Goal: Information Seeking & Learning: Learn about a topic

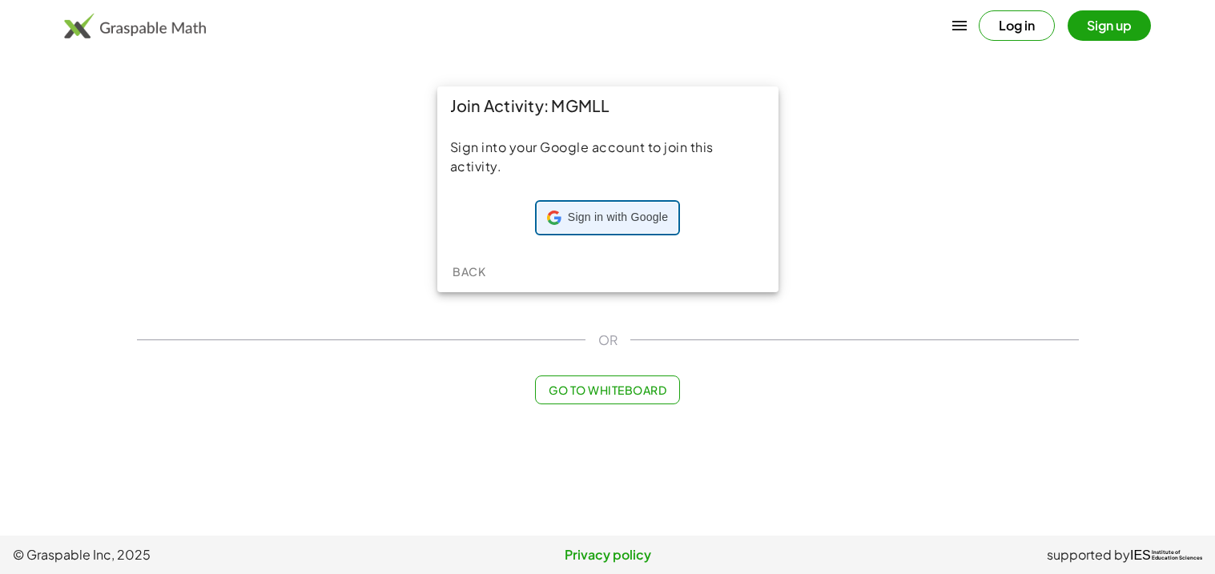
click at [665, 227] on div "Sign in with Google Sign in with Google. Opens in new tab" at bounding box center [607, 218] width 121 height 30
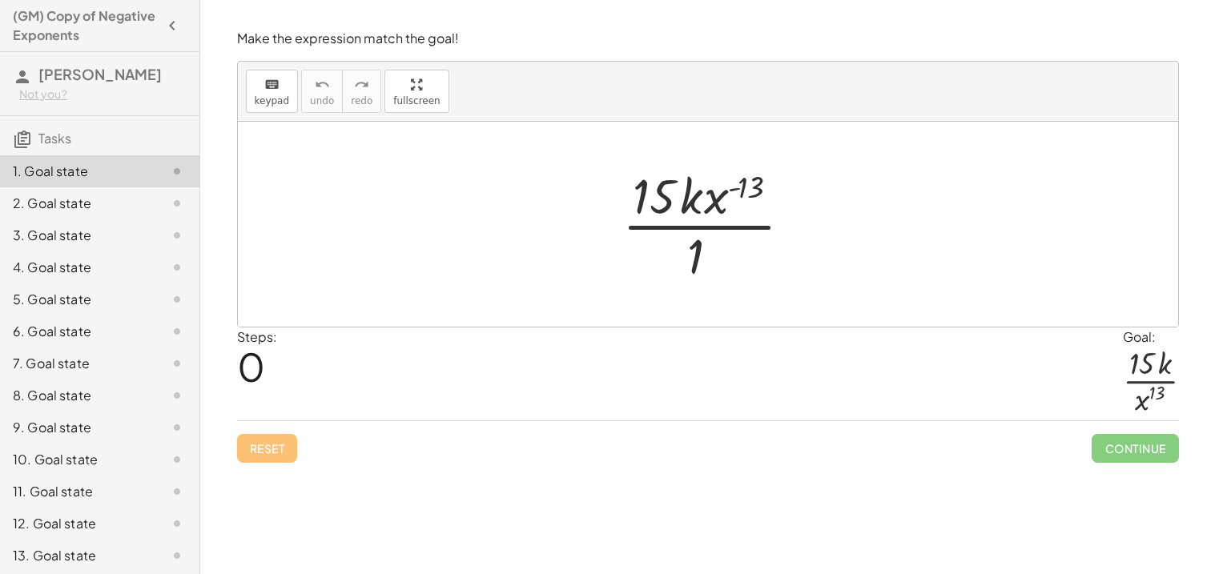
scroll to position [99, 0]
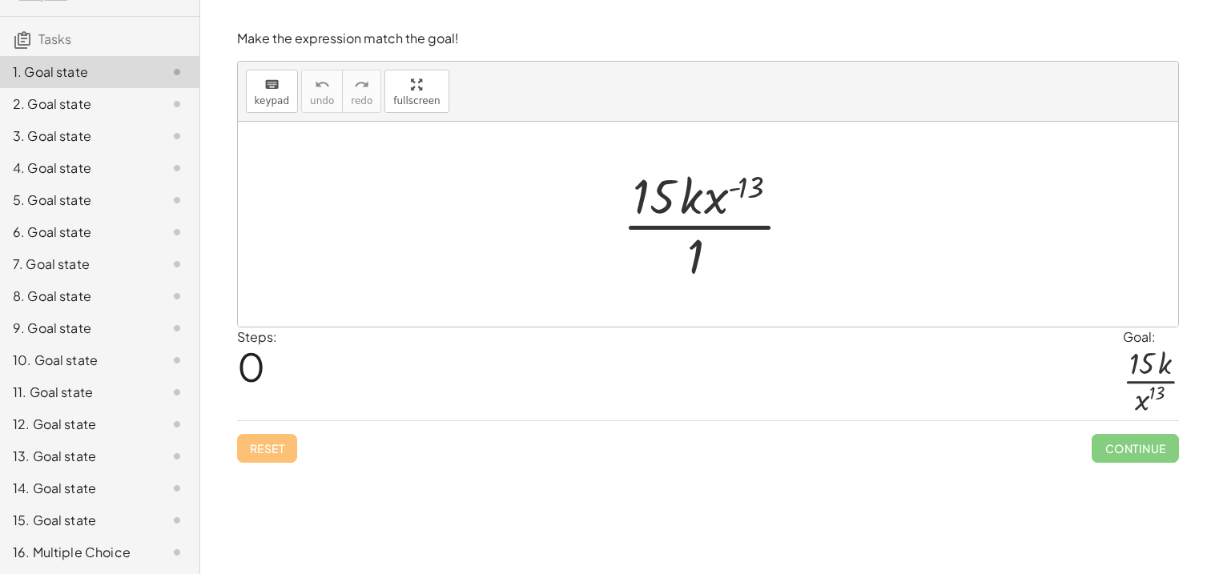
click at [745, 190] on div at bounding box center [713, 224] width 199 height 123
drag, startPoint x: 745, startPoint y: 190, endPoint x: 734, endPoint y: 187, distance: 10.9
click at [734, 187] on div at bounding box center [713, 224] width 199 height 123
click at [718, 201] on div at bounding box center [713, 224] width 199 height 123
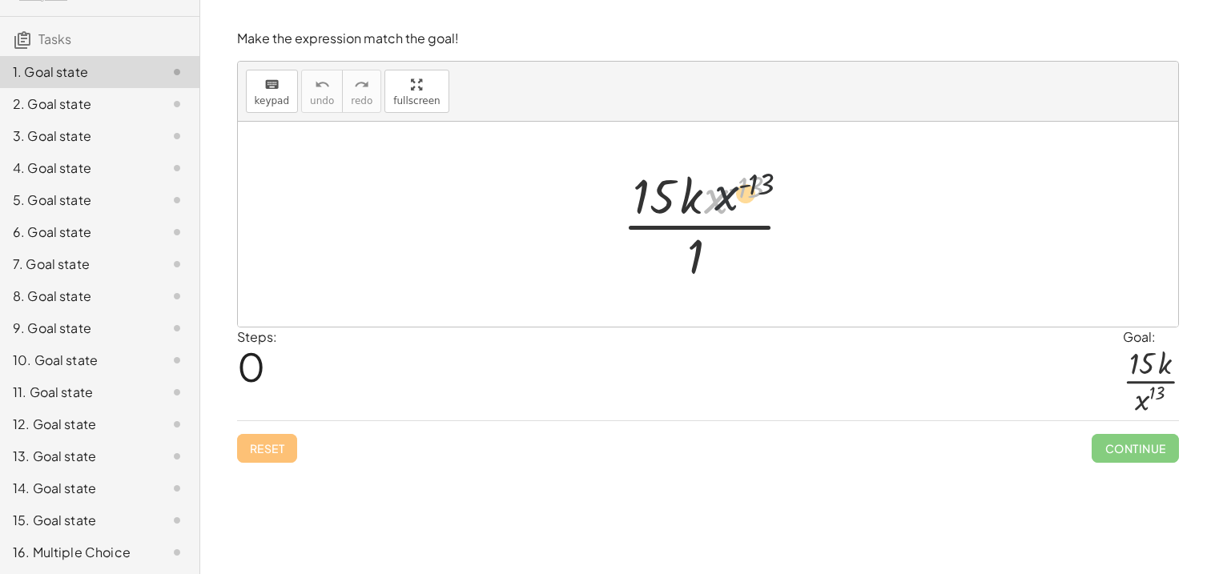
drag, startPoint x: 718, startPoint y: 201, endPoint x: 733, endPoint y: 195, distance: 15.5
click at [733, 195] on div at bounding box center [713, 224] width 199 height 123
click at [661, 195] on div at bounding box center [713, 224] width 199 height 123
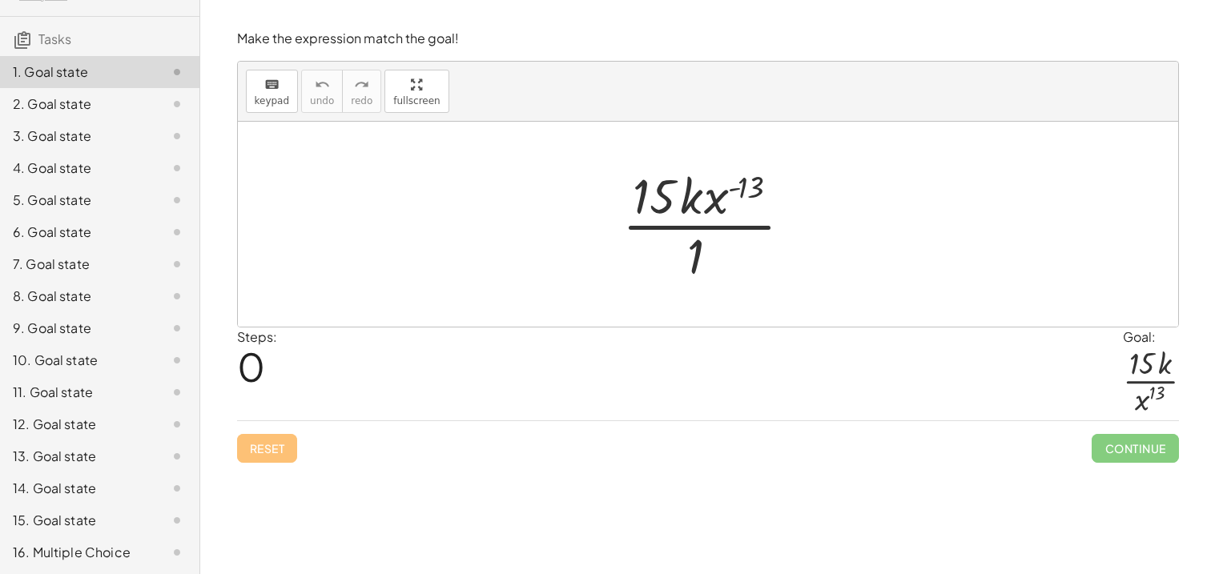
click at [661, 195] on div at bounding box center [713, 224] width 199 height 123
drag, startPoint x: 758, startPoint y: 186, endPoint x: 657, endPoint y: 204, distance: 102.6
click at [657, 204] on div at bounding box center [713, 224] width 199 height 123
drag, startPoint x: 757, startPoint y: 187, endPoint x: 707, endPoint y: 240, distance: 73.1
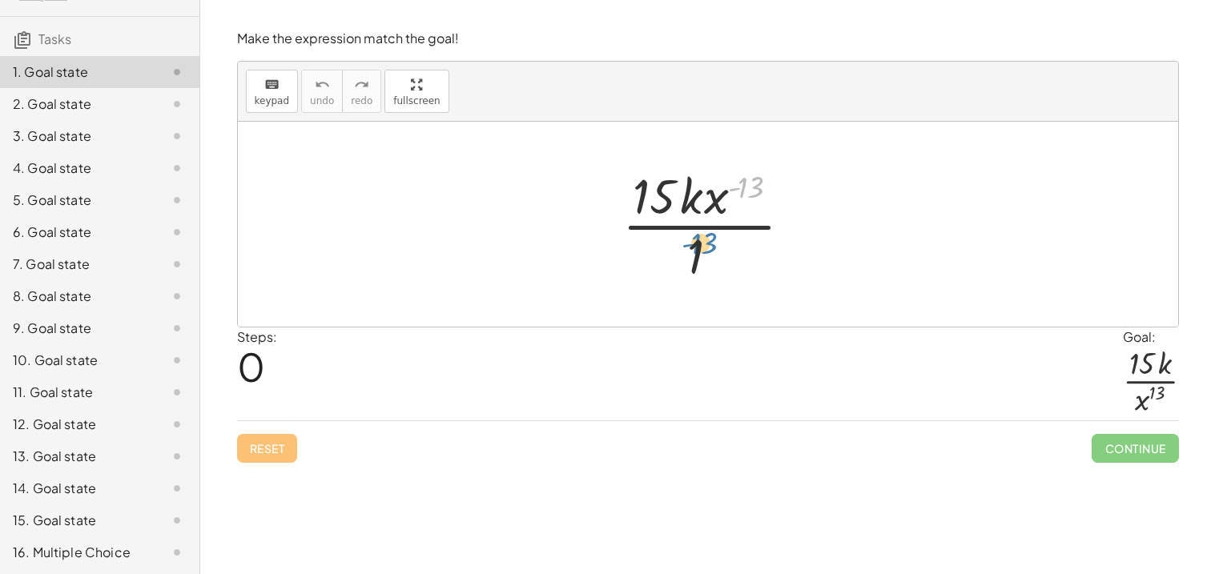
click at [707, 240] on div at bounding box center [713, 224] width 199 height 123
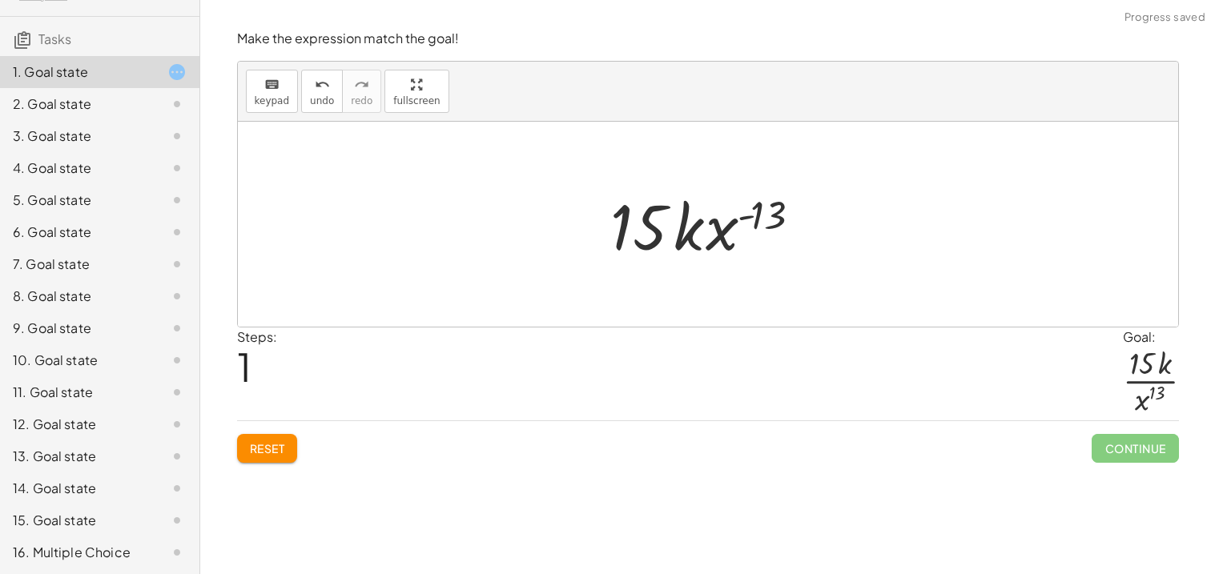
click at [760, 211] on div at bounding box center [713, 224] width 223 height 82
drag, startPoint x: 760, startPoint y: 211, endPoint x: 729, endPoint y: 225, distance: 33.7
click at [729, 225] on div at bounding box center [713, 224] width 223 height 82
click at [725, 231] on div at bounding box center [713, 224] width 223 height 82
drag, startPoint x: 725, startPoint y: 231, endPoint x: 677, endPoint y: 280, distance: 68.0
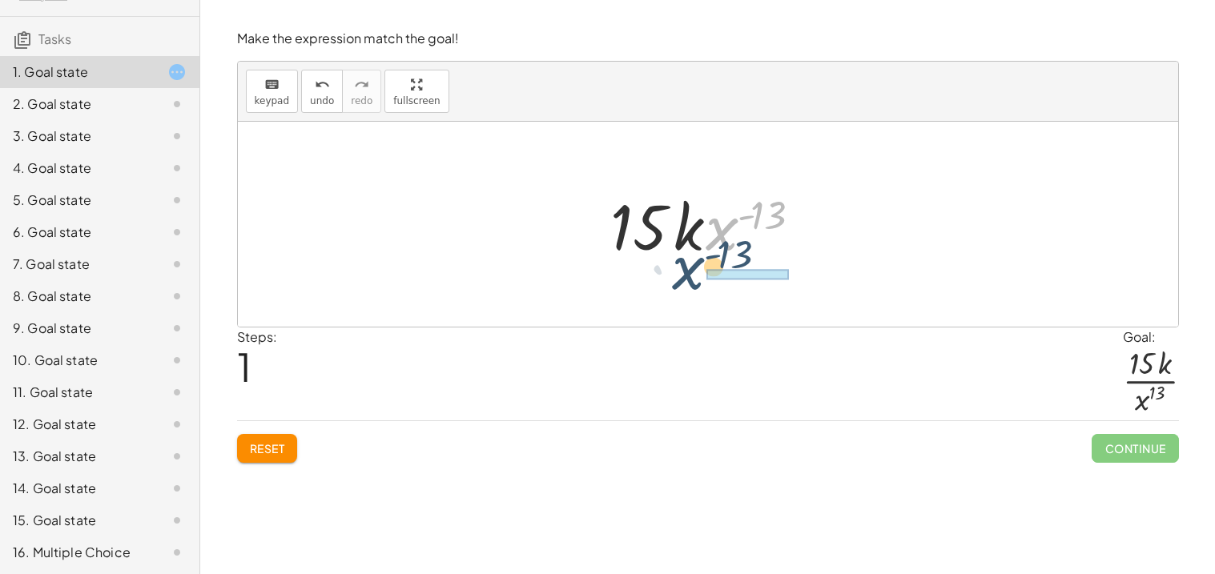
click at [677, 280] on div "· 15 · k · x ( - 13 ) · 1 · x ( - 13 ) · 15 · k · x ( - 13 )" at bounding box center [708, 224] width 940 height 205
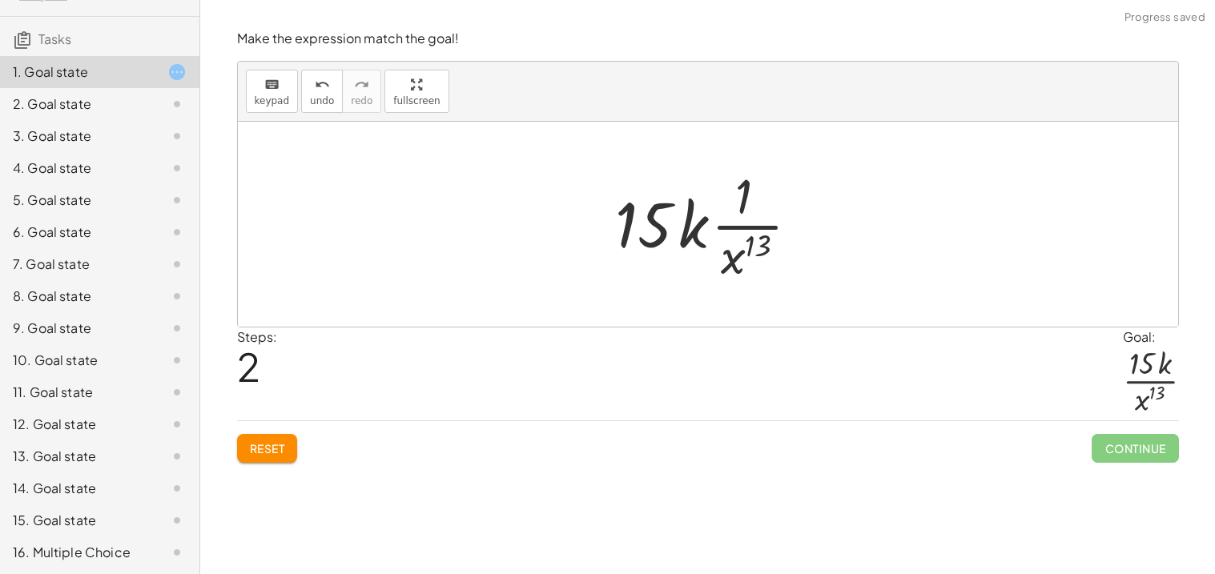
click at [666, 237] on div at bounding box center [714, 224] width 214 height 123
drag, startPoint x: 666, startPoint y: 237, endPoint x: 752, endPoint y: 206, distance: 91.2
click at [752, 206] on div at bounding box center [714, 224] width 214 height 123
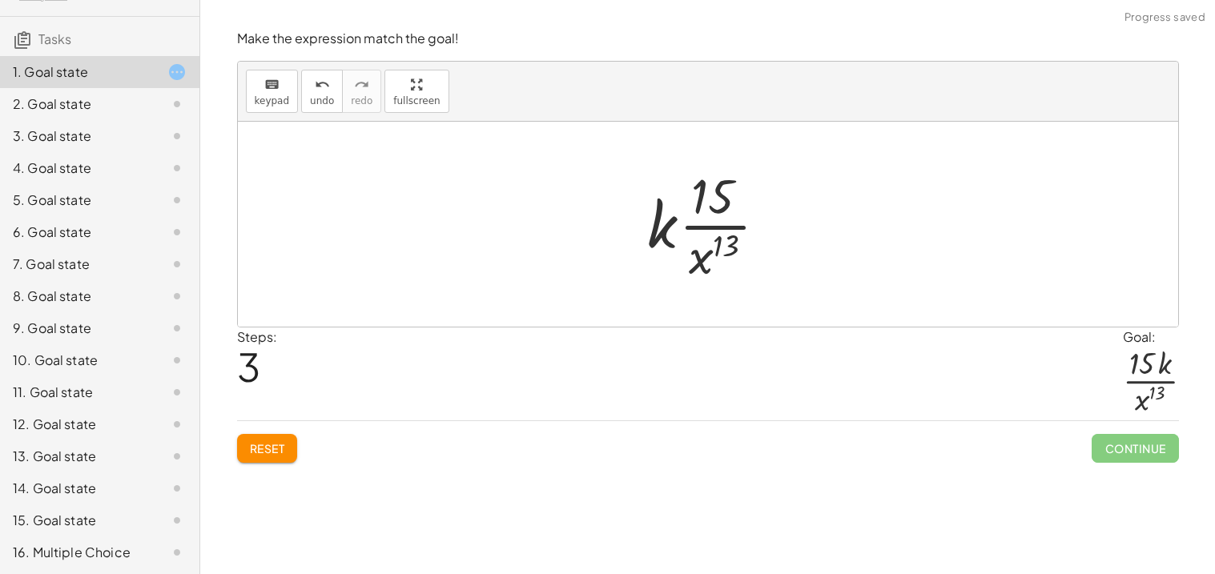
click at [653, 231] on div at bounding box center [714, 224] width 150 height 123
drag, startPoint x: 653, startPoint y: 231, endPoint x: 721, endPoint y: 216, distance: 69.6
click at [721, 216] on div at bounding box center [714, 224] width 150 height 123
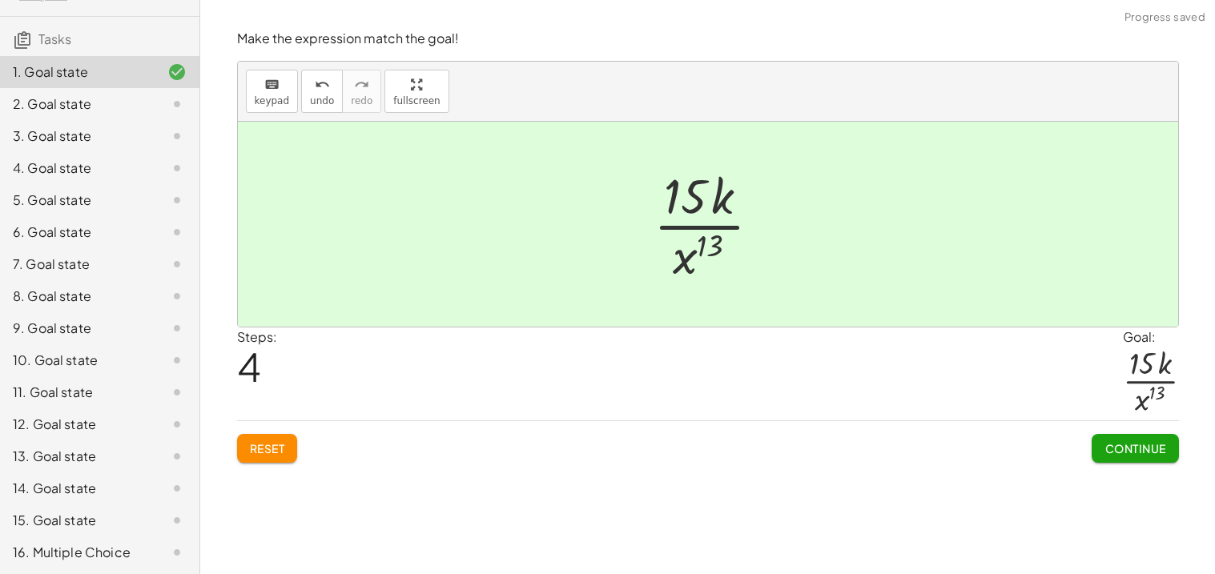
click at [1135, 455] on span "Continue" at bounding box center [1134, 448] width 61 height 14
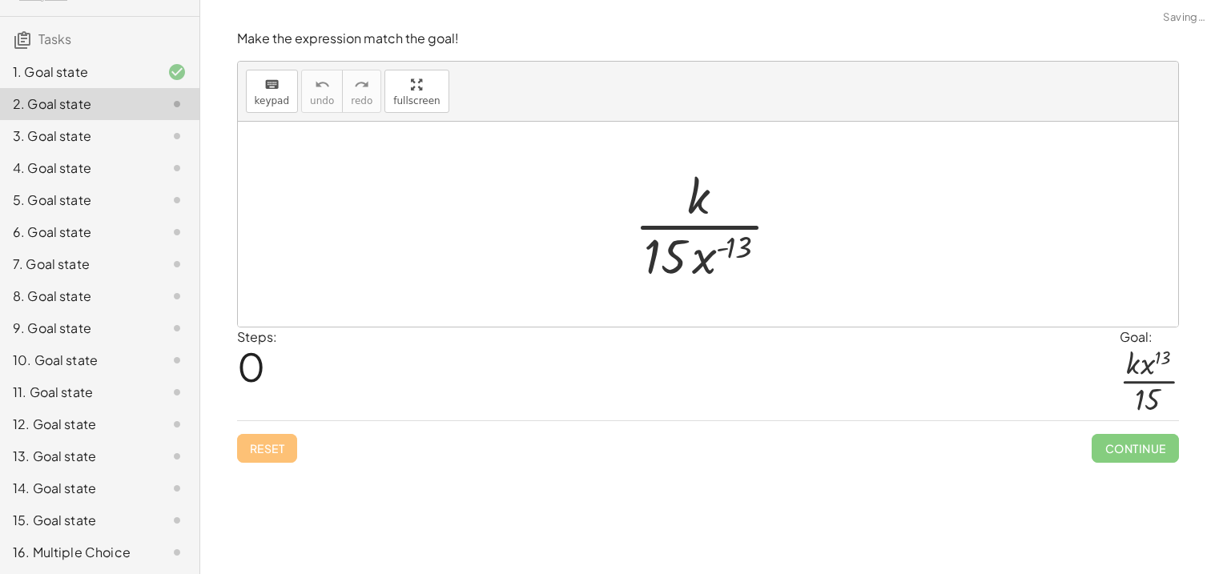
click at [83, 115] on div "2. Goal state" at bounding box center [99, 104] width 199 height 32
click at [706, 263] on div at bounding box center [713, 224] width 175 height 123
drag, startPoint x: 706, startPoint y: 263, endPoint x: 718, endPoint y: 210, distance: 55.0
click at [718, 210] on div at bounding box center [713, 224] width 175 height 123
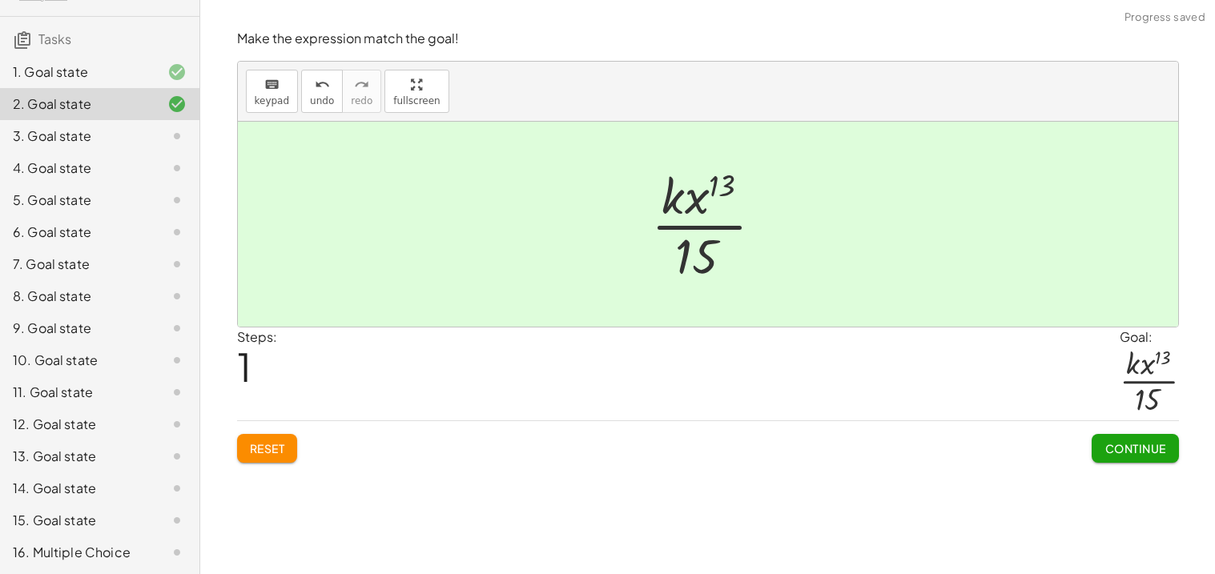
click at [1119, 442] on span "Continue" at bounding box center [1134, 448] width 61 height 14
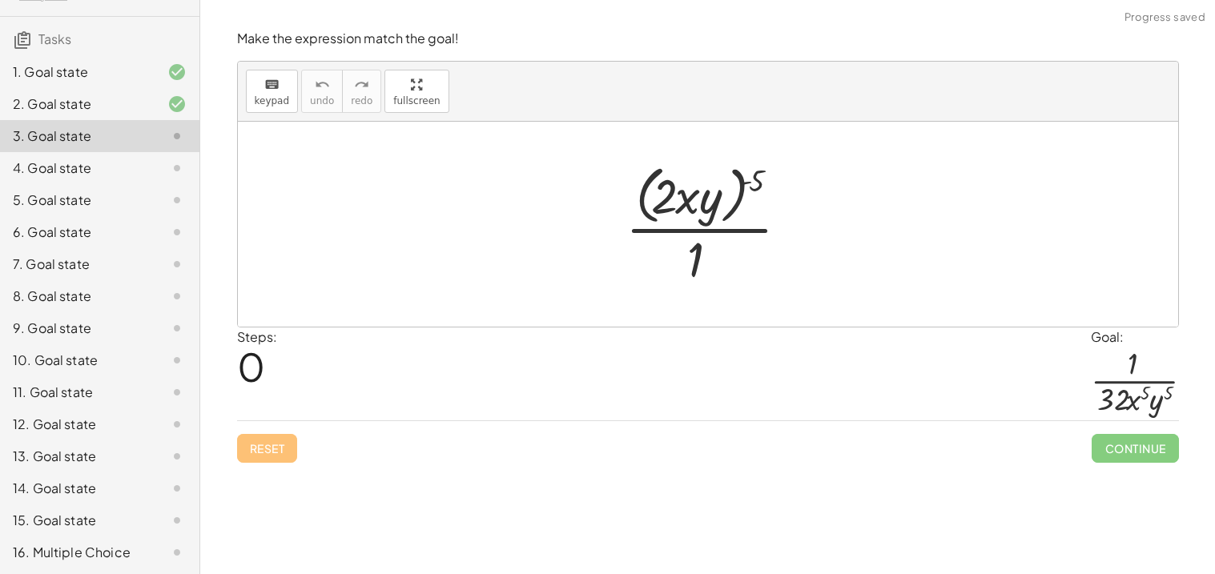
click at [757, 180] on div at bounding box center [713, 224] width 193 height 131
drag, startPoint x: 757, startPoint y: 180, endPoint x: 730, endPoint y: 187, distance: 27.2
click at [730, 187] on div at bounding box center [713, 224] width 193 height 131
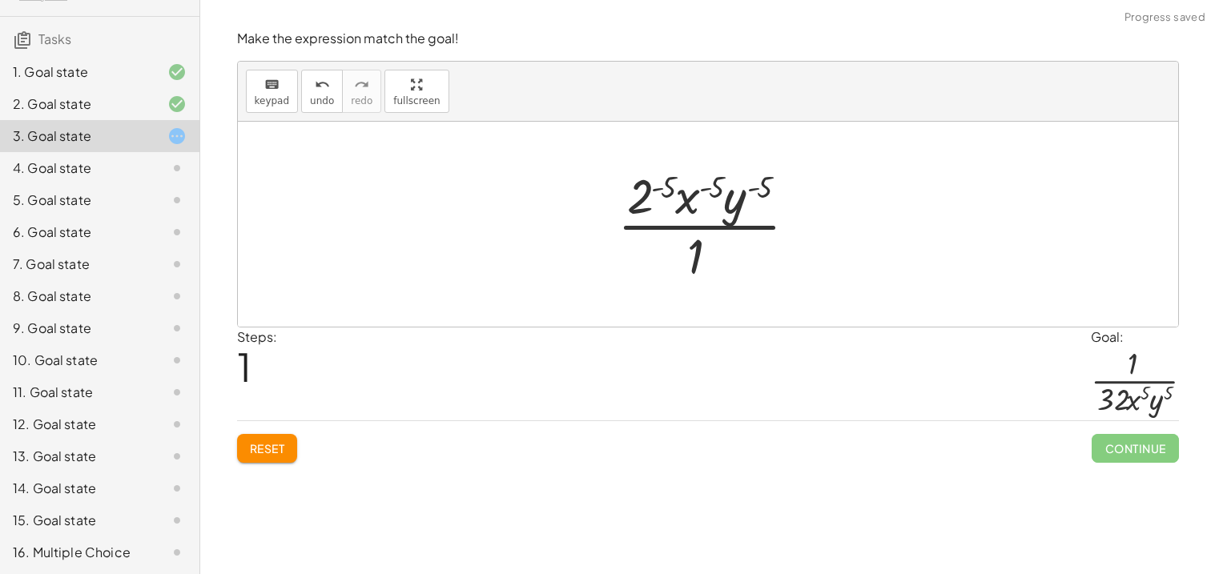
click at [659, 190] on div at bounding box center [713, 224] width 209 height 123
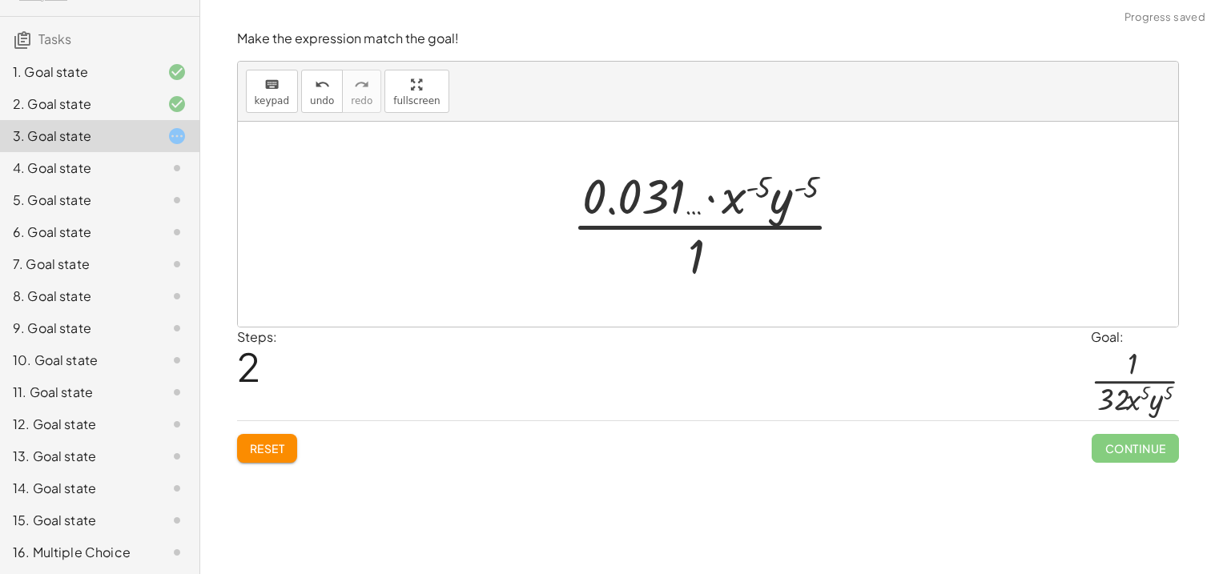
click at [725, 207] on div at bounding box center [714, 224] width 301 height 123
click at [639, 199] on div at bounding box center [714, 224] width 301 height 123
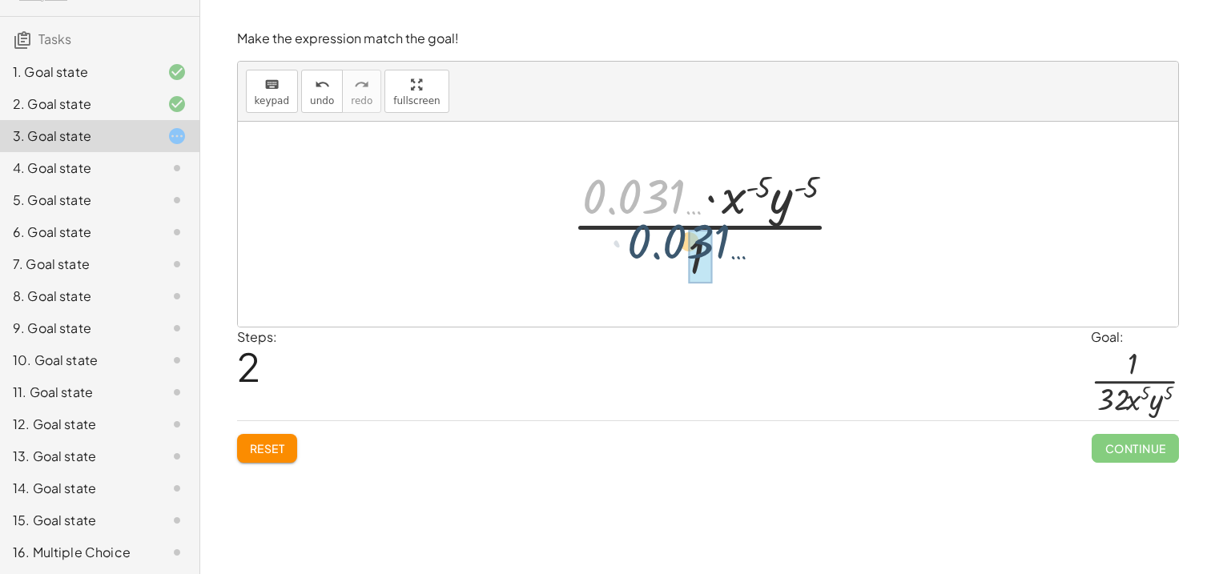
drag, startPoint x: 639, startPoint y: 199, endPoint x: 687, endPoint y: 247, distance: 67.9
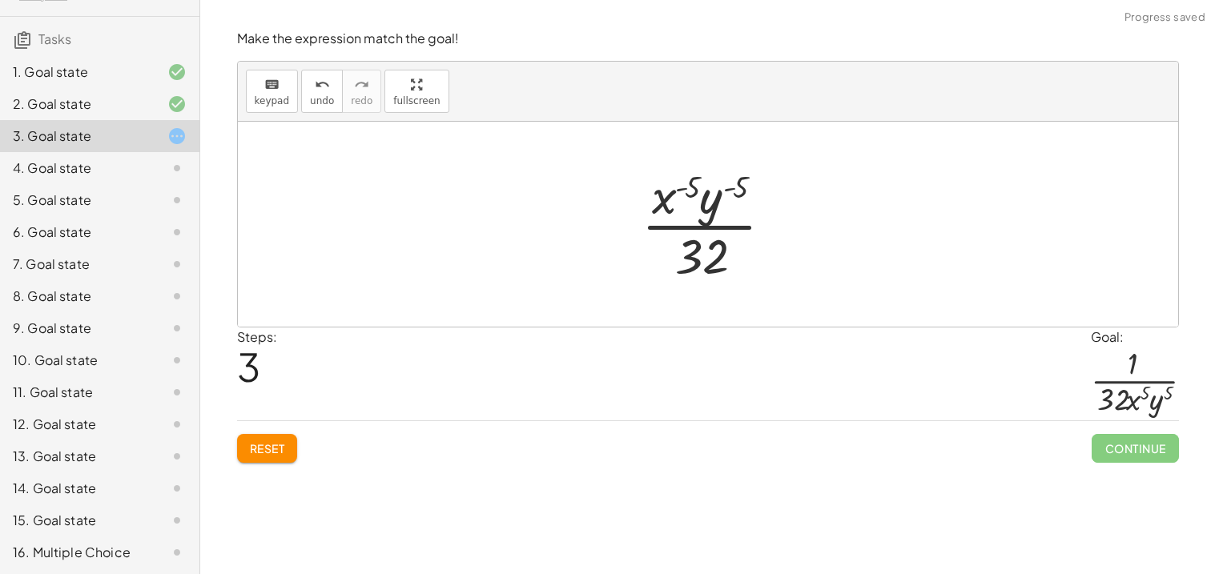
click at [666, 211] on div at bounding box center [713, 224] width 161 height 123
drag, startPoint x: 666, startPoint y: 211, endPoint x: 727, endPoint y: 258, distance: 77.0
click at [727, 258] on div at bounding box center [713, 224] width 161 height 123
click at [685, 201] on div at bounding box center [713, 224] width 151 height 123
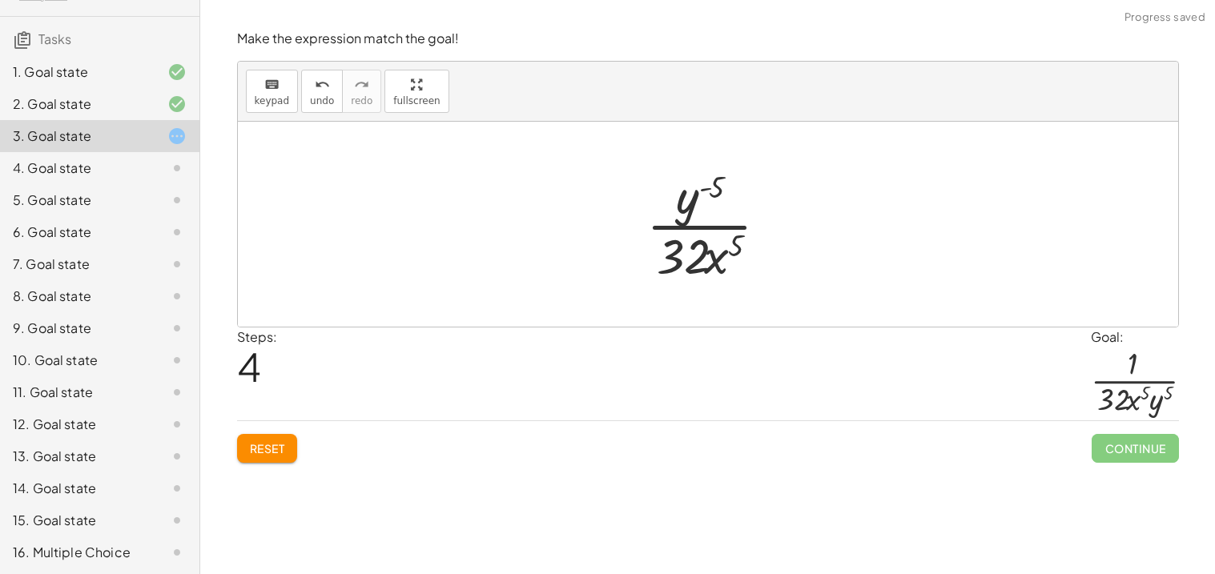
click at [689, 203] on div at bounding box center [713, 224] width 151 height 123
click at [683, 195] on div at bounding box center [713, 224] width 151 height 123
drag, startPoint x: 683, startPoint y: 195, endPoint x: 745, endPoint y: 246, distance: 80.2
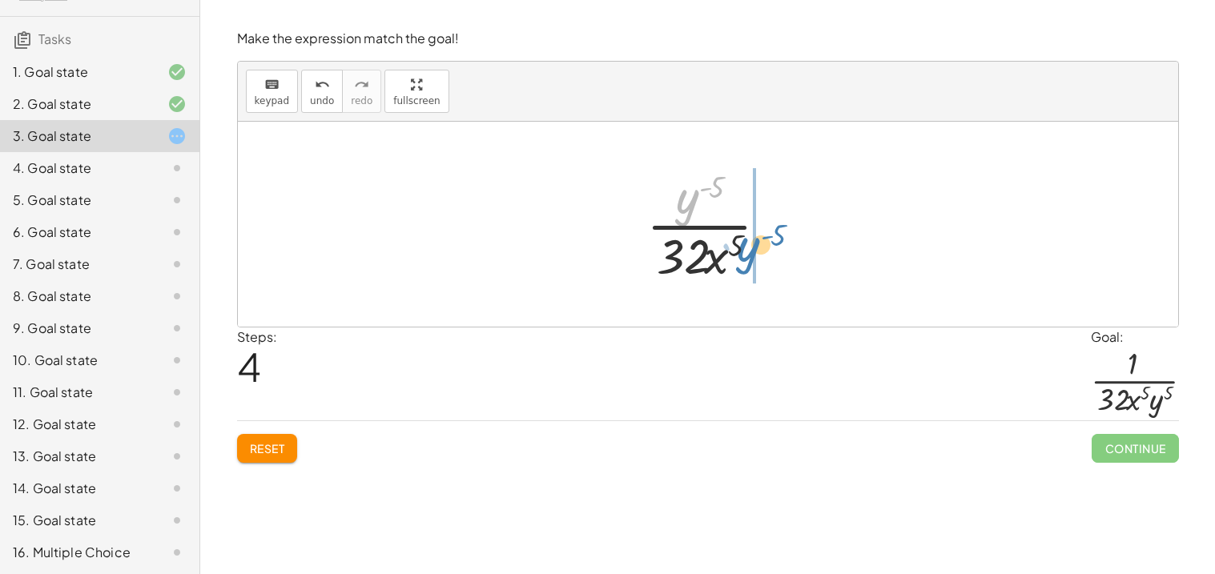
click at [745, 246] on div at bounding box center [713, 224] width 151 height 123
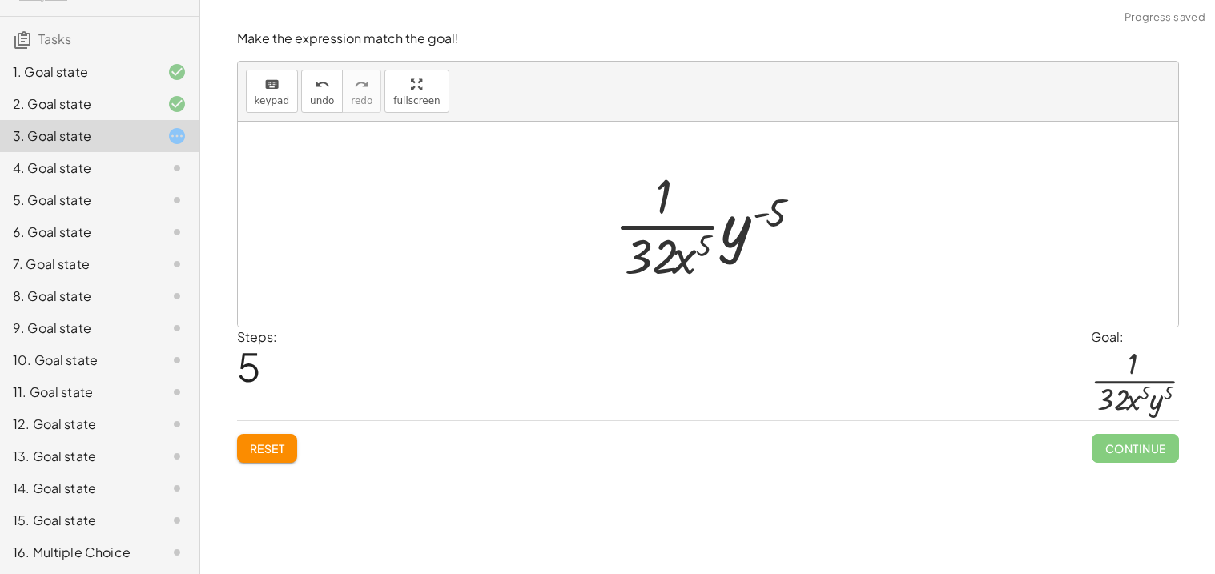
click at [734, 235] on div at bounding box center [713, 224] width 215 height 123
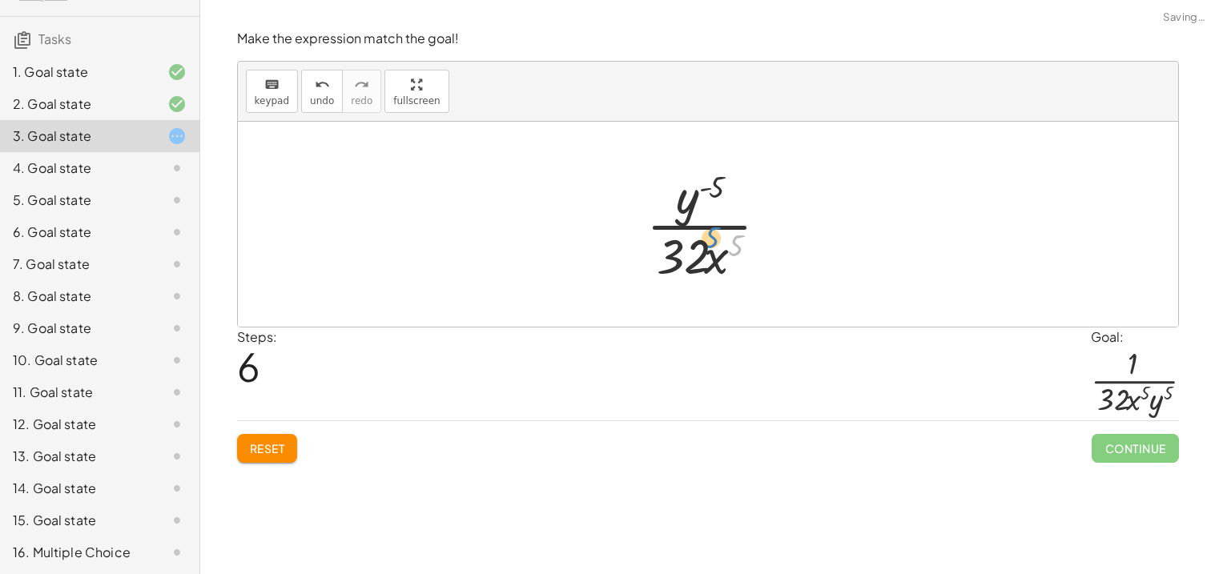
drag, startPoint x: 734, startPoint y: 235, endPoint x: 727, endPoint y: 241, distance: 9.1
click at [727, 241] on div at bounding box center [713, 224] width 151 height 123
click at [690, 193] on div at bounding box center [713, 224] width 151 height 123
drag, startPoint x: 690, startPoint y: 193, endPoint x: 738, endPoint y: 254, distance: 77.5
click at [738, 254] on div at bounding box center [713, 224] width 151 height 123
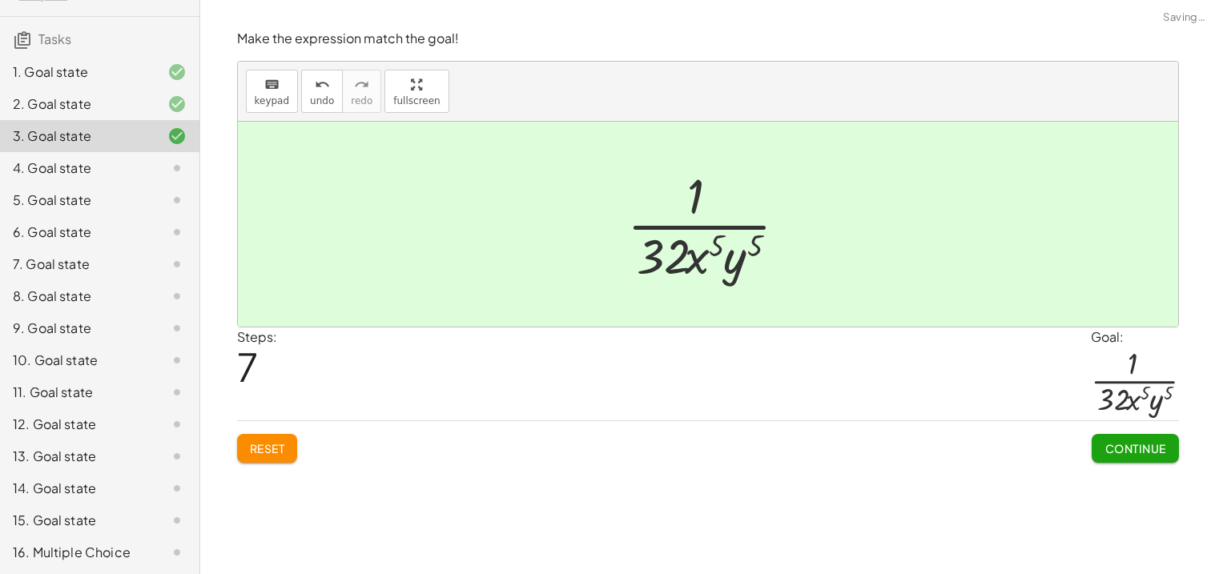
click at [1138, 460] on button "Continue" at bounding box center [1134, 448] width 86 height 29
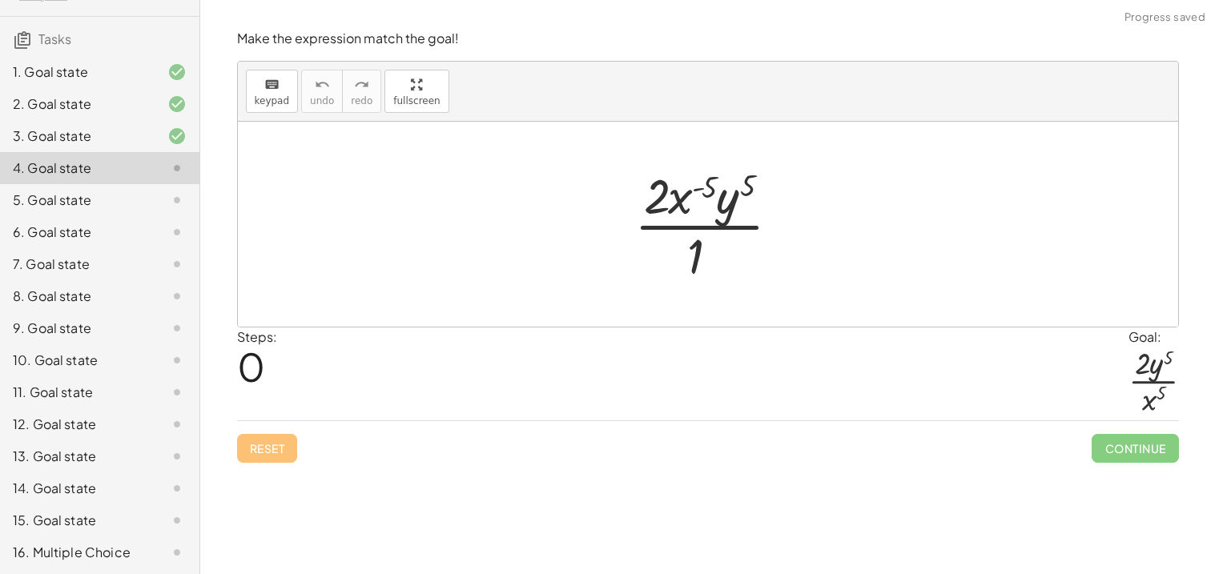
click at [678, 203] on div at bounding box center [713, 224] width 175 height 123
drag, startPoint x: 678, startPoint y: 203, endPoint x: 697, endPoint y: 257, distance: 56.7
click at [697, 257] on div at bounding box center [713, 224] width 175 height 123
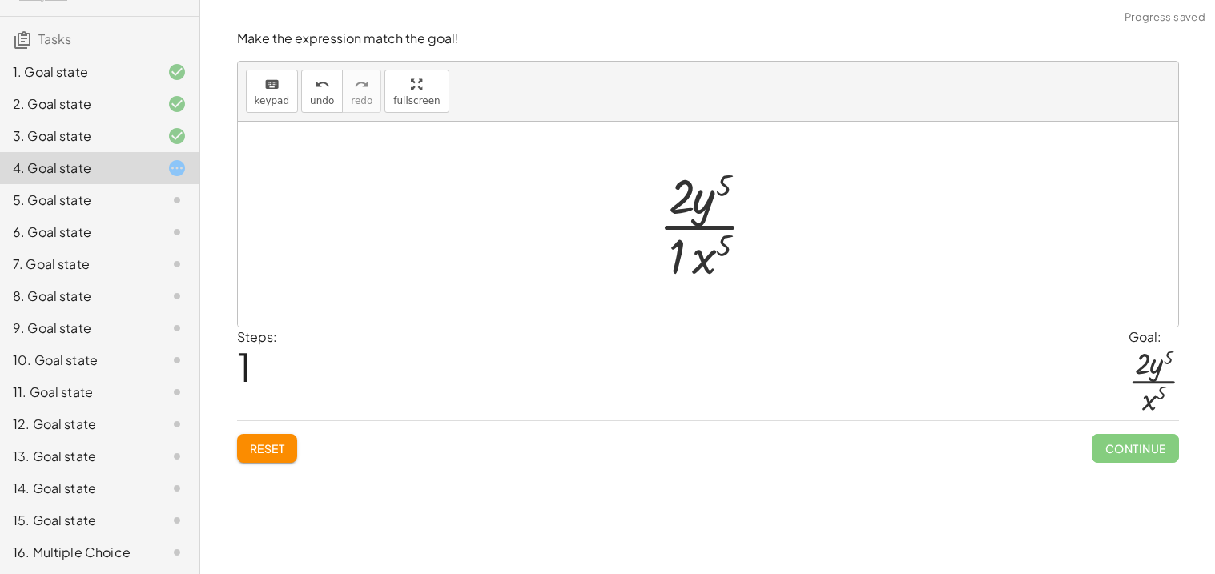
click at [675, 252] on div at bounding box center [713, 224] width 127 height 123
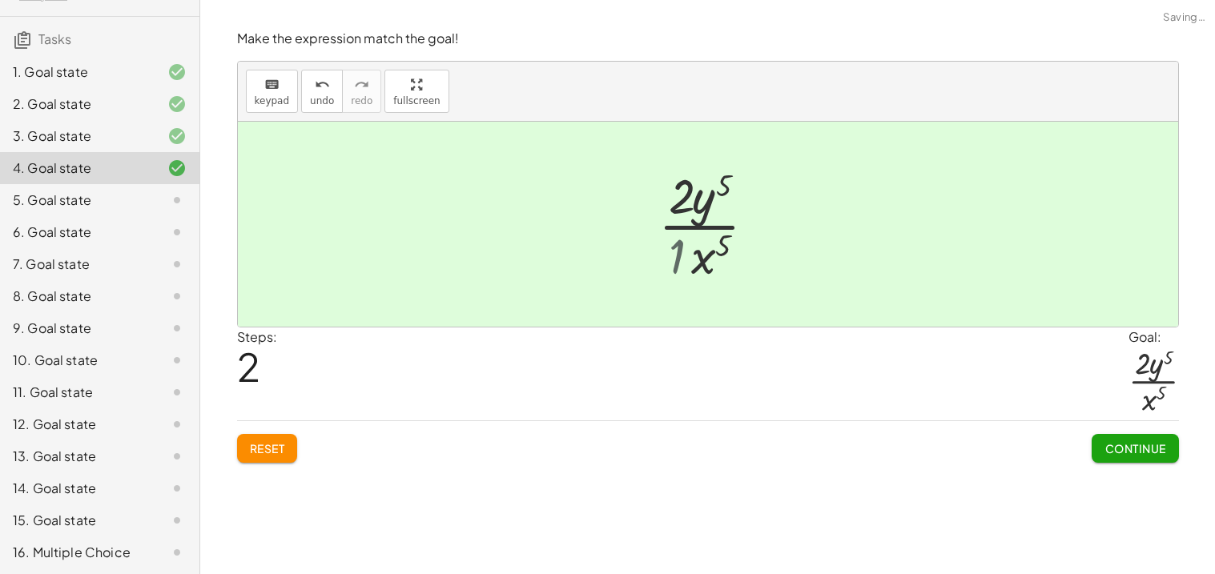
click at [675, 252] on div at bounding box center [713, 224] width 127 height 123
click at [1167, 454] on button "Continue" at bounding box center [1134, 448] width 86 height 29
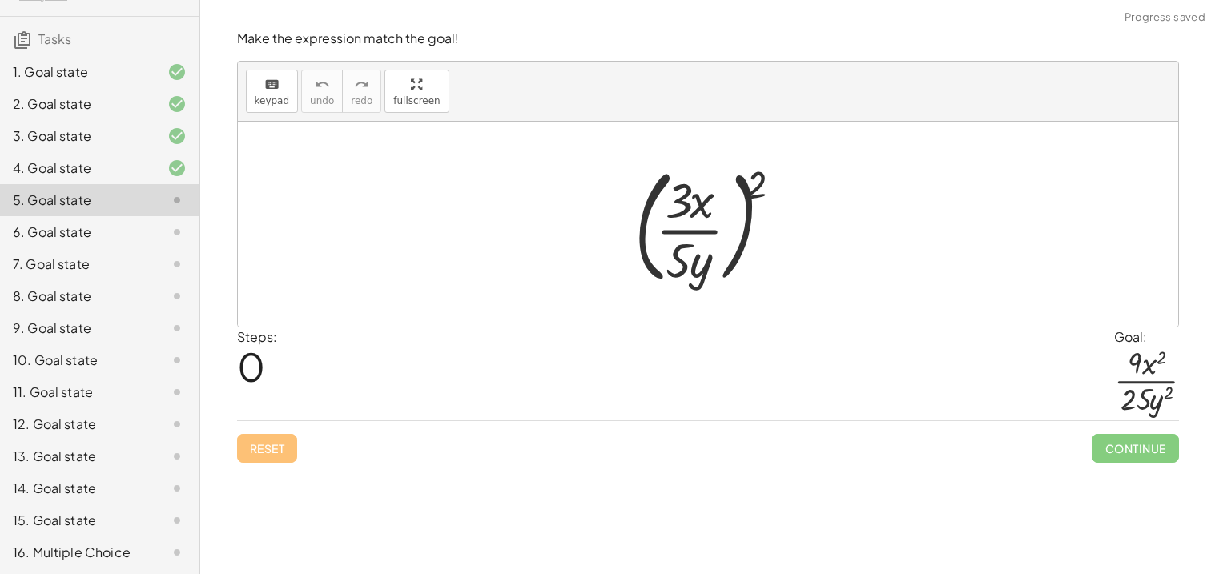
click at [761, 183] on div at bounding box center [713, 224] width 175 height 133
drag, startPoint x: 761, startPoint y: 183, endPoint x: 716, endPoint y: 204, distance: 49.4
click at [716, 204] on div at bounding box center [713, 224] width 175 height 133
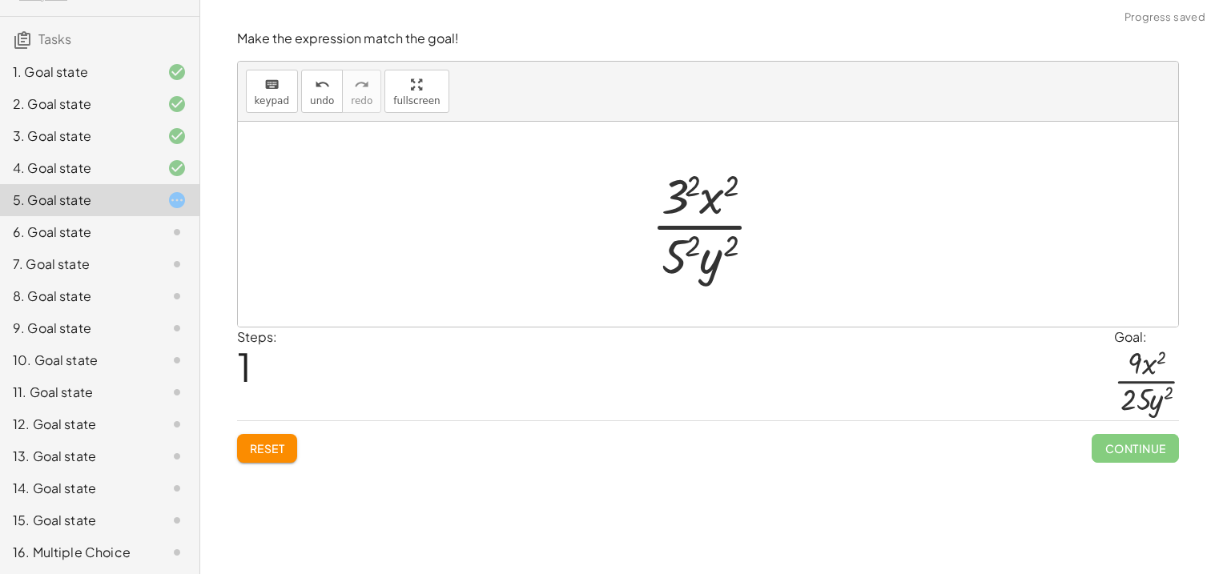
click at [683, 203] on div at bounding box center [714, 224] width 142 height 123
click at [678, 266] on div at bounding box center [714, 224] width 142 height 123
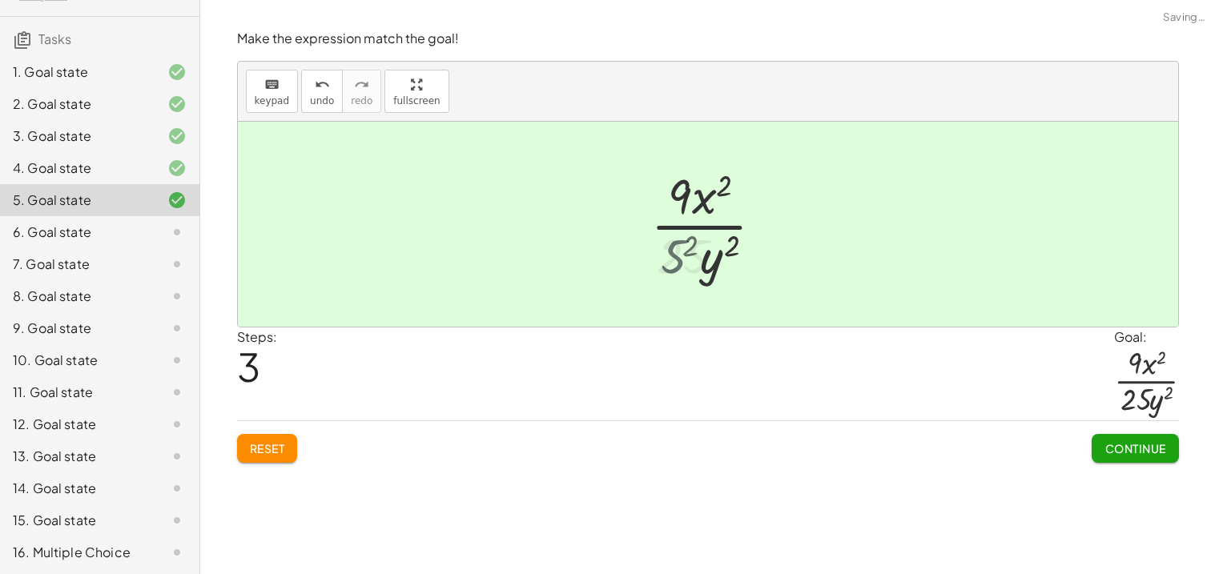
click at [678, 266] on div at bounding box center [713, 224] width 151 height 123
click at [675, 198] on div at bounding box center [713, 224] width 151 height 123
click at [1105, 464] on div "Make the expression match the goal! keyboard keypad undo undo redo redo fullscr…" at bounding box center [707, 246] width 961 height 452
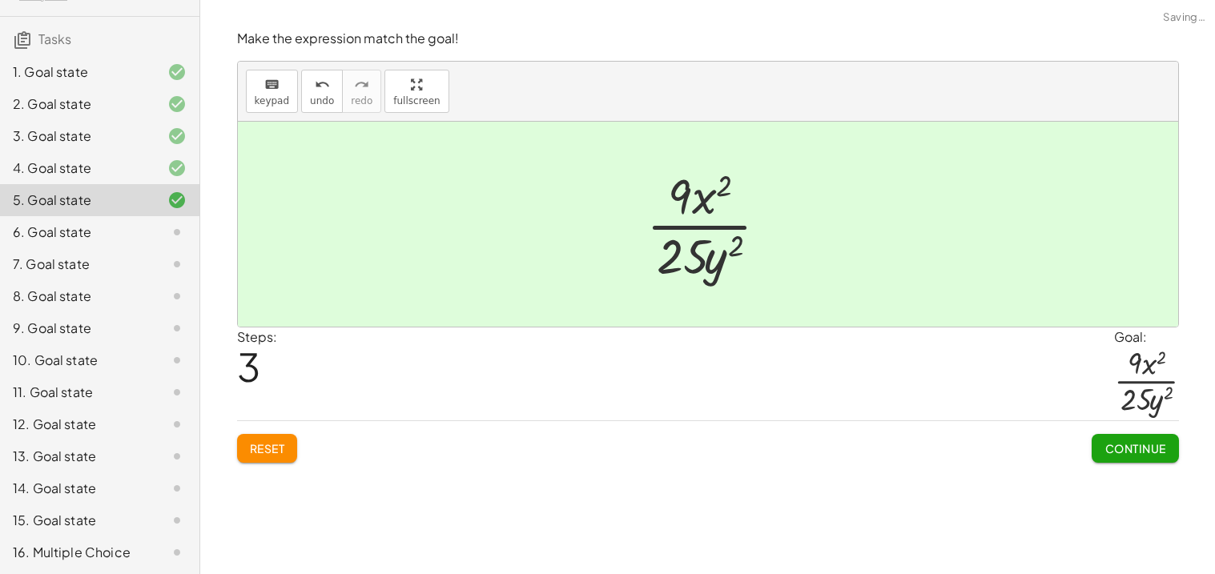
click at [1112, 452] on span "Continue" at bounding box center [1134, 448] width 61 height 14
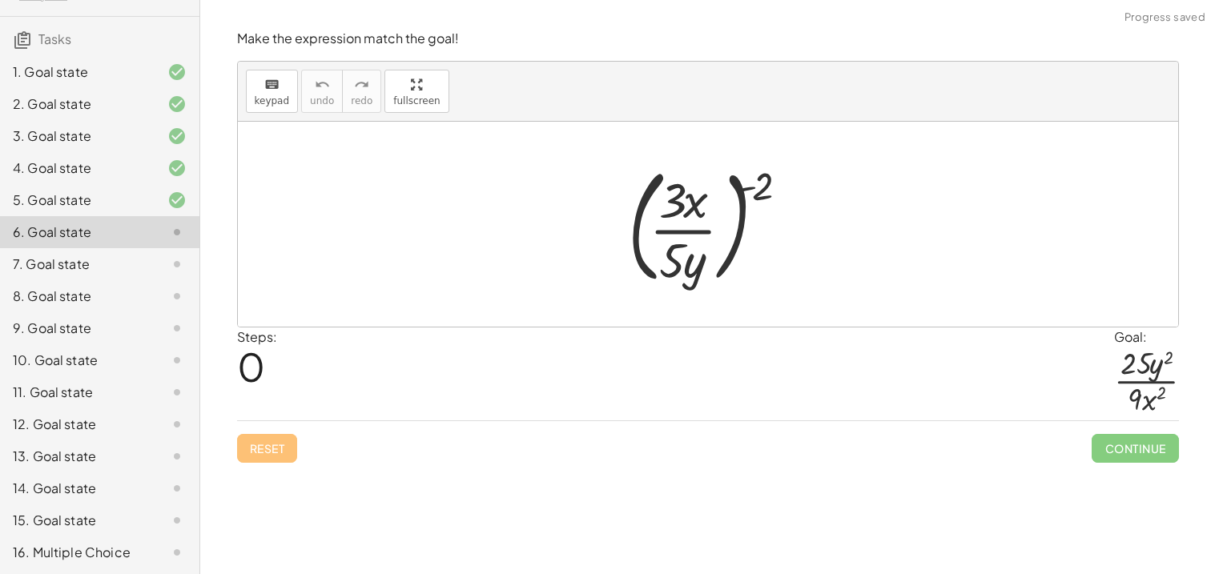
click at [770, 179] on div at bounding box center [713, 224] width 187 height 133
drag, startPoint x: 770, startPoint y: 179, endPoint x: 721, endPoint y: 184, distance: 48.3
click at [721, 184] on div at bounding box center [713, 224] width 187 height 133
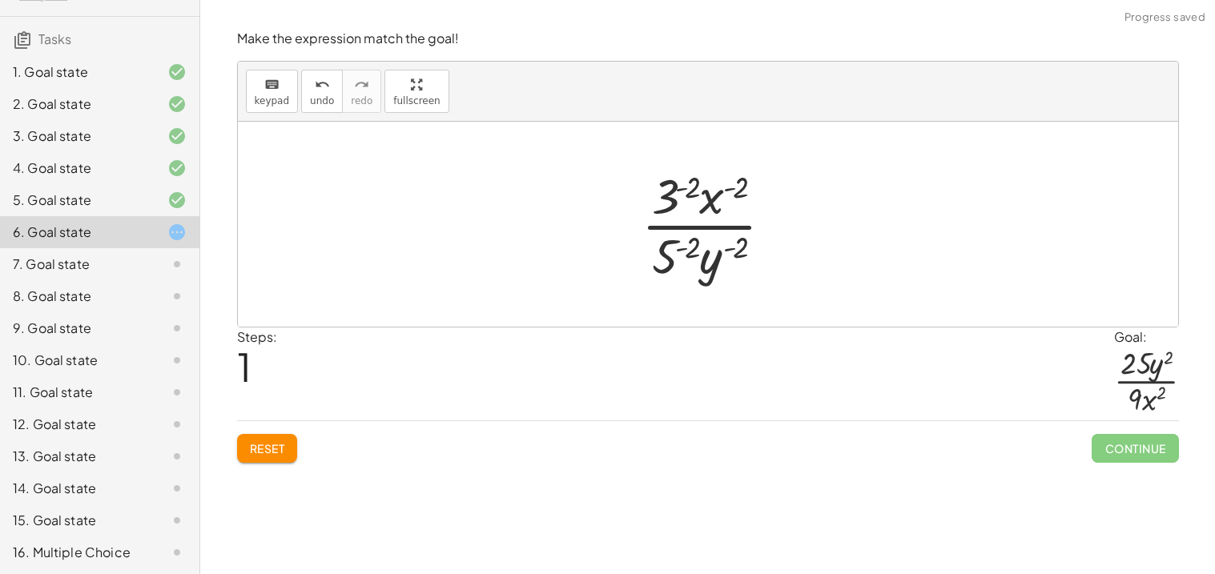
click at [665, 195] on div at bounding box center [713, 224] width 161 height 123
click at [665, 195] on div at bounding box center [714, 224] width 253 height 123
click at [672, 264] on div at bounding box center [714, 224] width 253 height 123
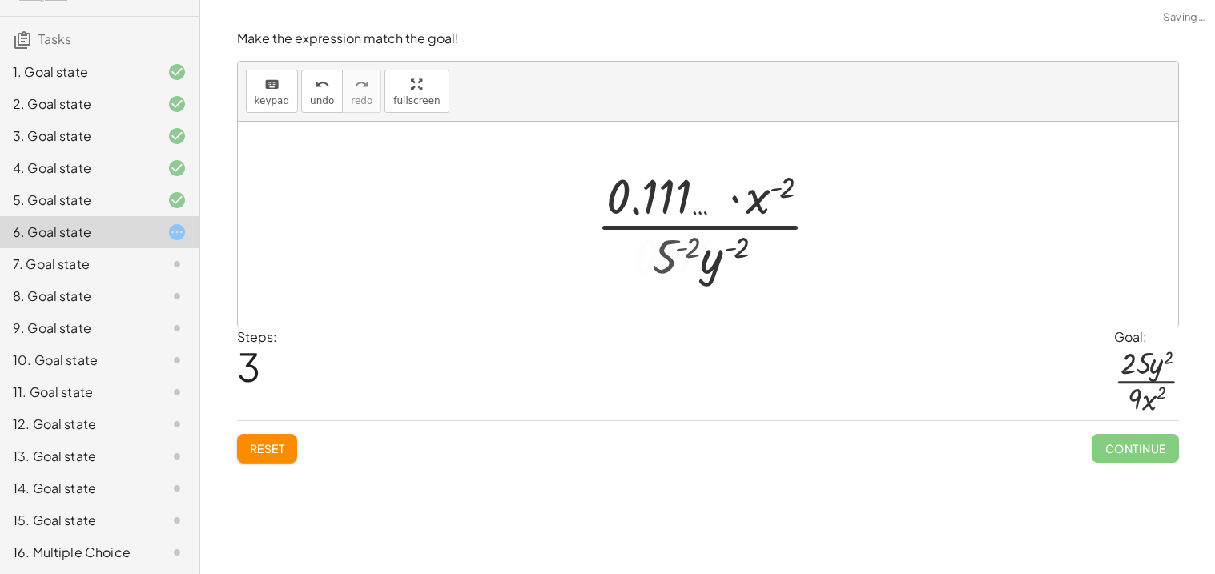
click at [672, 264] on div at bounding box center [714, 224] width 253 height 123
click at [652, 183] on div at bounding box center [714, 224] width 253 height 123
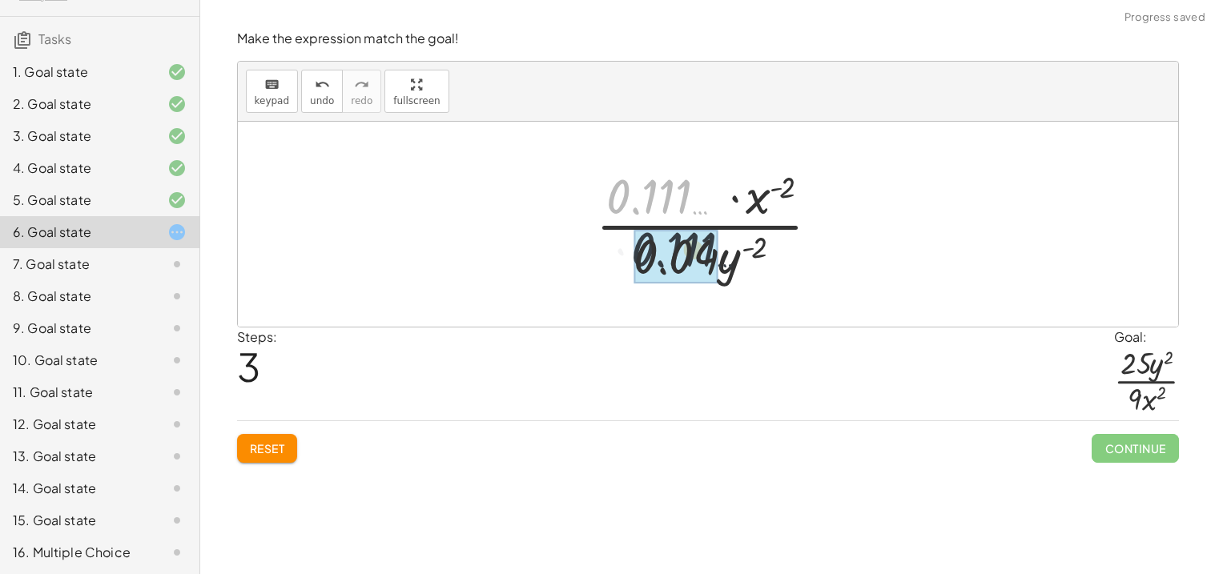
drag, startPoint x: 652, startPoint y: 183, endPoint x: 676, endPoint y: 239, distance: 60.2
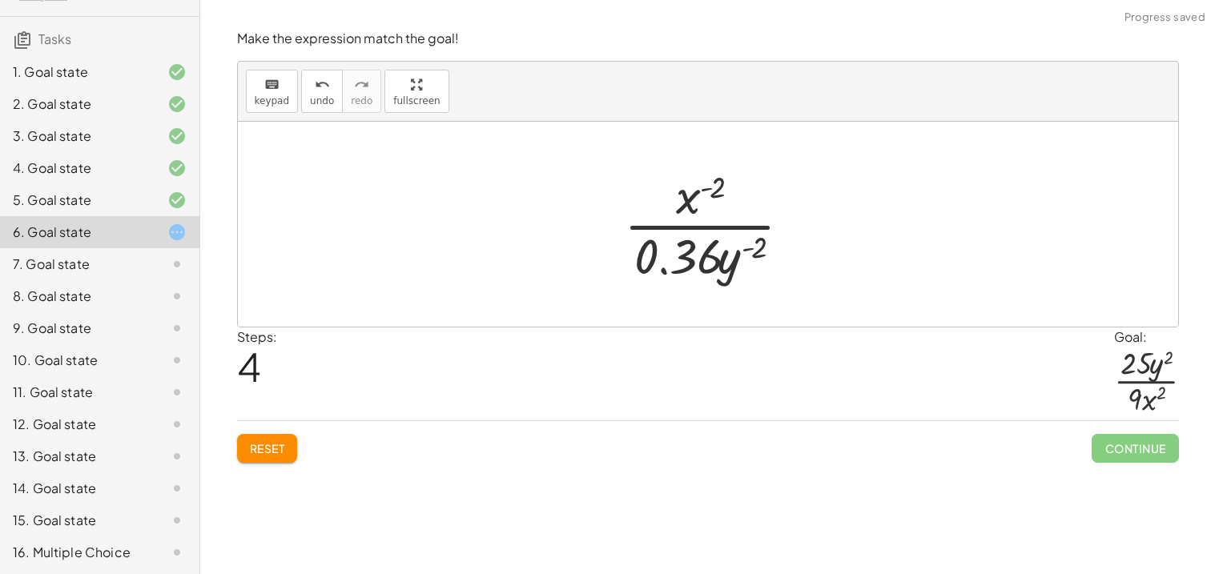
click at [696, 248] on div at bounding box center [714, 224] width 197 height 123
drag, startPoint x: 696, startPoint y: 248, endPoint x: 654, endPoint y: 195, distance: 67.9
click at [654, 195] on div at bounding box center [714, 224] width 197 height 123
click at [691, 267] on div at bounding box center [714, 224] width 197 height 123
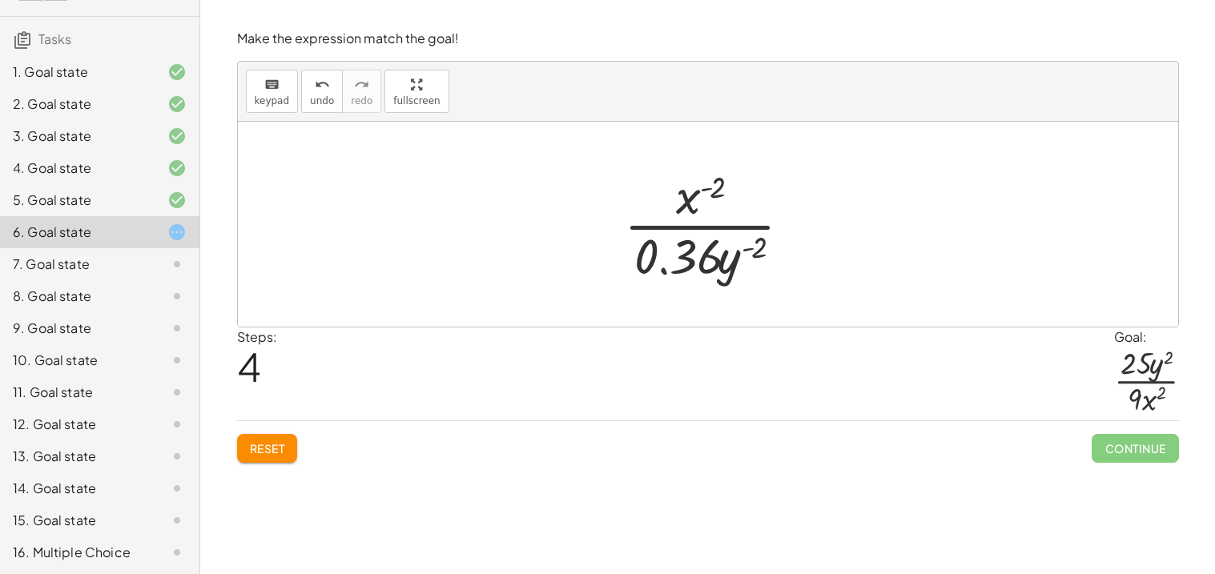
click at [691, 267] on div at bounding box center [714, 224] width 197 height 123
click at [713, 195] on div at bounding box center [714, 224] width 197 height 123
drag, startPoint x: 713, startPoint y: 195, endPoint x: 724, endPoint y: 216, distance: 24.0
click at [724, 216] on div at bounding box center [714, 224] width 197 height 123
click at [730, 247] on div at bounding box center [714, 224] width 197 height 123
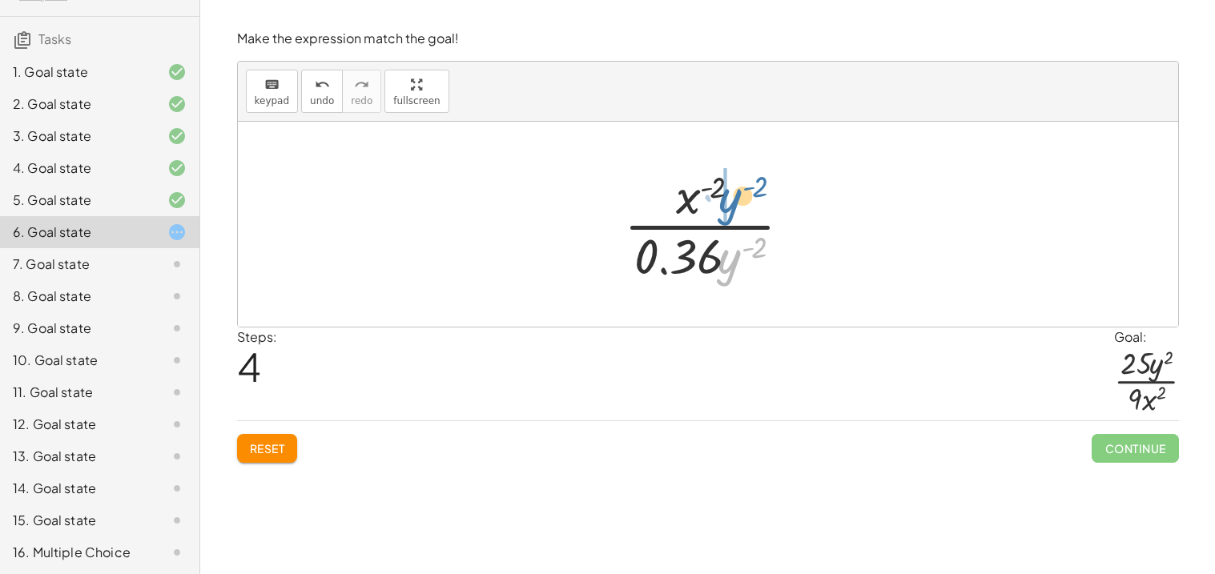
drag, startPoint x: 730, startPoint y: 247, endPoint x: 731, endPoint y: 187, distance: 60.1
click at [731, 187] on div at bounding box center [714, 224] width 197 height 123
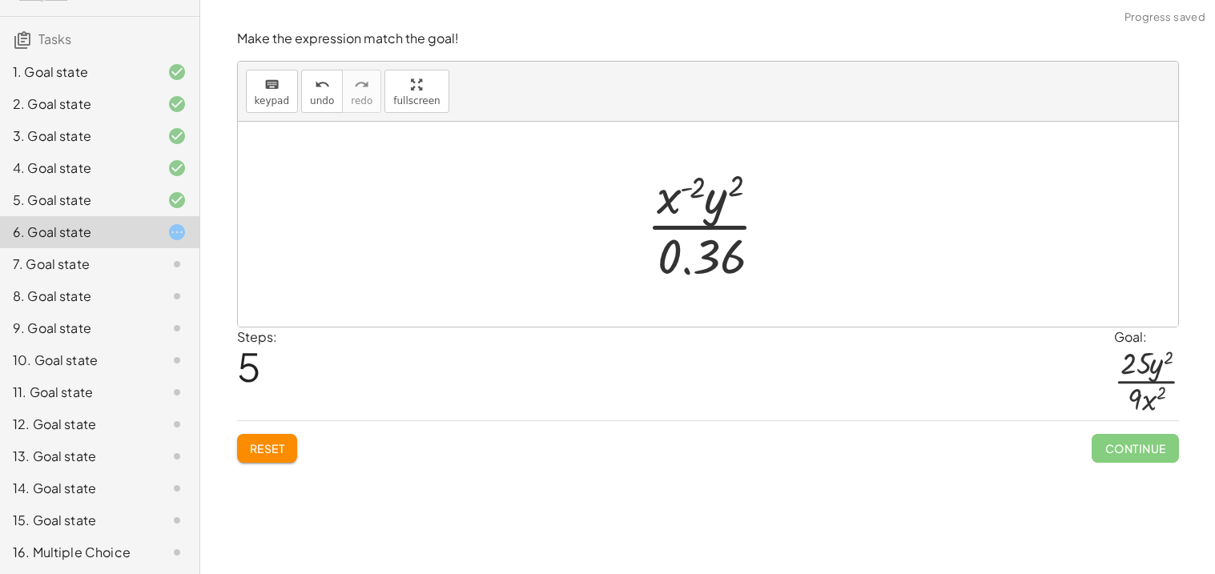
click at [705, 256] on div at bounding box center [713, 224] width 151 height 123
drag, startPoint x: 705, startPoint y: 256, endPoint x: 677, endPoint y: 205, distance: 58.4
click at [677, 205] on div at bounding box center [713, 224] width 151 height 123
click at [671, 187] on div at bounding box center [713, 224] width 151 height 123
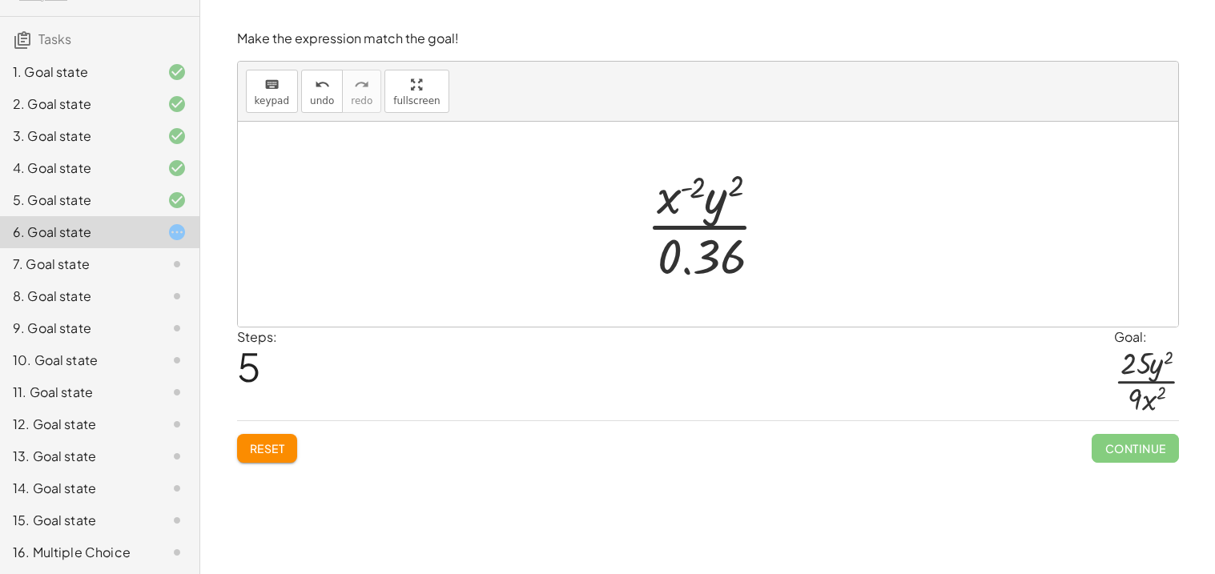
click at [657, 194] on div at bounding box center [713, 224] width 151 height 123
drag, startPoint x: 657, startPoint y: 194, endPoint x: 750, endPoint y: 243, distance: 105.7
click at [750, 243] on div at bounding box center [713, 224] width 151 height 123
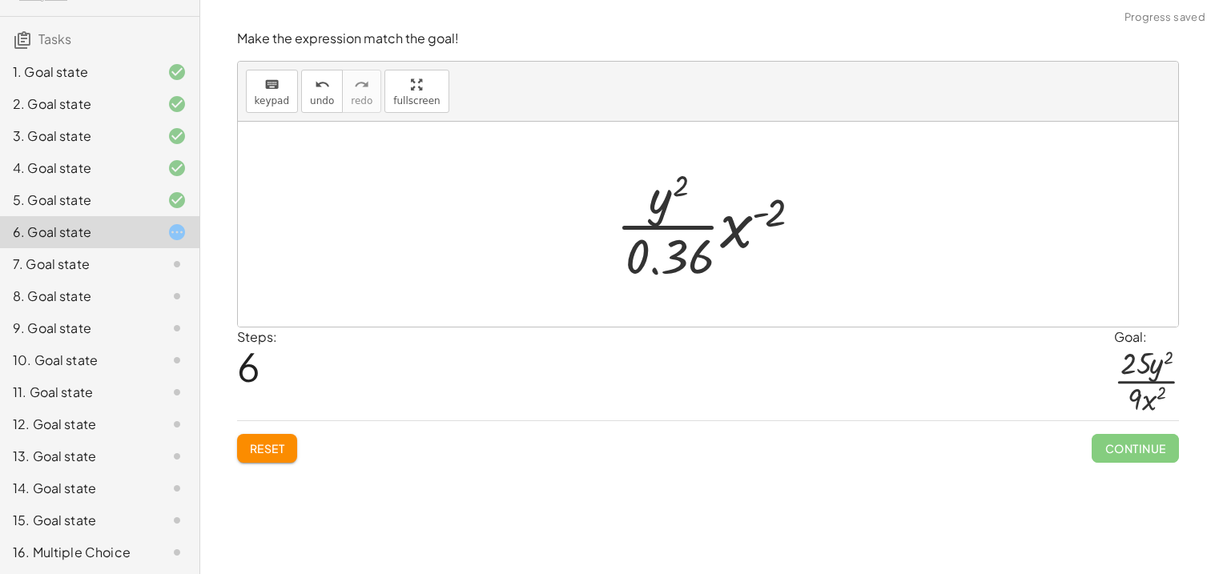
click at [681, 240] on div at bounding box center [714, 224] width 213 height 123
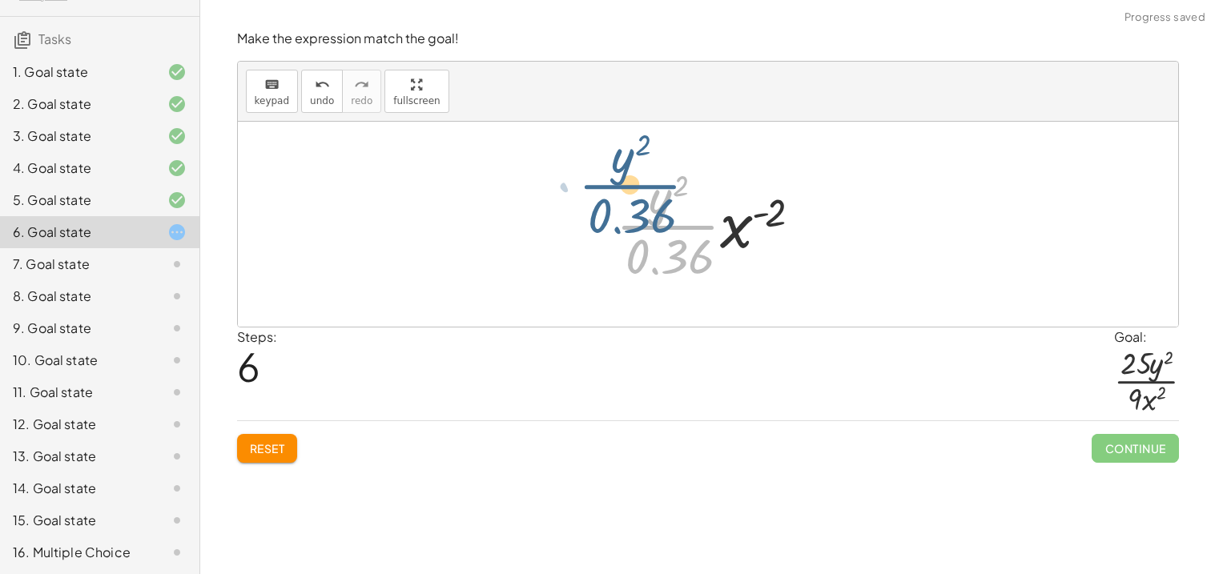
drag, startPoint x: 681, startPoint y: 240, endPoint x: 652, endPoint y: 209, distance: 42.5
click at [652, 209] on div at bounding box center [714, 224] width 213 height 123
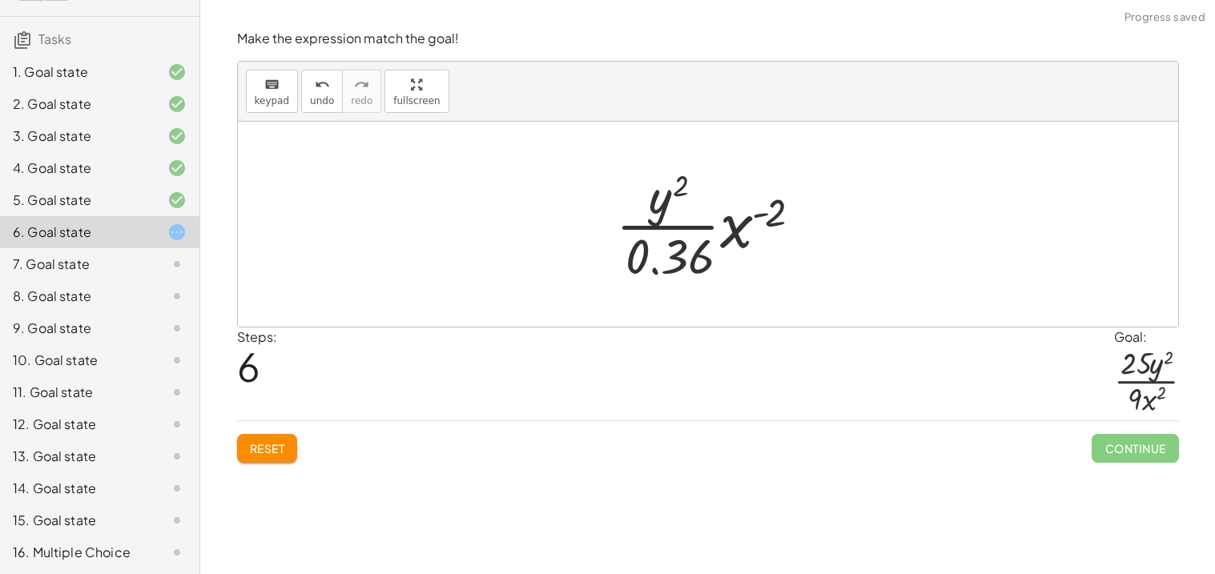
click at [673, 253] on div at bounding box center [714, 224] width 213 height 123
drag, startPoint x: 673, startPoint y: 253, endPoint x: 611, endPoint y: 196, distance: 84.5
click at [611, 196] on div at bounding box center [714, 224] width 213 height 123
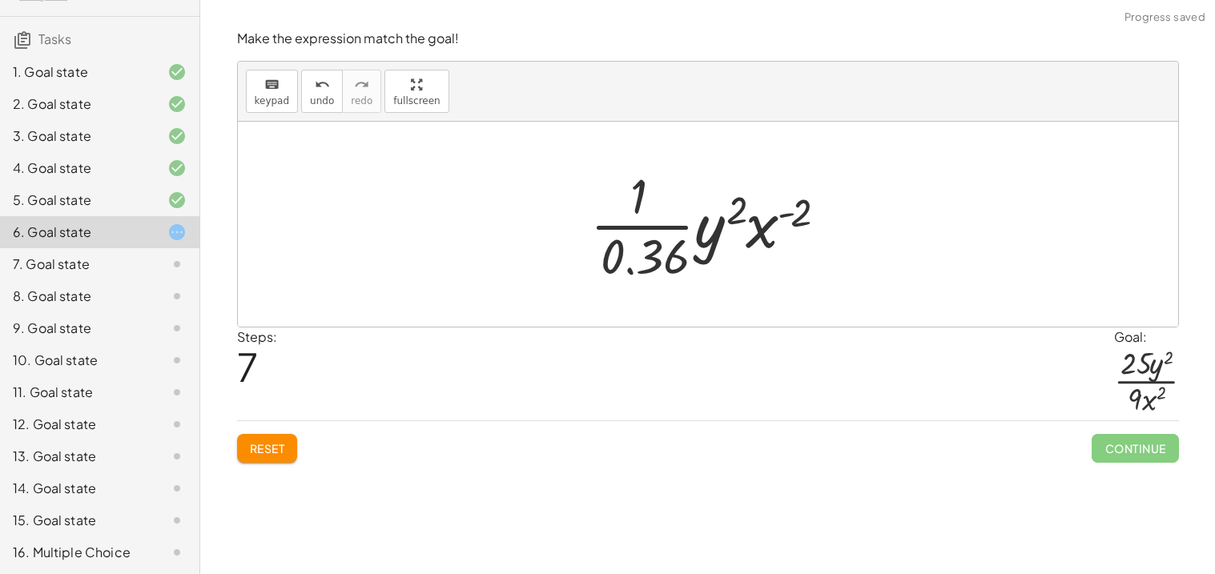
click at [611, 251] on div at bounding box center [714, 224] width 264 height 123
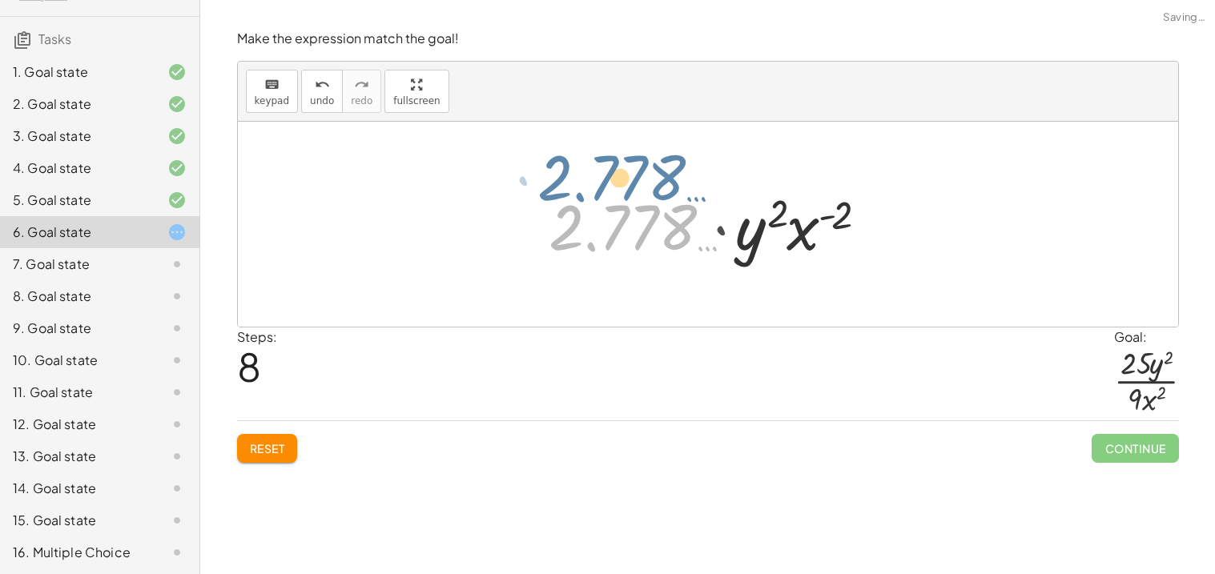
drag, startPoint x: 611, startPoint y: 251, endPoint x: 600, endPoint y: 203, distance: 50.1
click at [600, 203] on div at bounding box center [714, 224] width 346 height 82
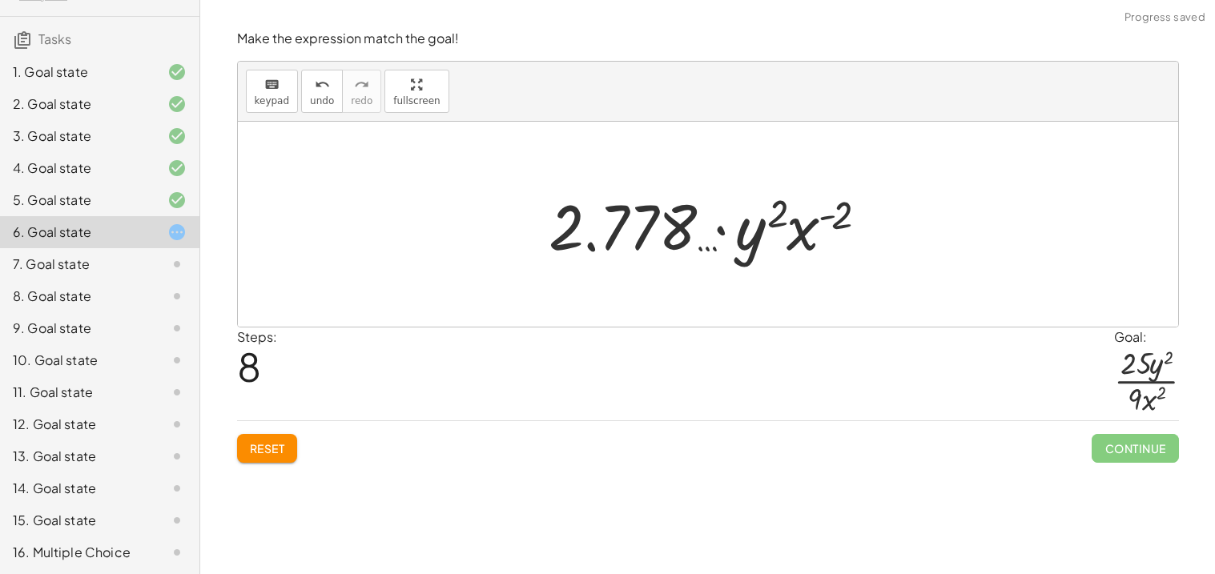
click at [637, 235] on div at bounding box center [714, 224] width 346 height 82
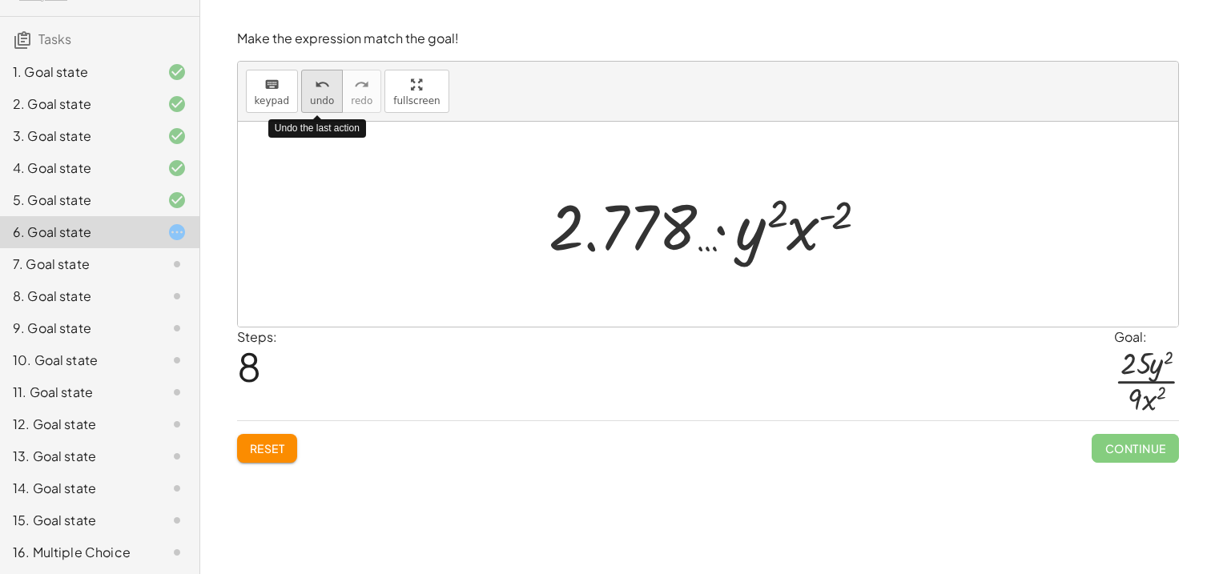
click at [318, 82] on icon "undo" at bounding box center [322, 84] width 15 height 19
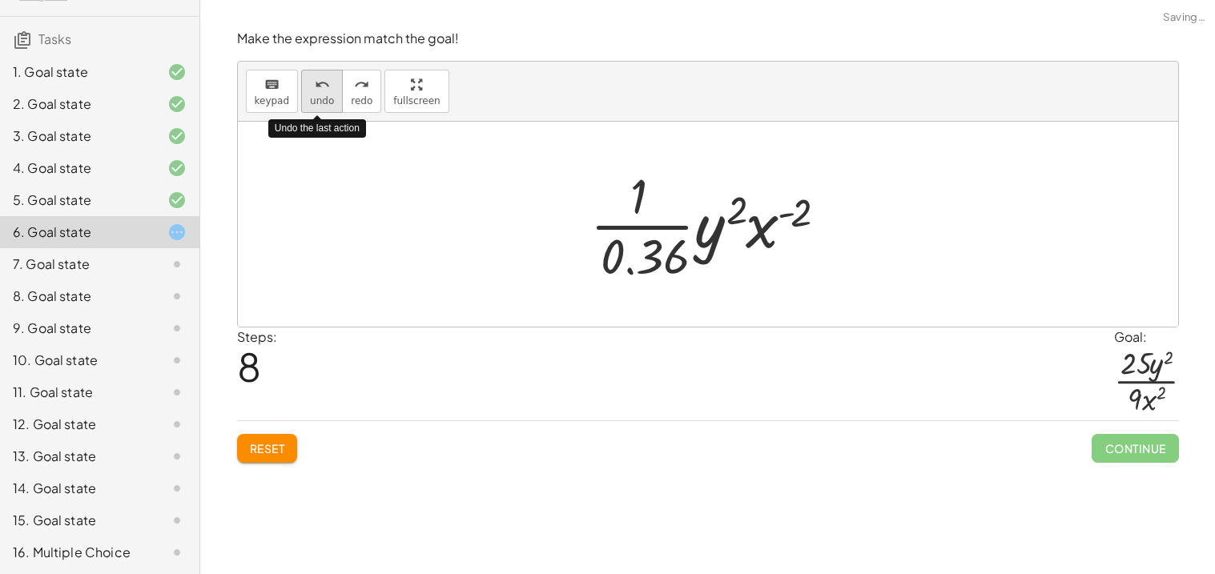
click at [318, 82] on icon "undo" at bounding box center [322, 84] width 15 height 19
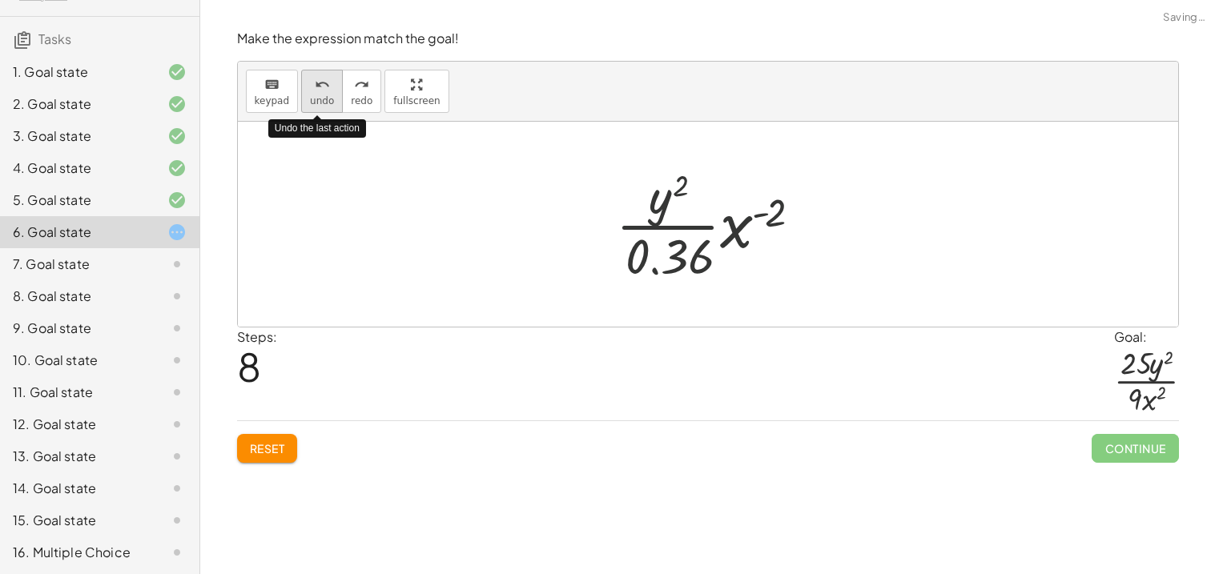
click at [318, 82] on icon "undo" at bounding box center [322, 84] width 15 height 19
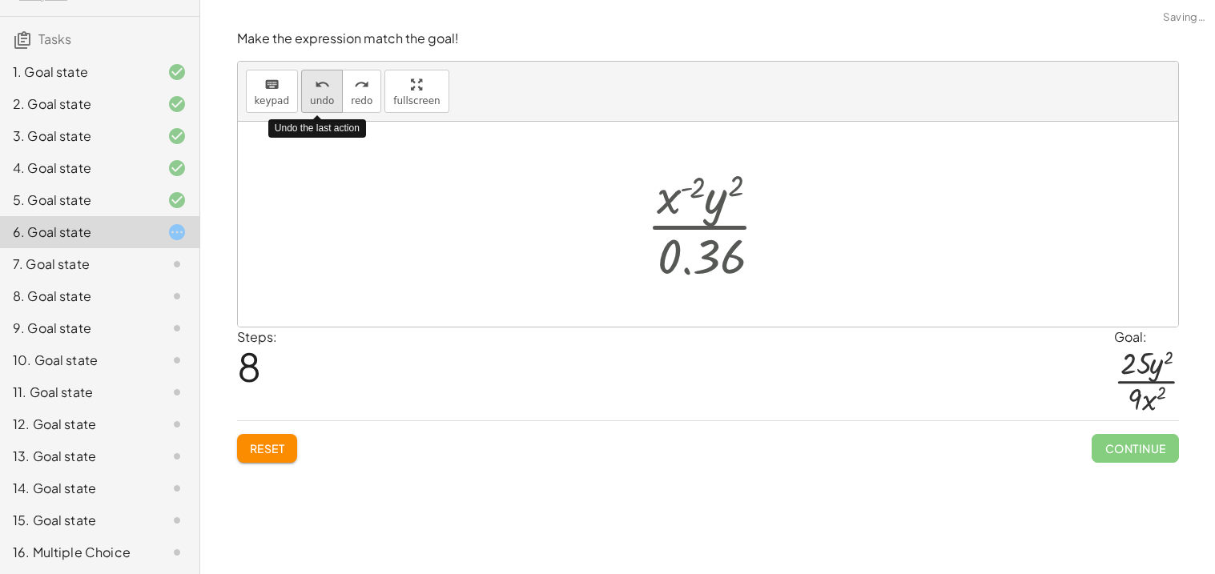
click at [318, 82] on icon "undo" at bounding box center [322, 84] width 15 height 19
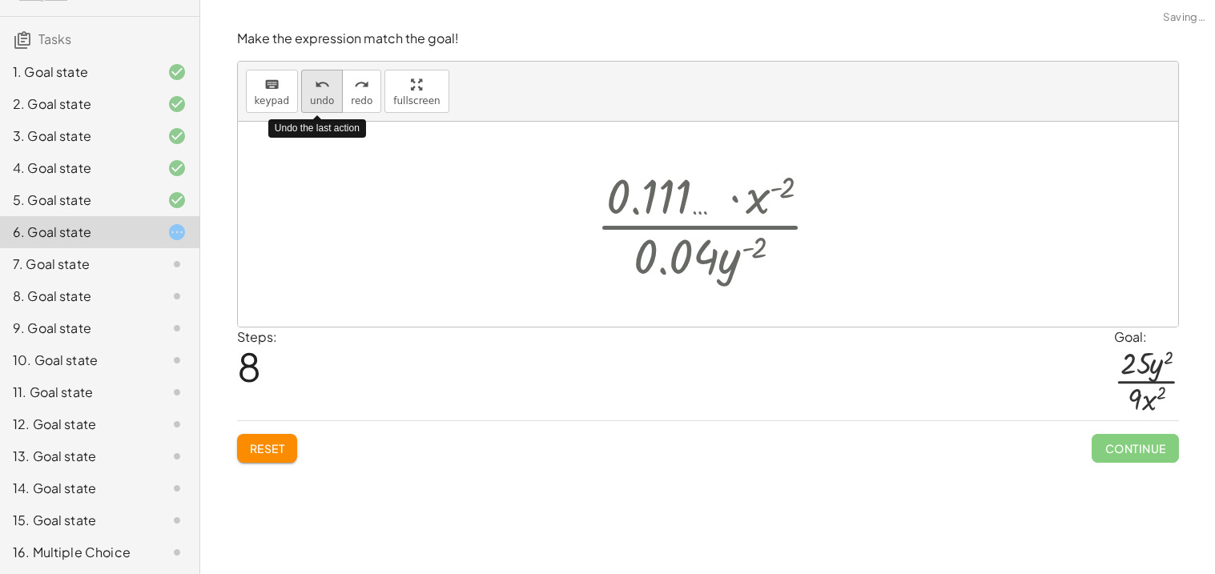
click at [318, 82] on icon "undo" at bounding box center [322, 84] width 15 height 19
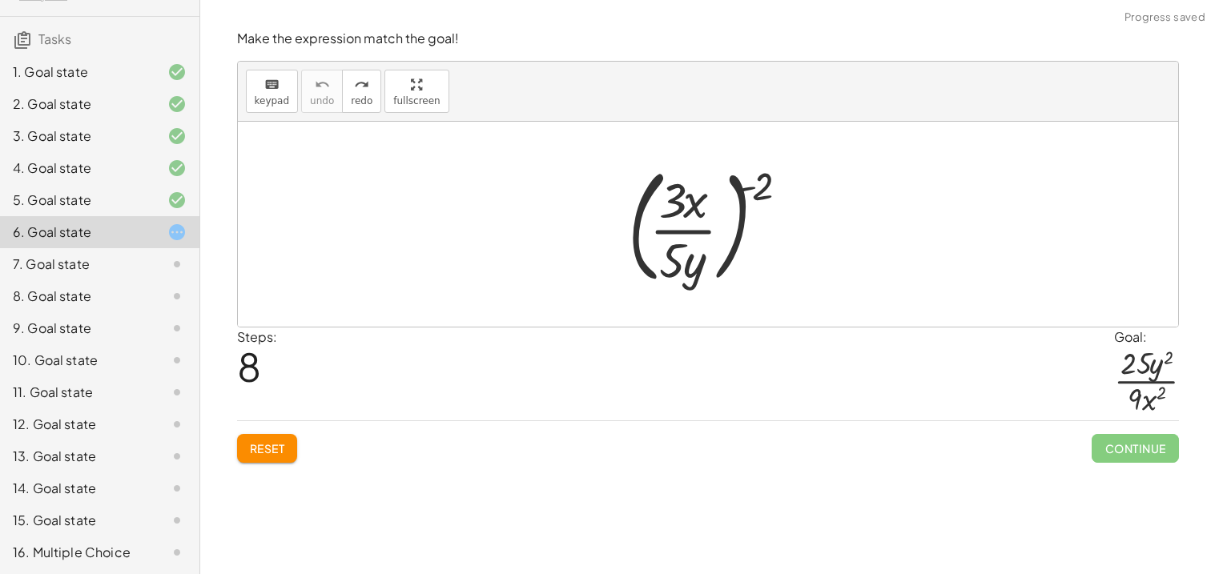
click at [763, 188] on div at bounding box center [713, 224] width 187 height 133
drag, startPoint x: 763, startPoint y: 188, endPoint x: 708, endPoint y: 196, distance: 55.8
click at [708, 196] on div at bounding box center [713, 224] width 187 height 133
click at [708, 196] on div at bounding box center [713, 224] width 161 height 123
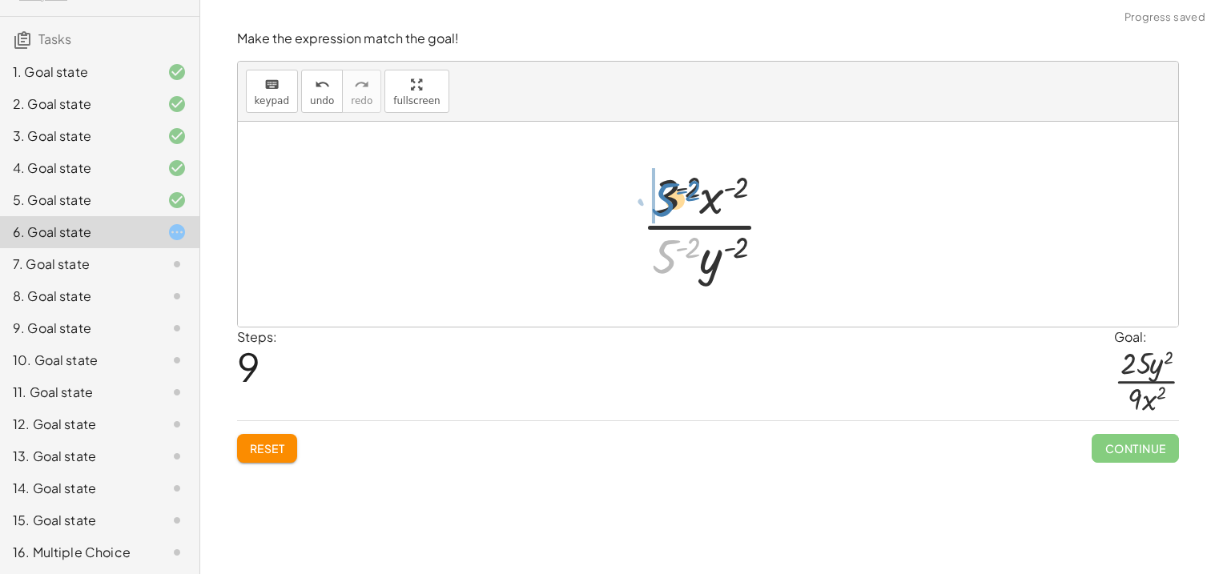
drag, startPoint x: 669, startPoint y: 261, endPoint x: 669, endPoint y: 203, distance: 58.5
click at [669, 203] on div at bounding box center [713, 224] width 161 height 123
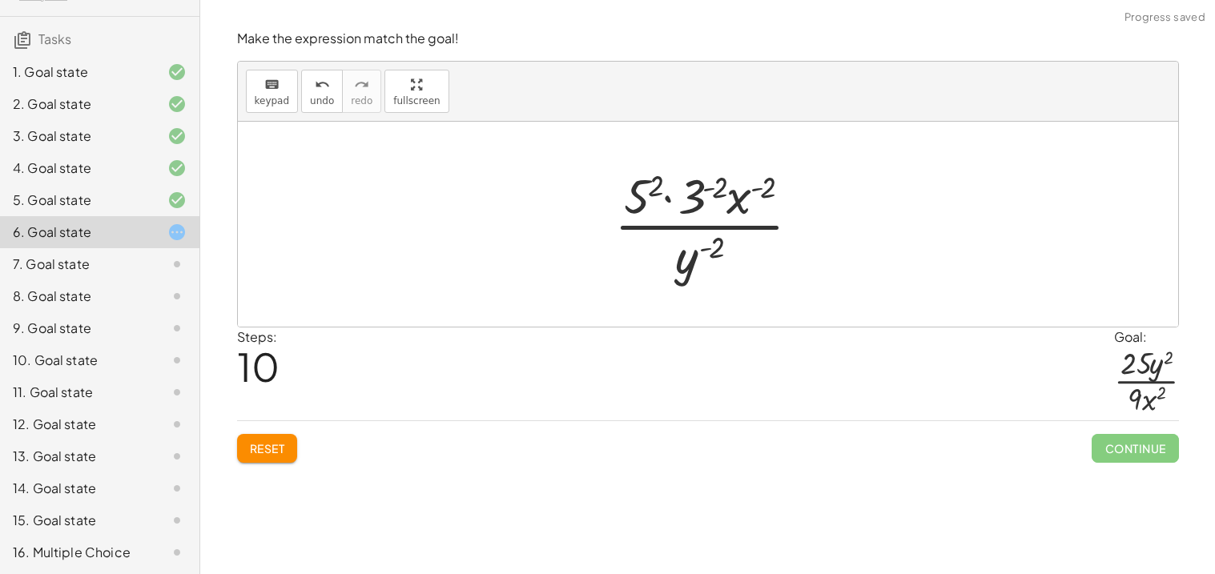
click at [698, 198] on div at bounding box center [713, 224] width 215 height 123
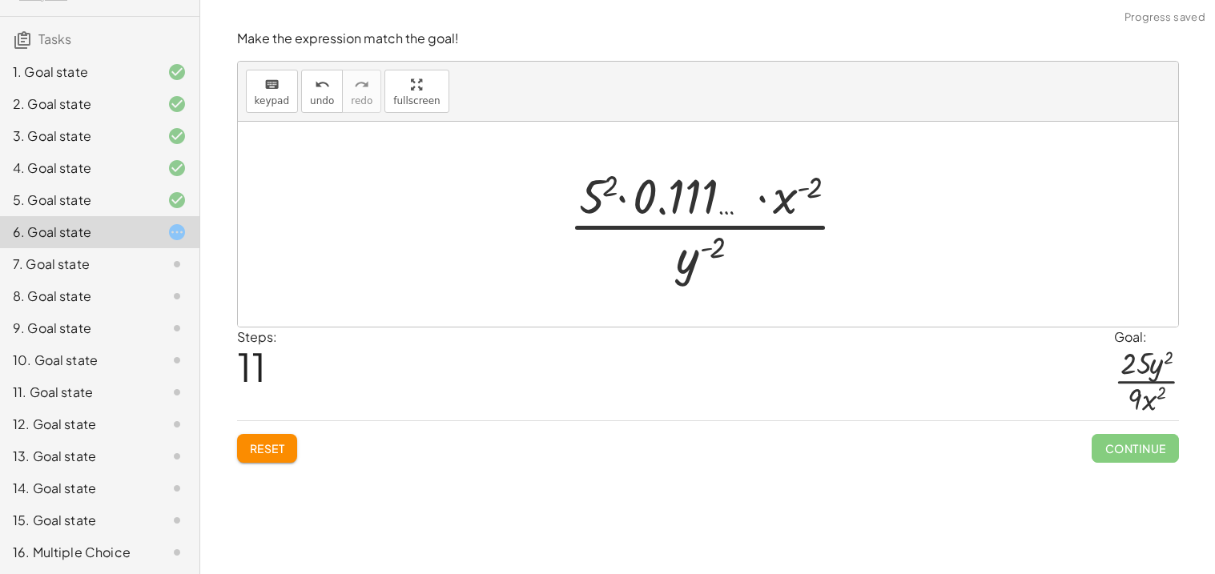
click at [601, 187] on div at bounding box center [714, 224] width 307 height 123
click at [601, 187] on div at bounding box center [714, 224] width 317 height 123
click at [598, 192] on div at bounding box center [714, 224] width 317 height 123
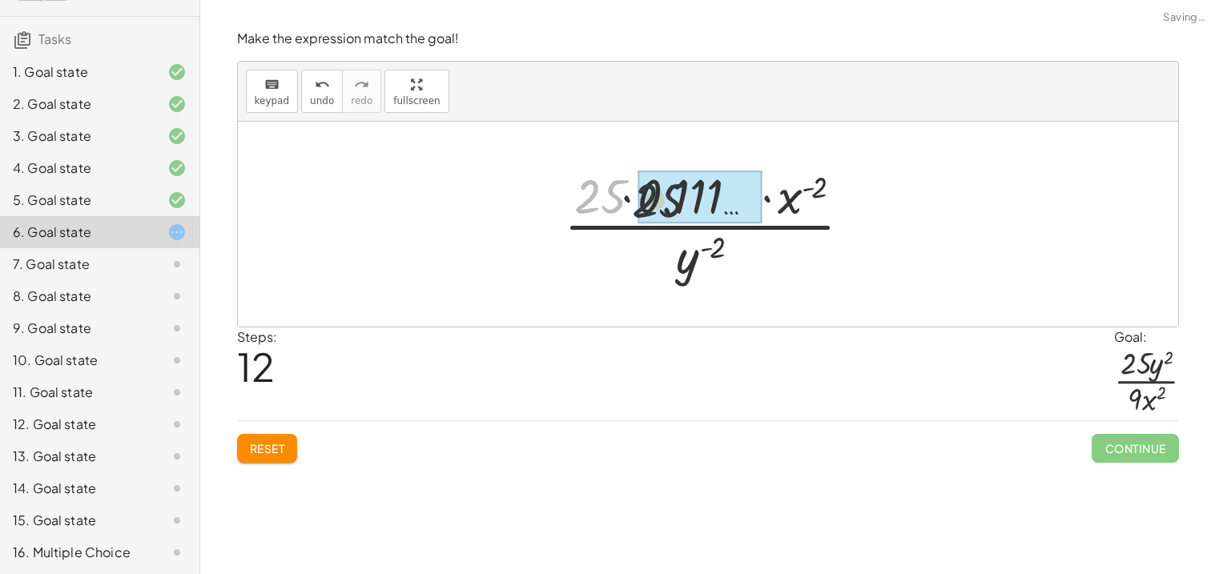
drag, startPoint x: 598, startPoint y: 192, endPoint x: 673, endPoint y: 196, distance: 75.4
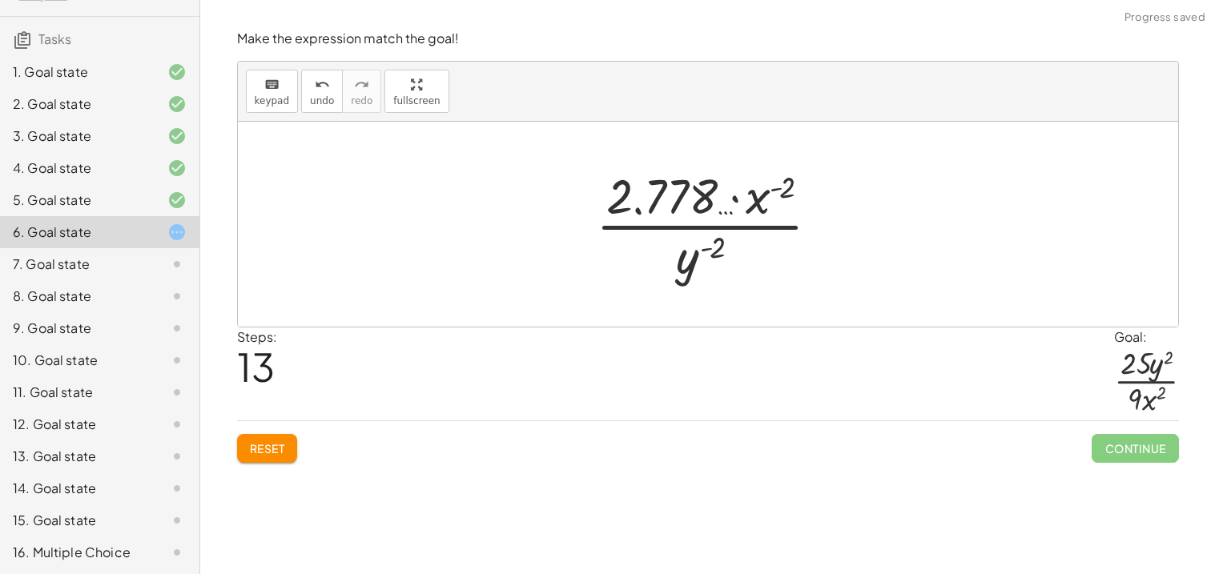
click at [763, 205] on div at bounding box center [714, 224] width 253 height 123
click at [310, 95] on span "undo" at bounding box center [322, 100] width 24 height 11
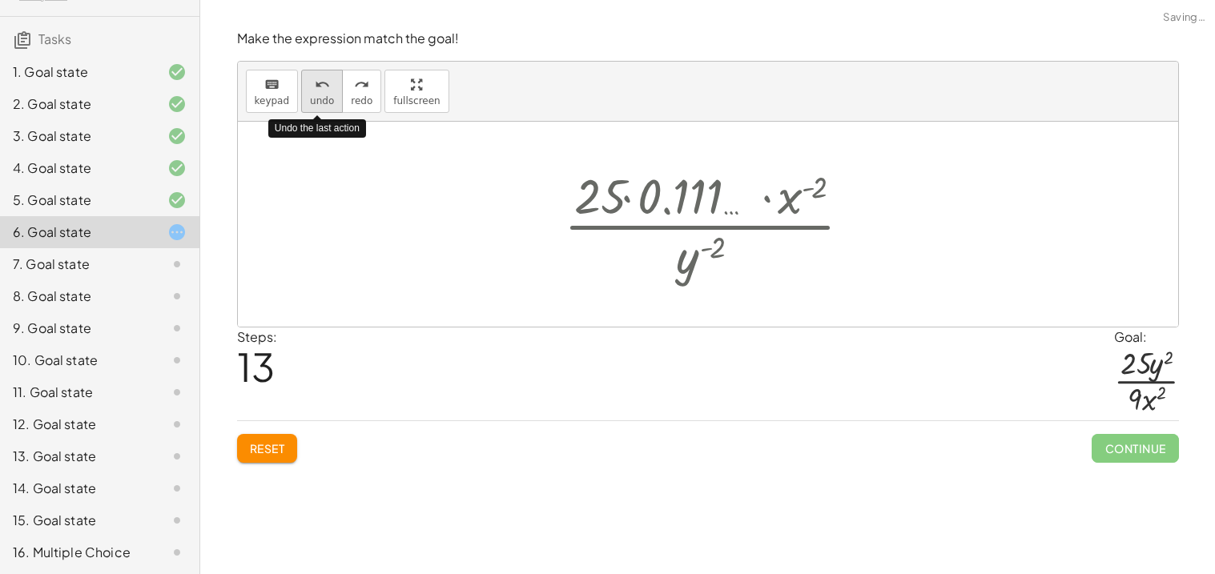
click at [310, 95] on span "undo" at bounding box center [322, 100] width 24 height 11
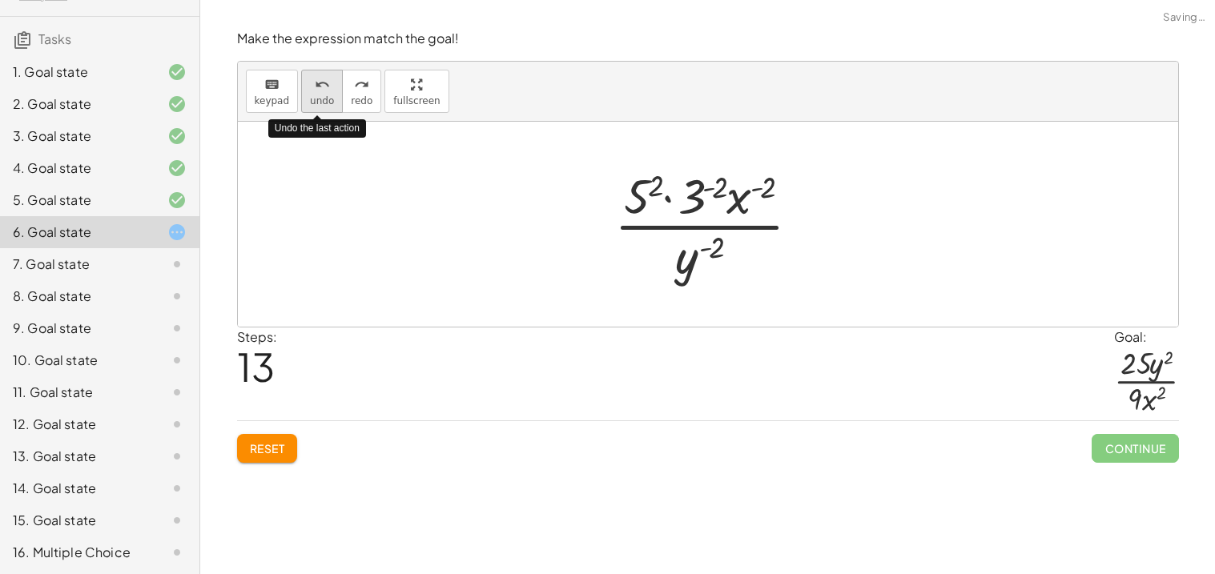
click at [310, 95] on span "undo" at bounding box center [322, 100] width 24 height 11
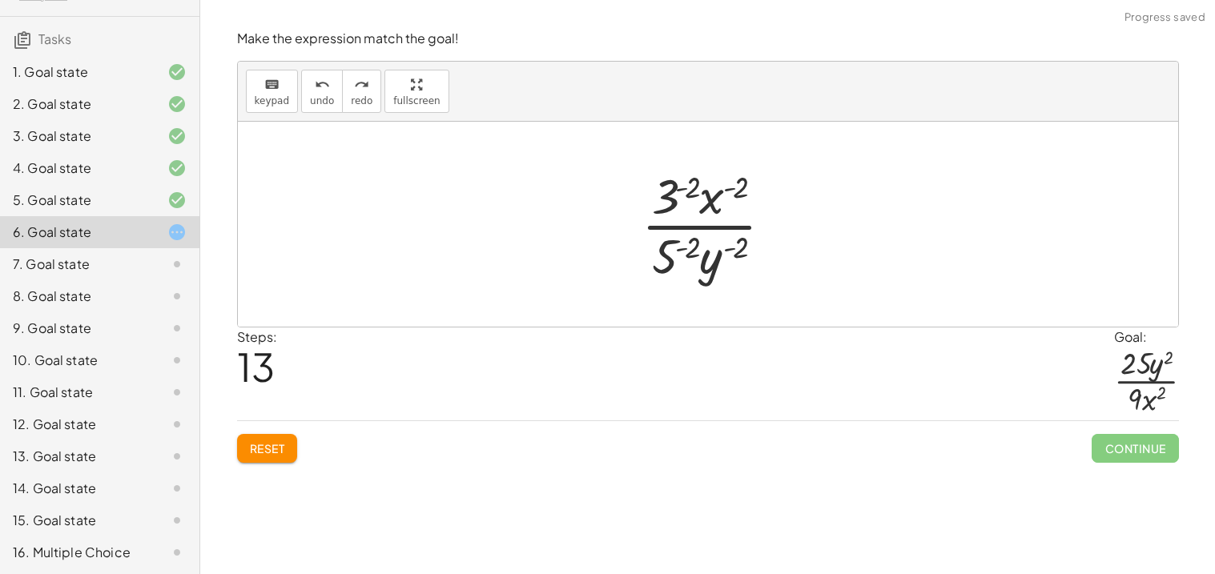
click at [661, 254] on div at bounding box center [713, 224] width 161 height 123
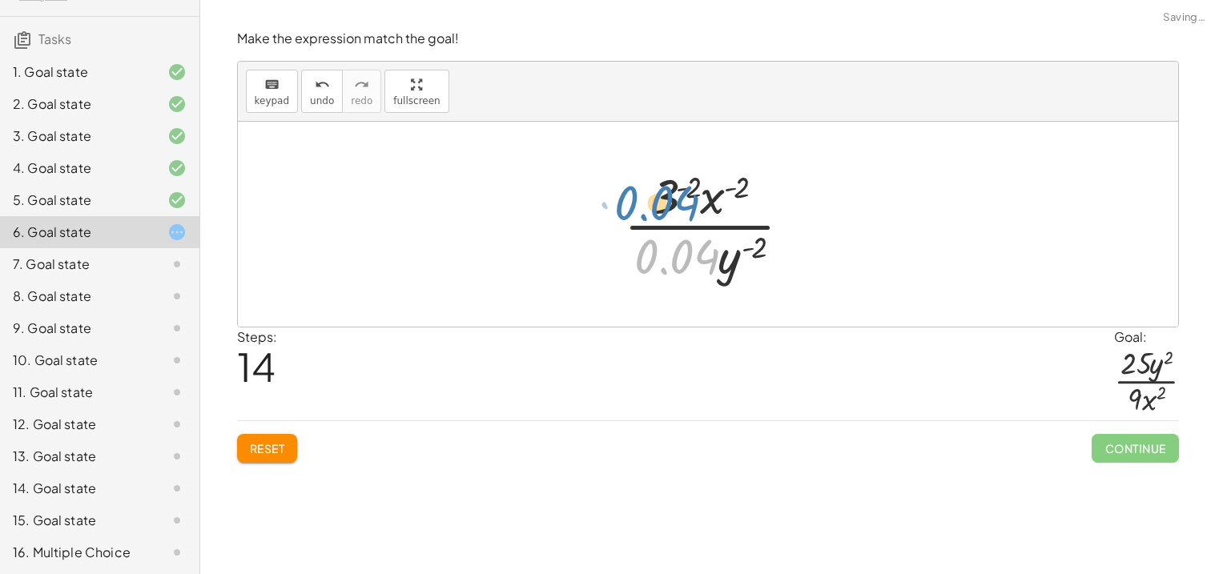
drag, startPoint x: 661, startPoint y: 254, endPoint x: 641, endPoint y: 199, distance: 58.3
click at [641, 199] on div at bounding box center [714, 224] width 197 height 123
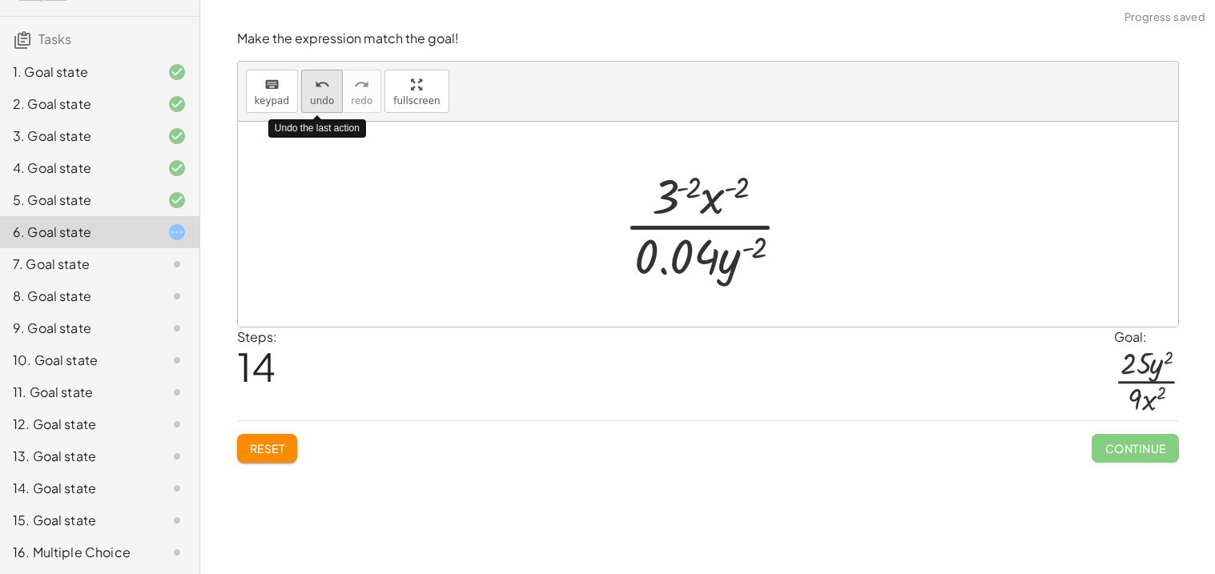
click at [325, 92] on button "undo undo" at bounding box center [322, 91] width 42 height 43
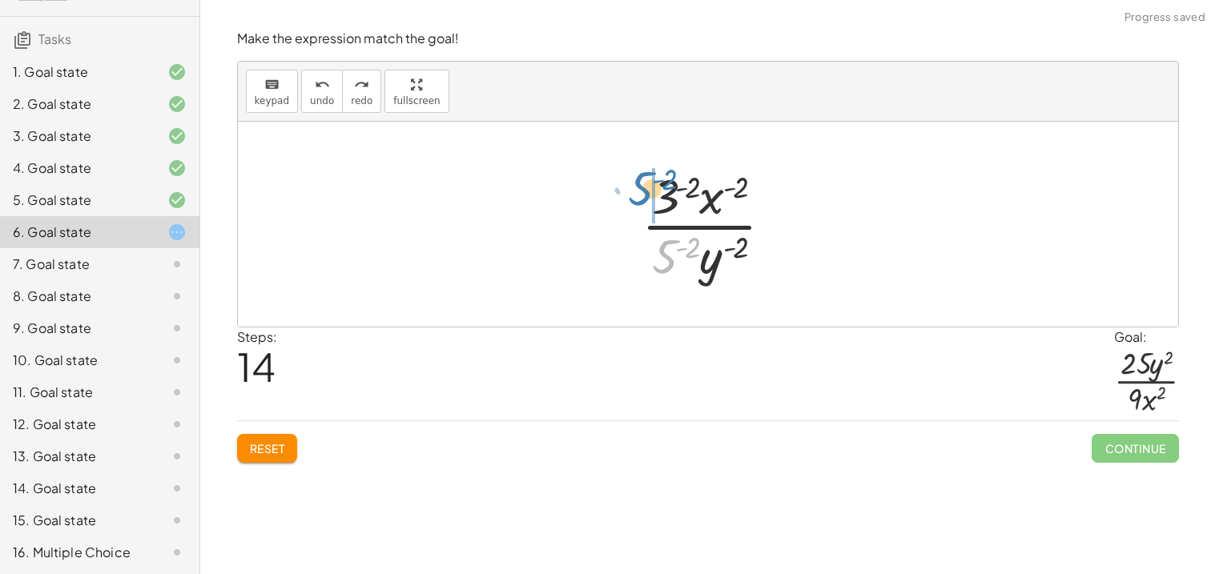
drag, startPoint x: 666, startPoint y: 258, endPoint x: 642, endPoint y: 190, distance: 72.2
click at [642, 190] on div at bounding box center [713, 224] width 161 height 123
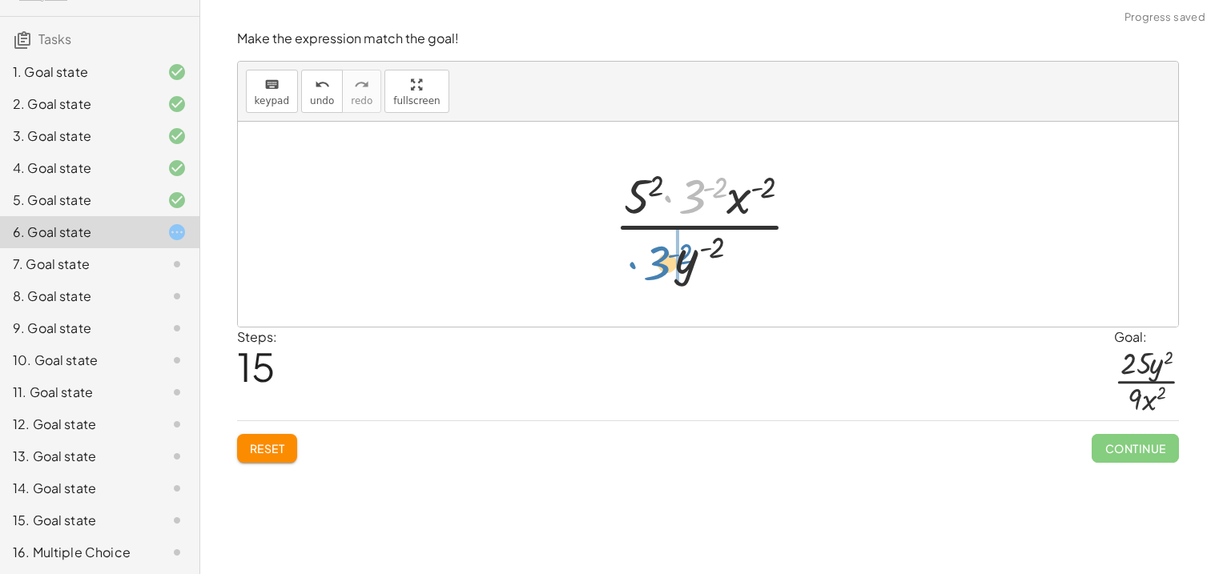
drag, startPoint x: 691, startPoint y: 203, endPoint x: 654, endPoint y: 270, distance: 76.0
click at [654, 270] on div at bounding box center [713, 224] width 215 height 123
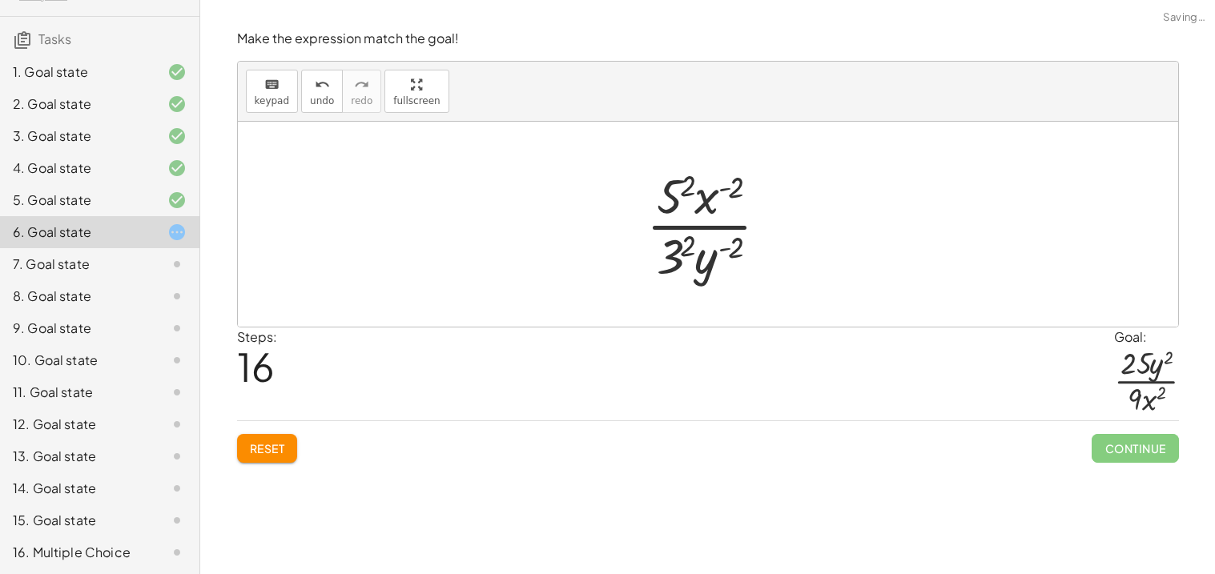
click at [673, 257] on div at bounding box center [713, 224] width 151 height 123
click at [677, 185] on div at bounding box center [713, 224] width 151 height 123
click at [677, 185] on div at bounding box center [713, 224] width 161 height 123
drag, startPoint x: 701, startPoint y: 260, endPoint x: 723, endPoint y: 175, distance: 87.8
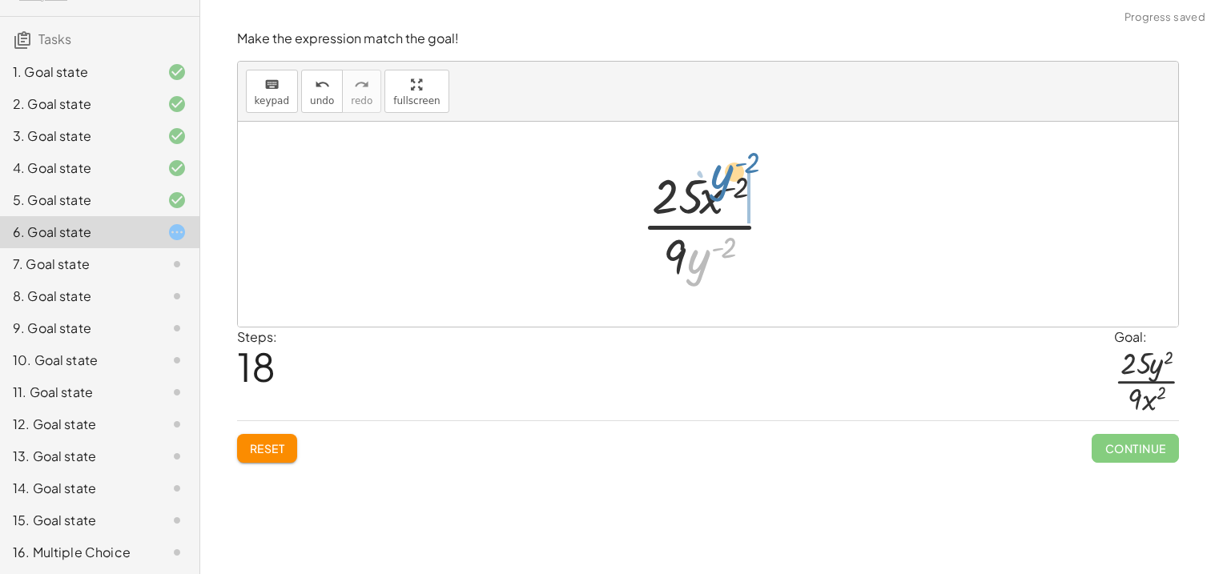
click at [723, 175] on div at bounding box center [713, 224] width 161 height 123
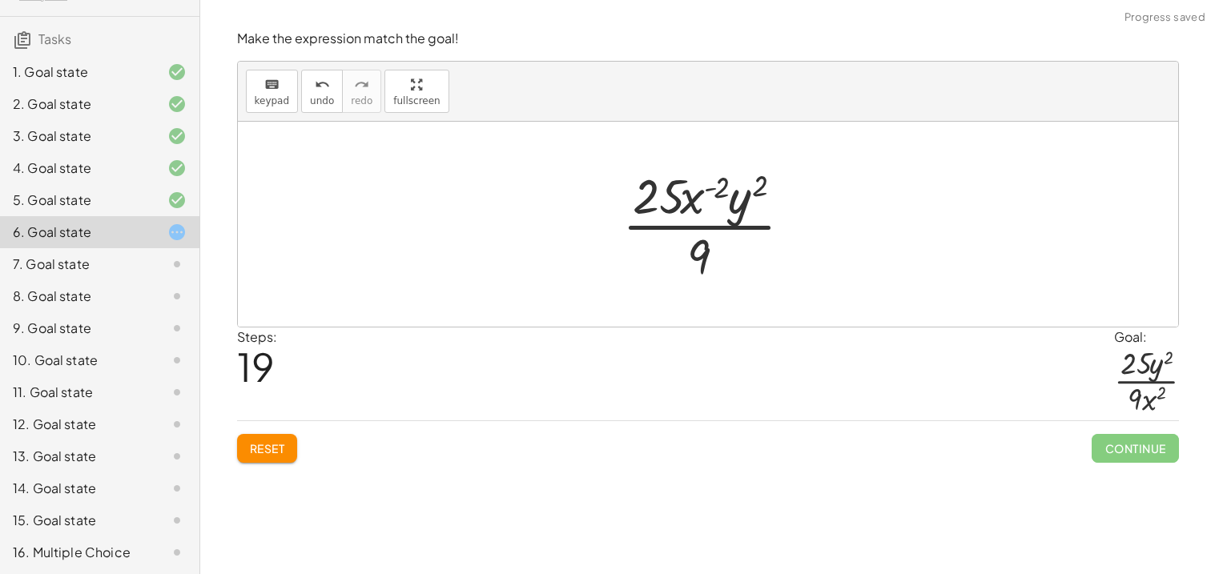
click at [692, 194] on div at bounding box center [713, 224] width 199 height 123
drag, startPoint x: 692, startPoint y: 194, endPoint x: 728, endPoint y: 252, distance: 68.7
click at [728, 252] on div at bounding box center [713, 224] width 199 height 123
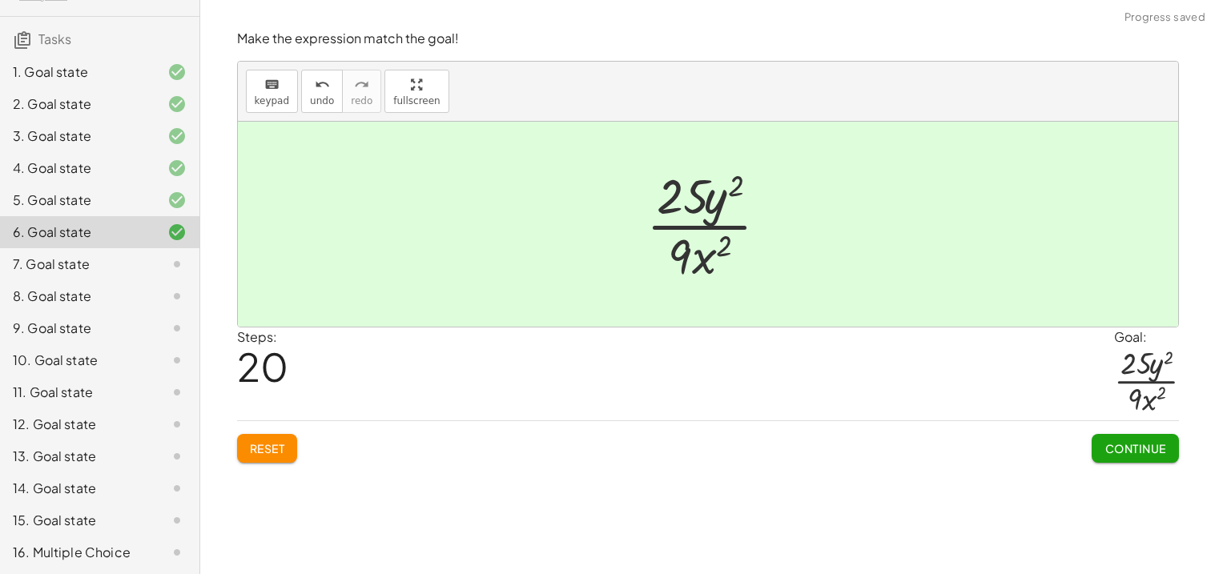
click at [1142, 444] on span "Continue" at bounding box center [1134, 448] width 61 height 14
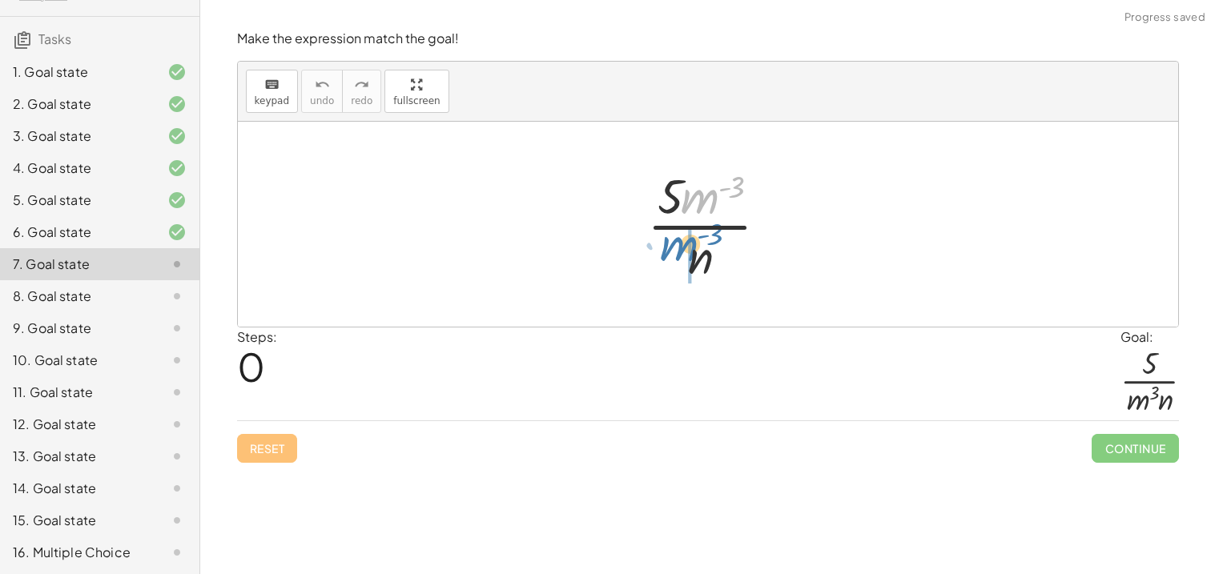
drag, startPoint x: 695, startPoint y: 197, endPoint x: 669, endPoint y: 247, distance: 55.9
click at [669, 247] on div at bounding box center [714, 224] width 151 height 123
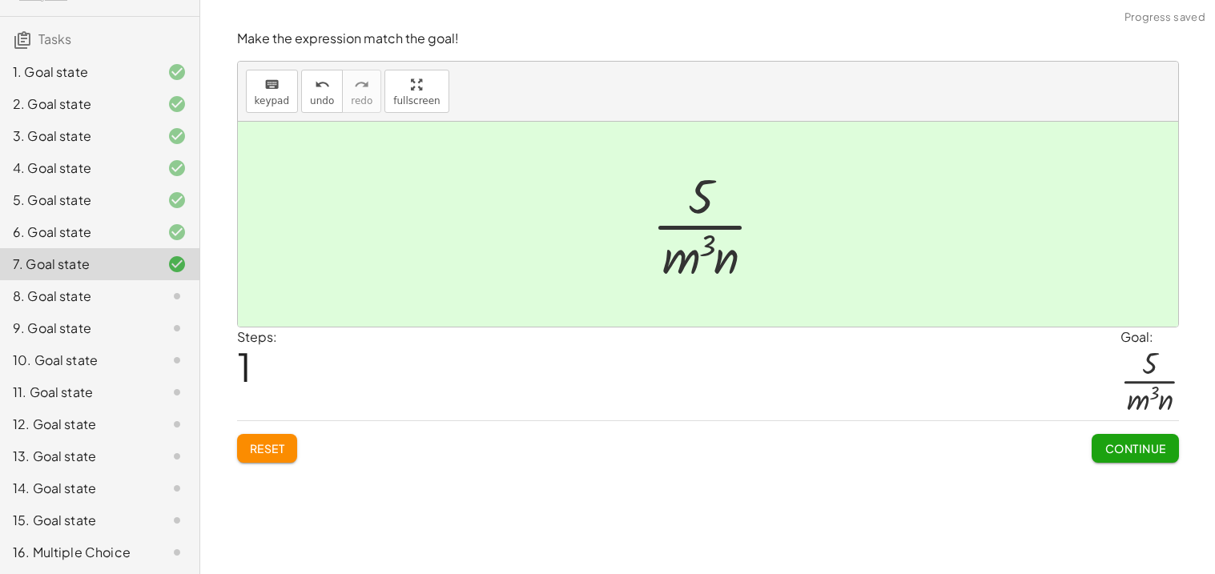
click at [1123, 454] on span "Continue" at bounding box center [1134, 448] width 61 height 14
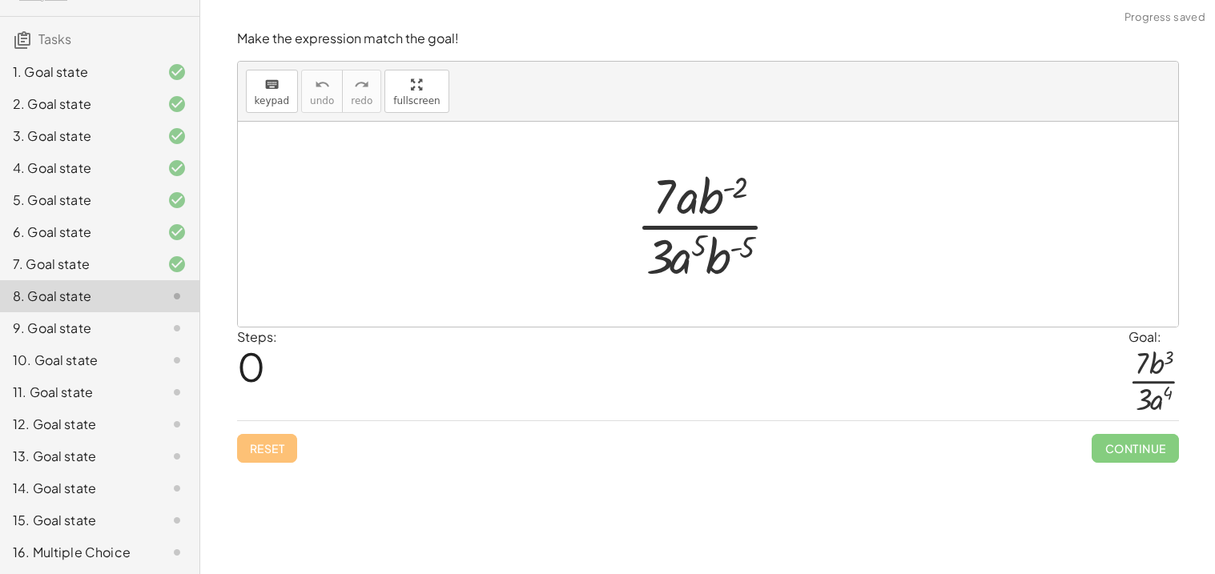
click at [723, 263] on div at bounding box center [714, 224] width 173 height 123
drag, startPoint x: 723, startPoint y: 263, endPoint x: 720, endPoint y: 207, distance: 56.1
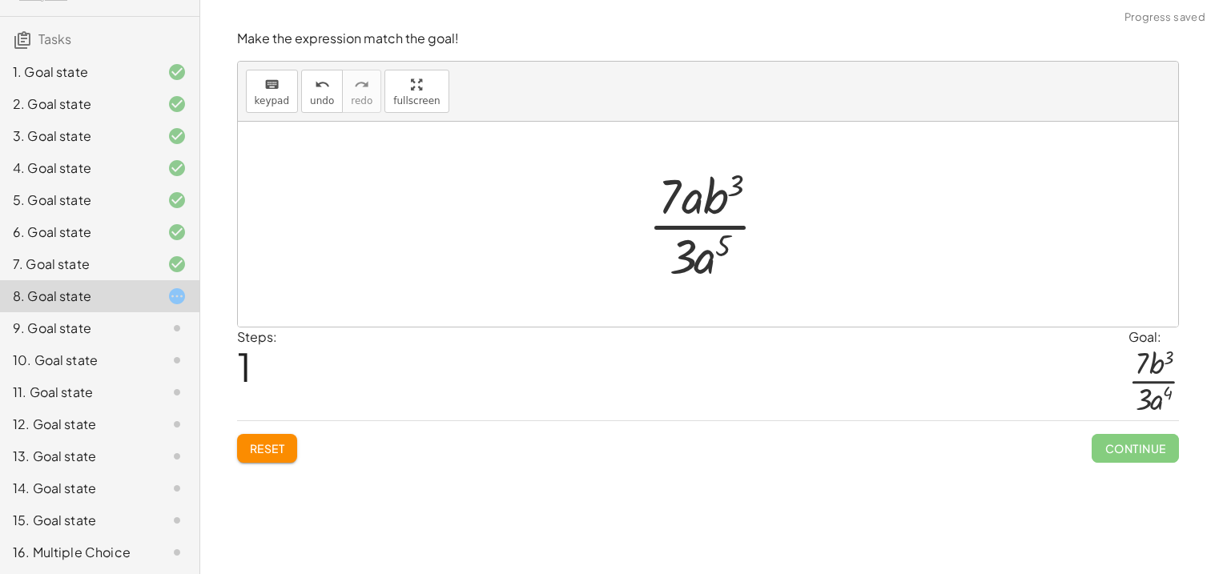
click at [695, 204] on div at bounding box center [714, 224] width 149 height 123
drag, startPoint x: 695, startPoint y: 204, endPoint x: 712, endPoint y: 259, distance: 57.8
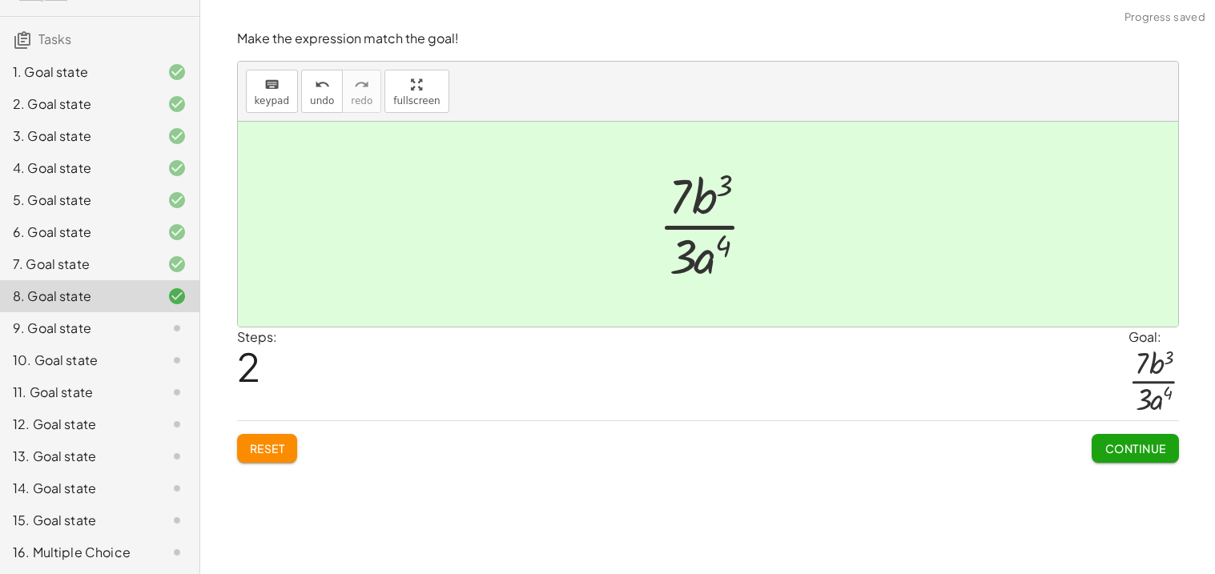
click at [1157, 451] on span "Continue" at bounding box center [1134, 448] width 61 height 14
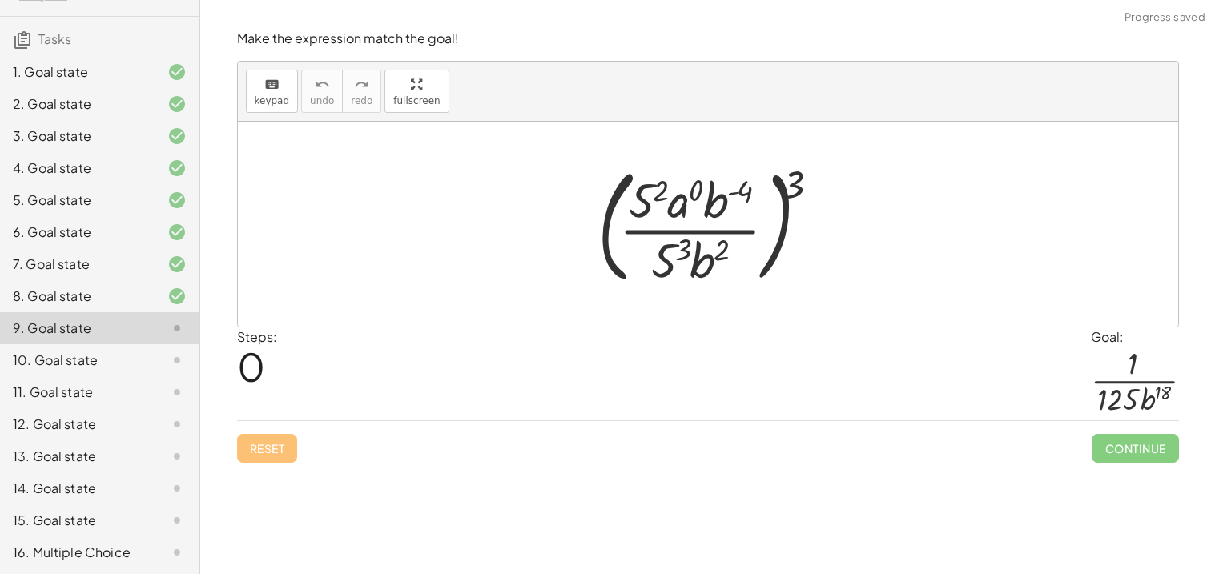
click at [792, 175] on div at bounding box center [713, 224] width 249 height 133
drag, startPoint x: 792, startPoint y: 175, endPoint x: 756, endPoint y: 187, distance: 38.0
click at [756, 187] on div at bounding box center [713, 224] width 249 height 133
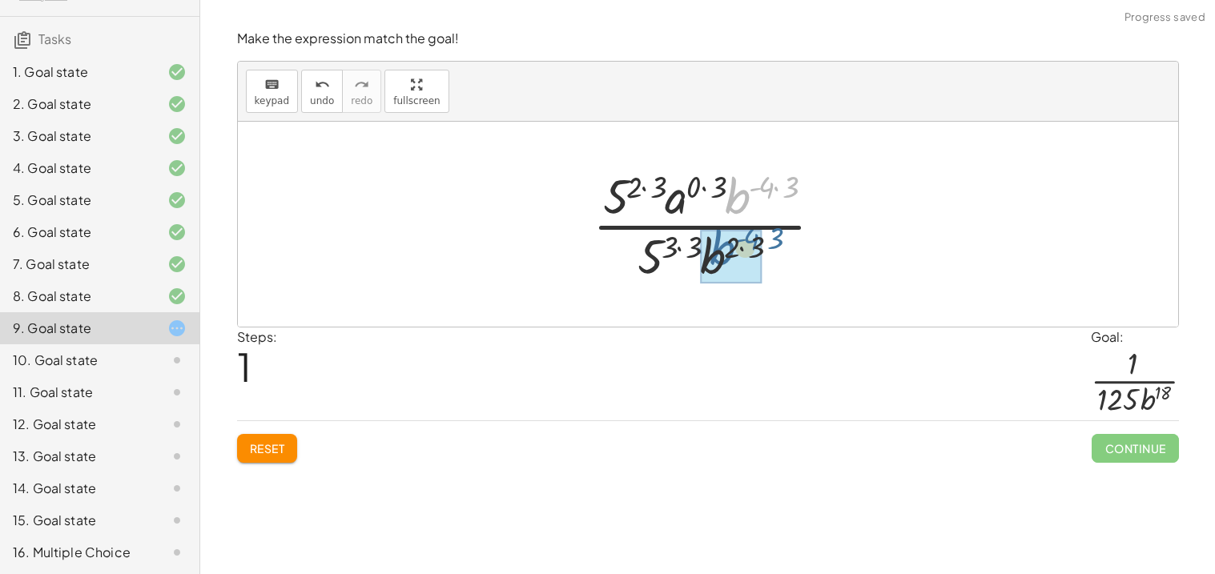
drag, startPoint x: 737, startPoint y: 207, endPoint x: 721, endPoint y: 259, distance: 54.5
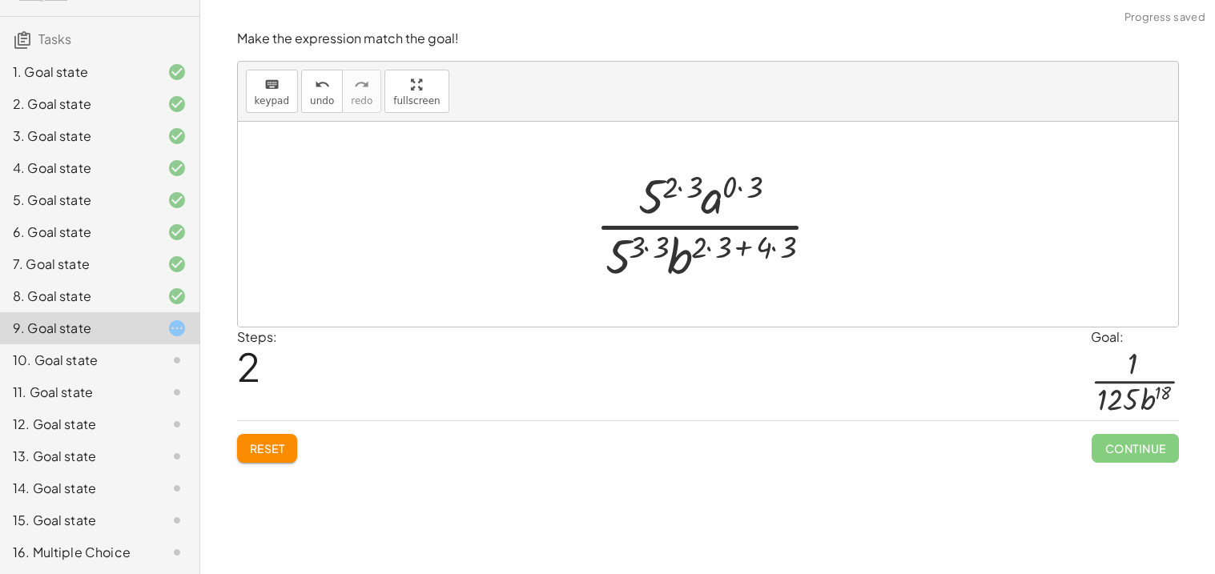
click at [758, 253] on div at bounding box center [714, 224] width 254 height 123
click at [705, 250] on div at bounding box center [714, 224] width 254 height 123
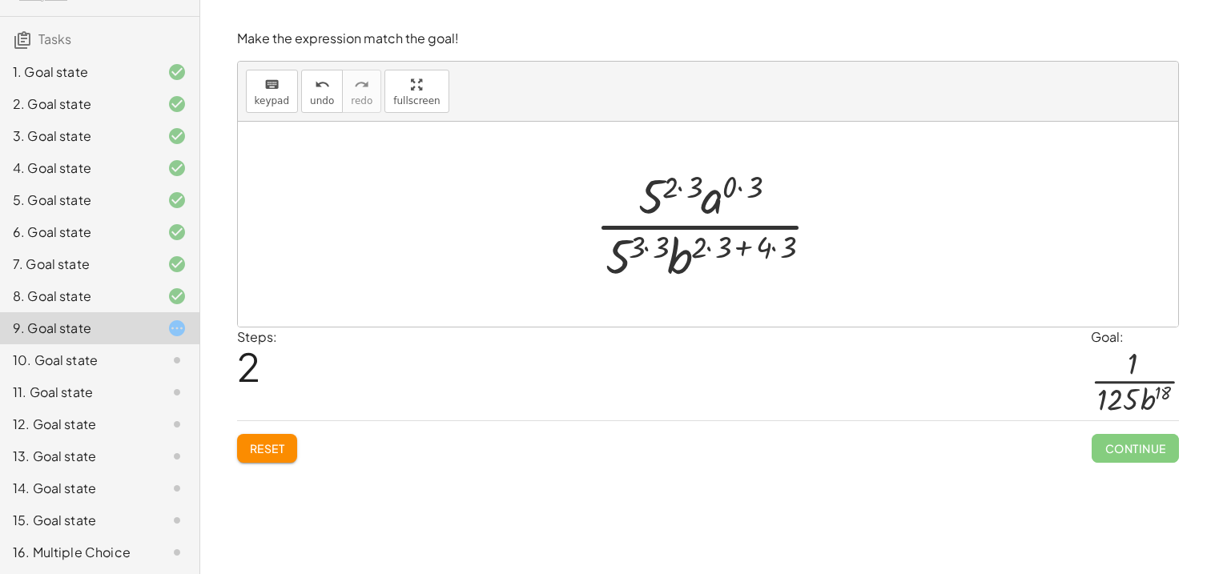
click at [705, 250] on div at bounding box center [714, 224] width 254 height 123
drag, startPoint x: 705, startPoint y: 250, endPoint x: 737, endPoint y: 249, distance: 32.0
click at [737, 249] on div at bounding box center [714, 224] width 254 height 123
drag, startPoint x: 709, startPoint y: 244, endPoint x: 750, endPoint y: 248, distance: 41.8
click at [712, 244] on div at bounding box center [713, 224] width 263 height 123
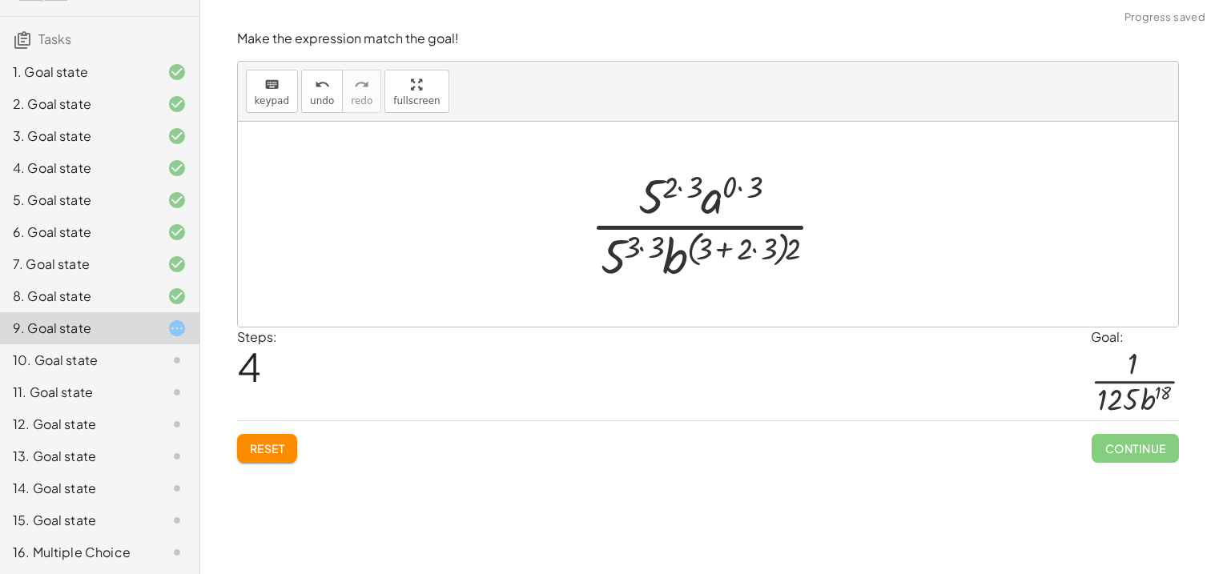
click at [798, 245] on div at bounding box center [713, 224] width 263 height 123
drag, startPoint x: 798, startPoint y: 245, endPoint x: 779, endPoint y: 249, distance: 19.6
click at [779, 249] on div at bounding box center [713, 224] width 263 height 123
drag, startPoint x: 693, startPoint y: 247, endPoint x: 716, endPoint y: 253, distance: 23.3
drag, startPoint x: 699, startPoint y: 249, endPoint x: 738, endPoint y: 254, distance: 39.5
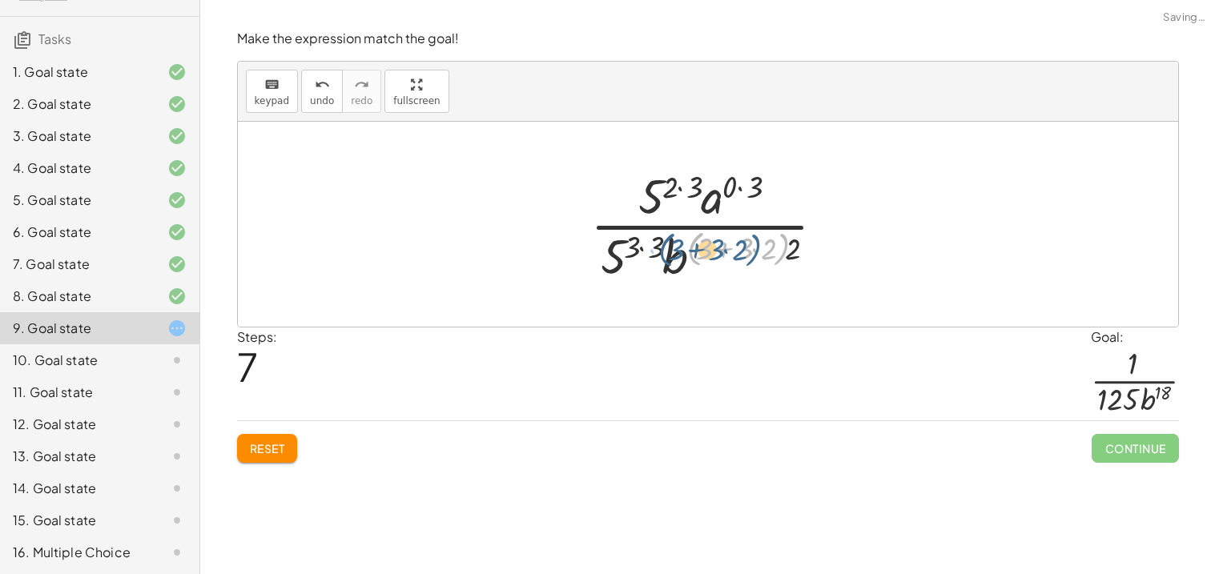
drag, startPoint x: 782, startPoint y: 258, endPoint x: 766, endPoint y: 256, distance: 16.9
click at [766, 256] on div at bounding box center [713, 224] width 263 height 123
click at [793, 256] on div at bounding box center [713, 224] width 263 height 123
drag, startPoint x: 793, startPoint y: 256, endPoint x: 704, endPoint y: 259, distance: 88.9
click at [704, 259] on div at bounding box center [713, 224] width 263 height 123
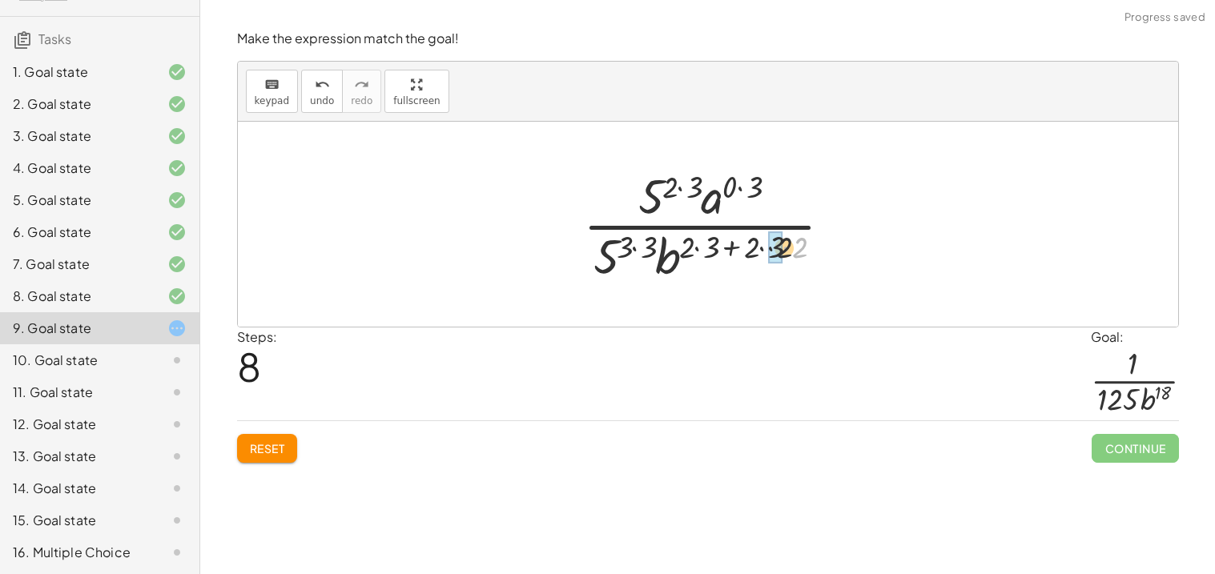
drag, startPoint x: 799, startPoint y: 253, endPoint x: 773, endPoint y: 255, distance: 26.5
drag, startPoint x: 786, startPoint y: 253, endPoint x: 704, endPoint y: 257, distance: 81.8
drag, startPoint x: 692, startPoint y: 252, endPoint x: 731, endPoint y: 255, distance: 39.4
click at [731, 255] on div at bounding box center [713, 224] width 263 height 123
click at [741, 252] on div at bounding box center [714, 224] width 278 height 123
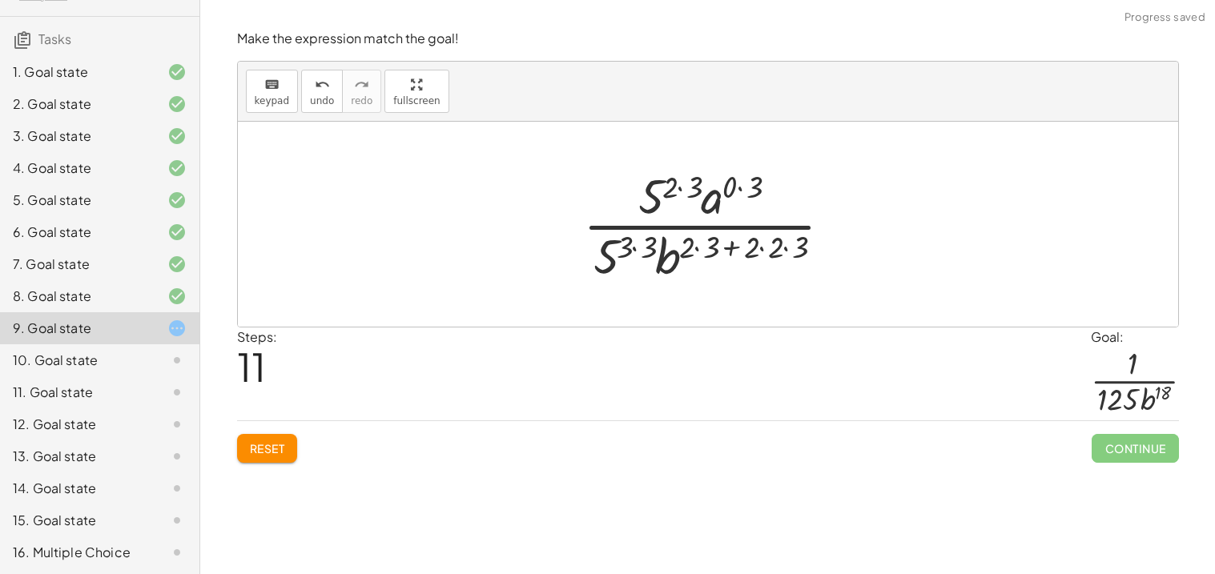
click at [741, 252] on div at bounding box center [714, 224] width 278 height 123
drag, startPoint x: 709, startPoint y: 248, endPoint x: 750, endPoint y: 249, distance: 40.8
click at [750, 249] on div at bounding box center [714, 224] width 278 height 123
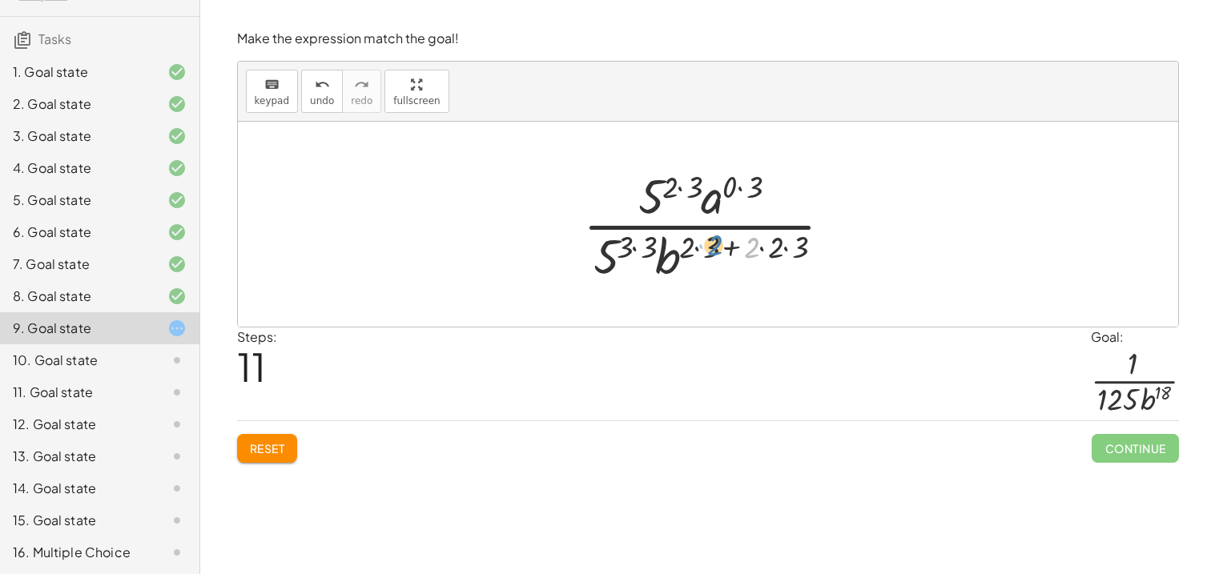
drag, startPoint x: 750, startPoint y: 249, endPoint x: 711, endPoint y: 250, distance: 39.2
click at [711, 250] on div at bounding box center [714, 224] width 278 height 123
drag, startPoint x: 752, startPoint y: 247, endPoint x: 774, endPoint y: 250, distance: 21.8
drag, startPoint x: 791, startPoint y: 249, endPoint x: 763, endPoint y: 252, distance: 28.2
drag, startPoint x: 768, startPoint y: 251, endPoint x: 782, endPoint y: 256, distance: 15.5
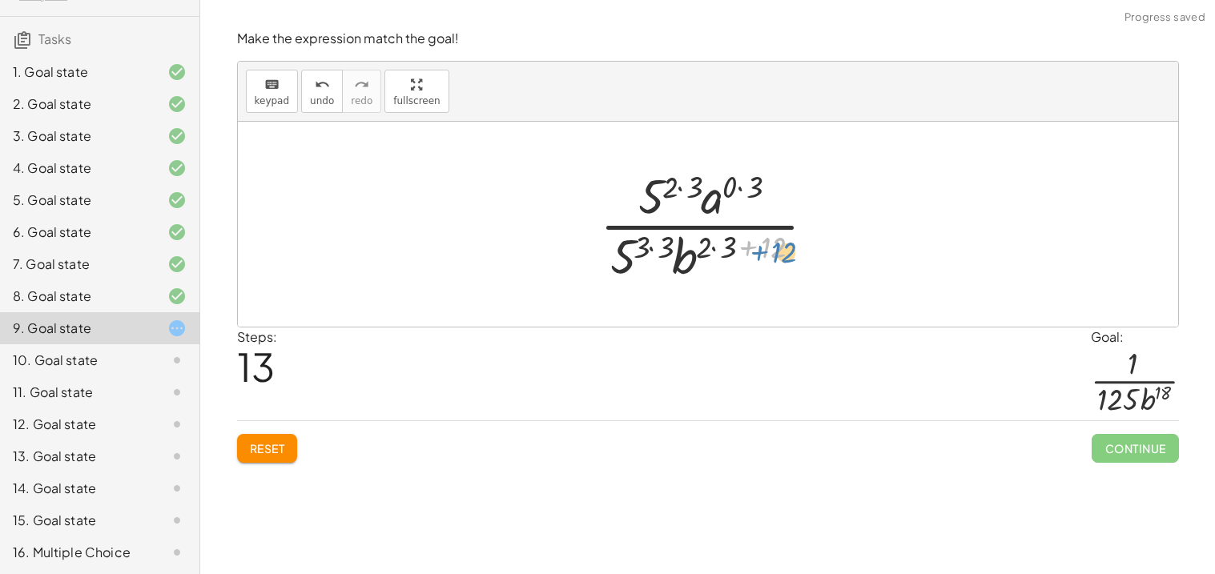
click at [782, 256] on div at bounding box center [714, 224] width 244 height 123
click at [710, 246] on div at bounding box center [714, 224] width 244 height 123
drag, startPoint x: 710, startPoint y: 246, endPoint x: 737, endPoint y: 247, distance: 26.4
click at [737, 247] on div at bounding box center [714, 224] width 244 height 123
drag, startPoint x: 714, startPoint y: 250, endPoint x: 756, endPoint y: 249, distance: 41.6
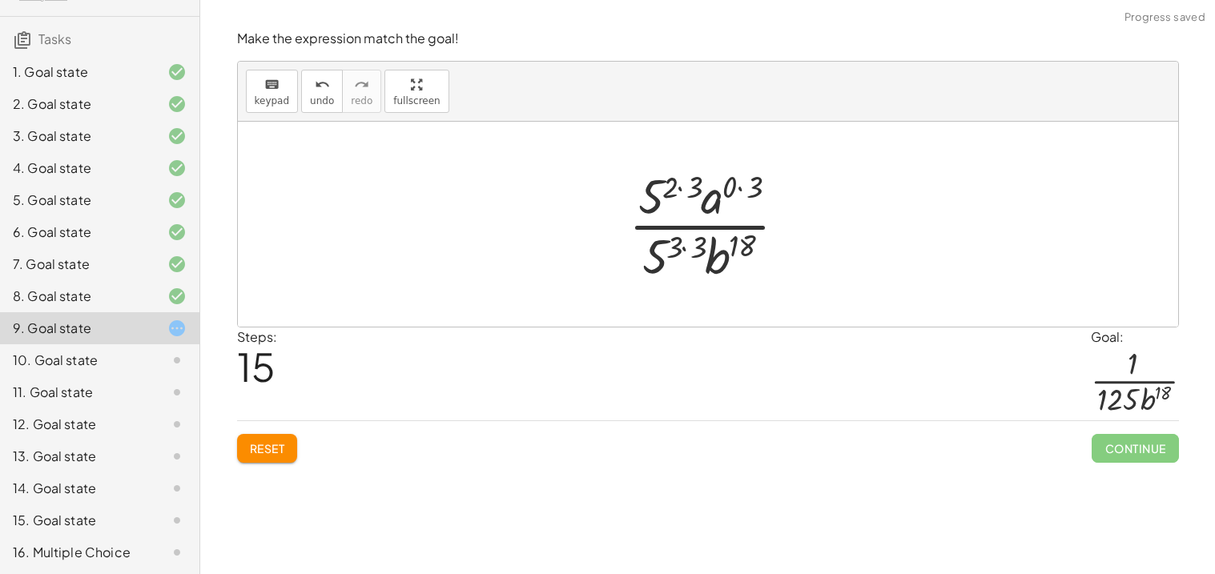
click at [673, 251] on div at bounding box center [714, 224] width 187 height 123
click at [671, 248] on div at bounding box center [714, 224] width 187 height 123
drag, startPoint x: 648, startPoint y: 199, endPoint x: 660, endPoint y: 257, distance: 59.7
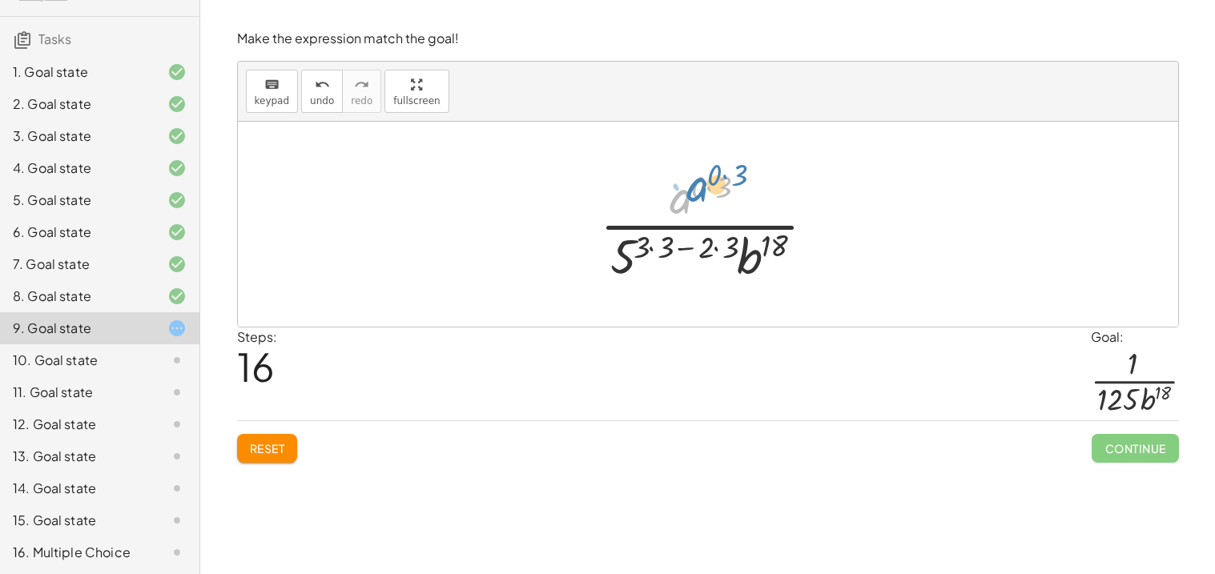
drag, startPoint x: 673, startPoint y: 202, endPoint x: 735, endPoint y: 223, distance: 65.3
click at [690, 195] on div at bounding box center [714, 224] width 244 height 123
click at [647, 251] on div at bounding box center [714, 224] width 244 height 123
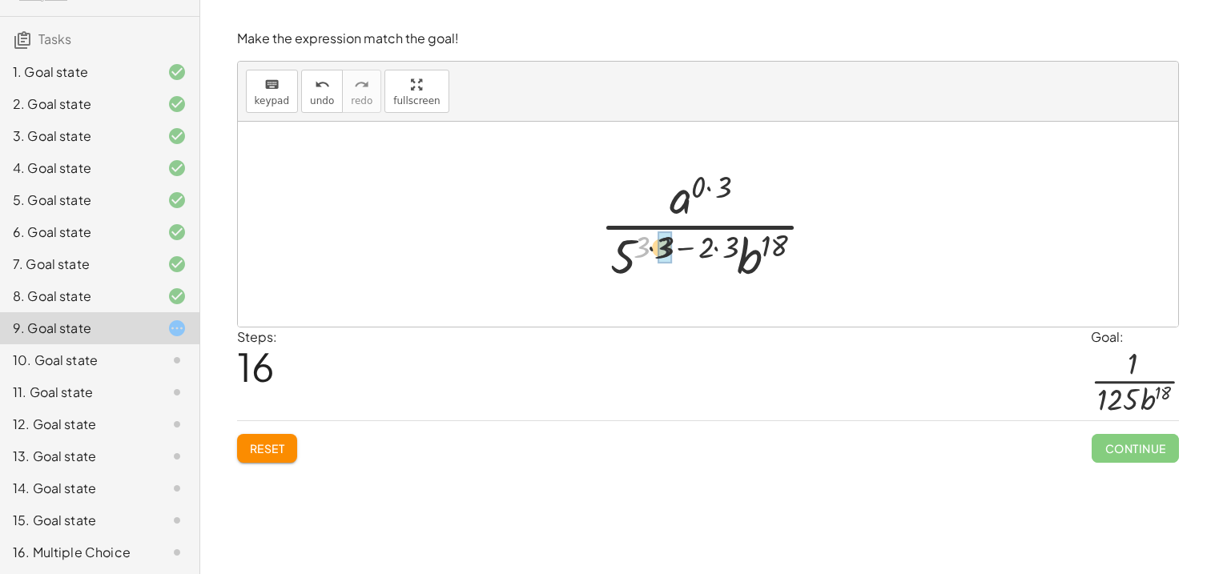
drag, startPoint x: 641, startPoint y: 254, endPoint x: 665, endPoint y: 255, distance: 24.8
drag, startPoint x: 691, startPoint y: 252, endPoint x: 710, endPoint y: 252, distance: 19.2
drag, startPoint x: 704, startPoint y: 249, endPoint x: 665, endPoint y: 247, distance: 38.5
click at [726, 190] on div at bounding box center [714, 224] width 156 height 123
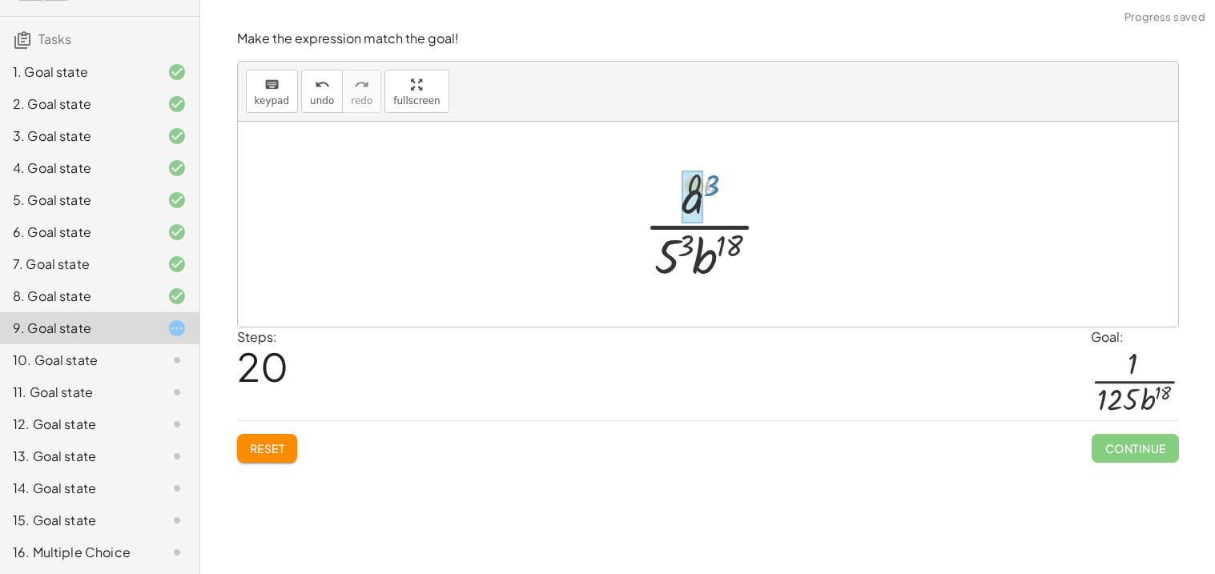
drag, startPoint x: 726, startPoint y: 190, endPoint x: 709, endPoint y: 189, distance: 17.6
click at [709, 189] on div at bounding box center [714, 224] width 156 height 123
click at [665, 258] on div at bounding box center [714, 224] width 156 height 123
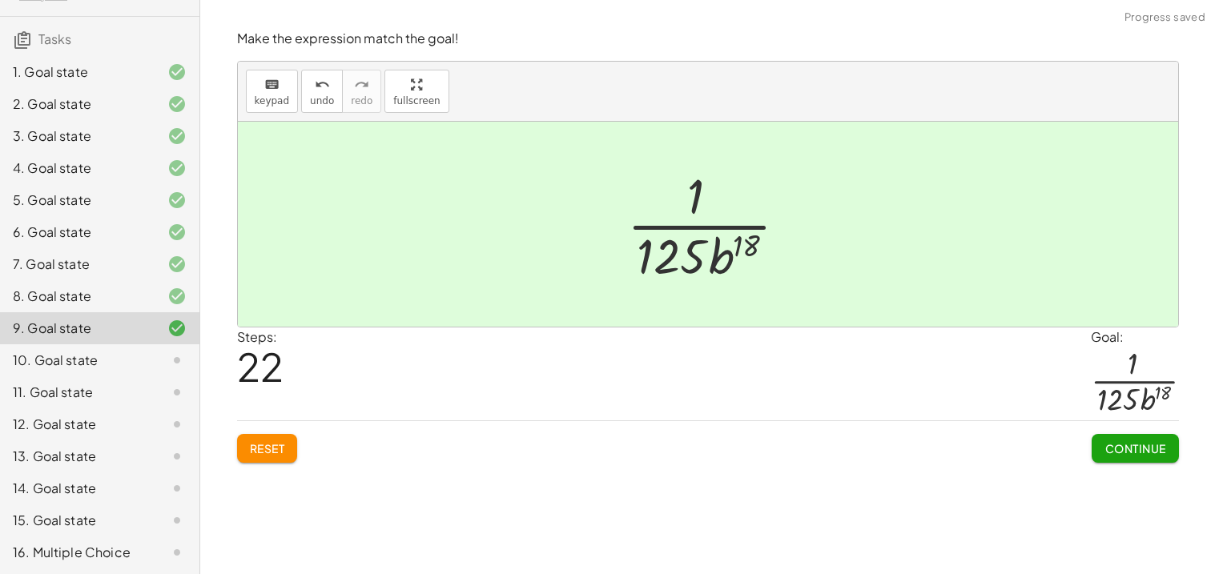
click at [1150, 455] on span "Continue" at bounding box center [1134, 448] width 61 height 14
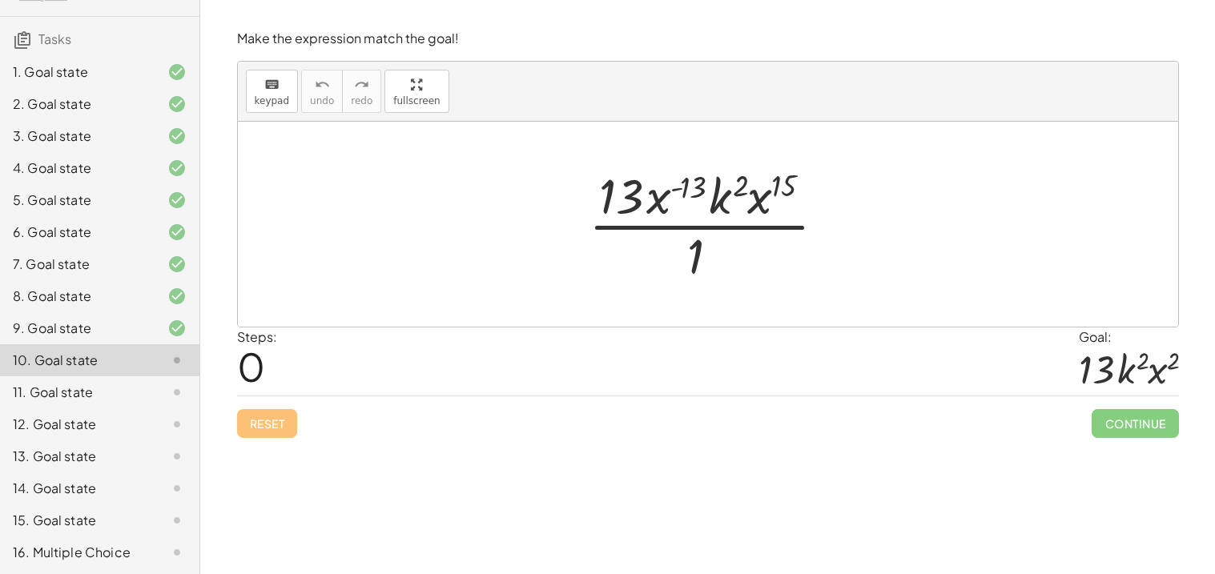
click at [700, 249] on div at bounding box center [714, 224] width 267 height 123
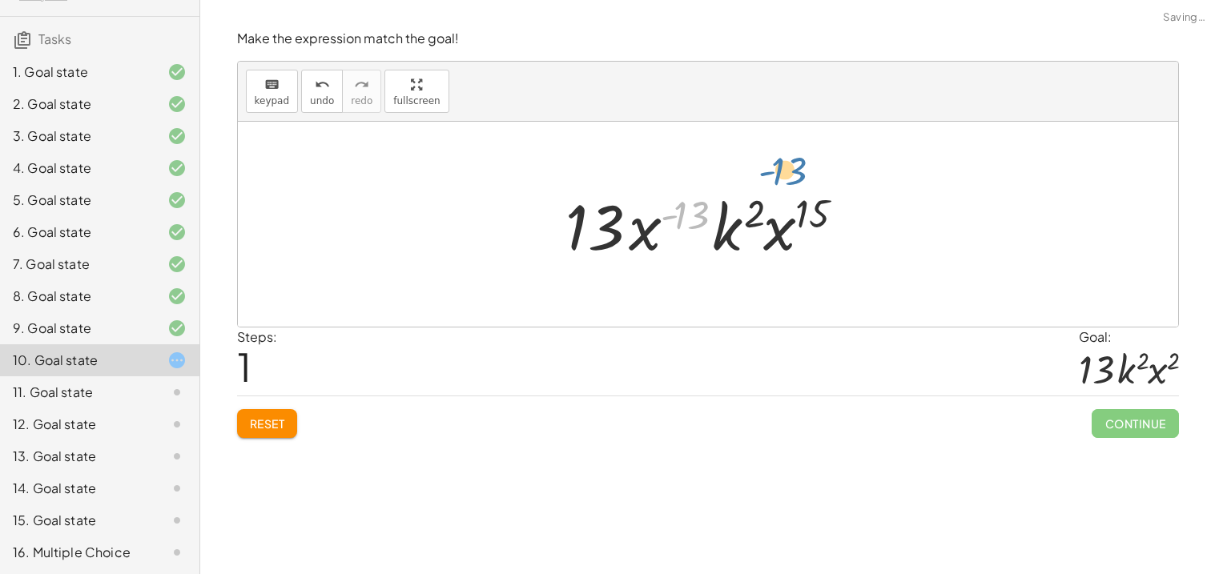
drag, startPoint x: 700, startPoint y: 249, endPoint x: 795, endPoint y: 214, distance: 101.6
click at [795, 214] on div at bounding box center [713, 224] width 313 height 82
click at [727, 231] on div at bounding box center [713, 224] width 313 height 82
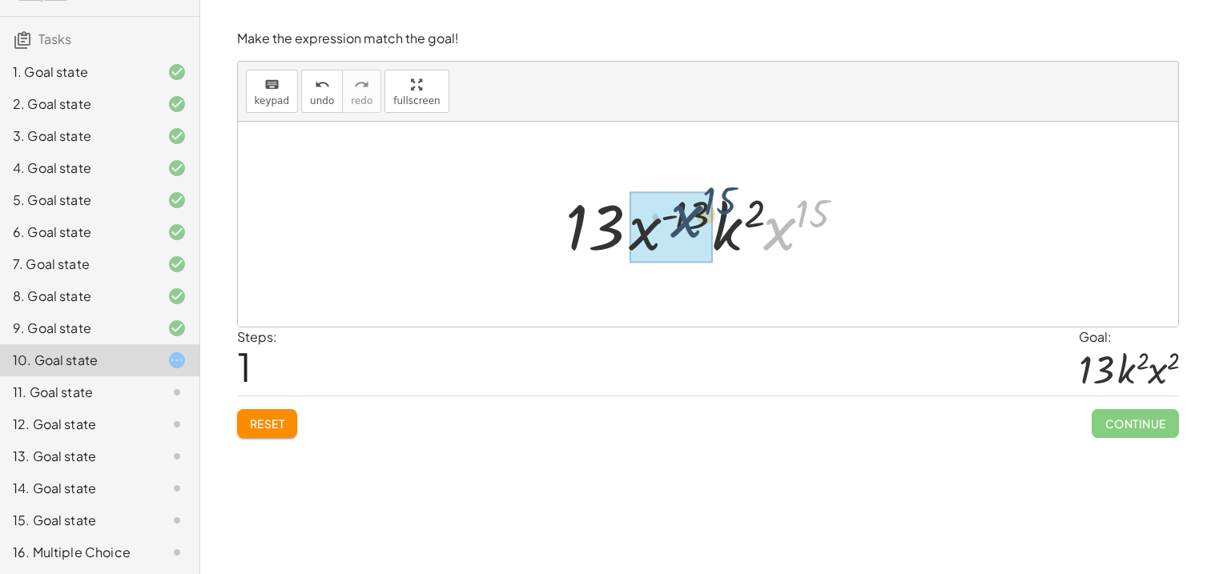
drag, startPoint x: 768, startPoint y: 247, endPoint x: 649, endPoint y: 252, distance: 119.4
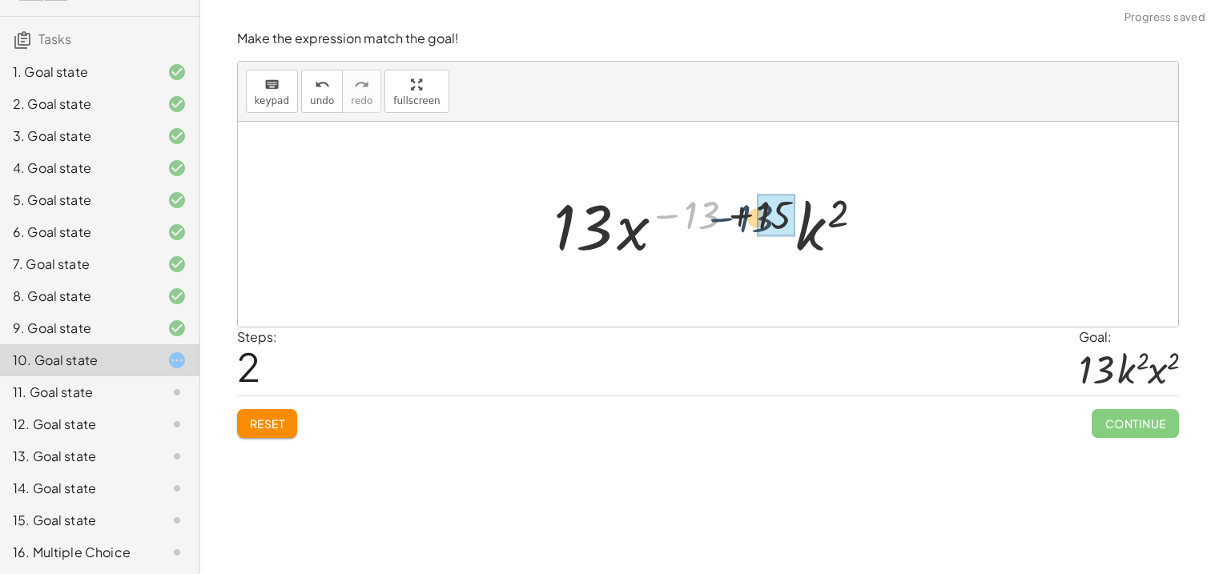
drag, startPoint x: 702, startPoint y: 218, endPoint x: 758, endPoint y: 221, distance: 56.1
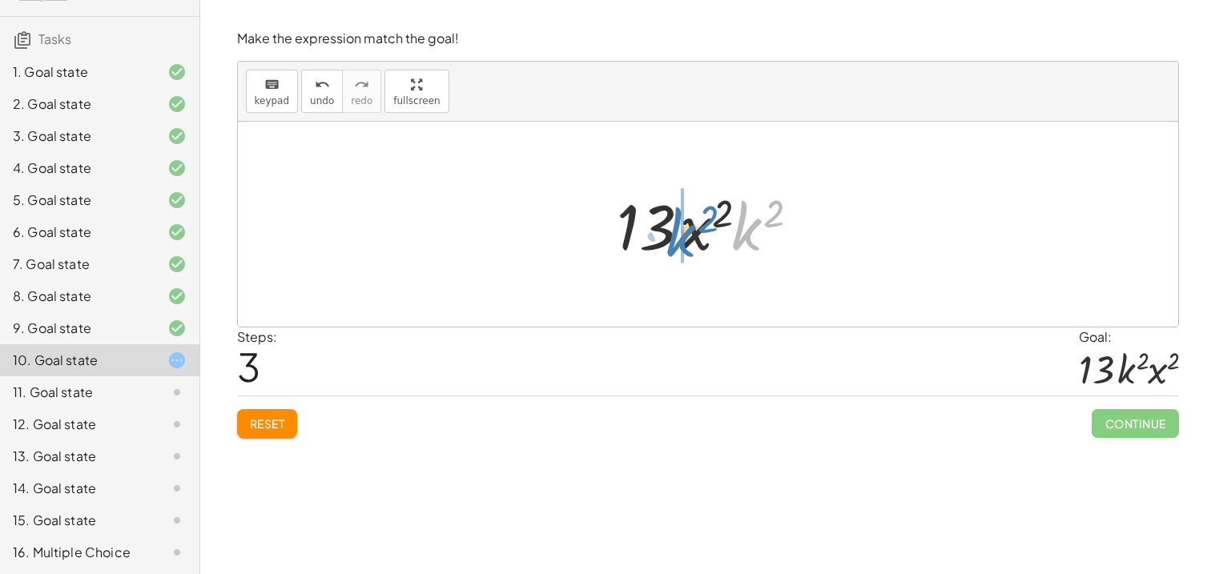
drag, startPoint x: 740, startPoint y: 231, endPoint x: 683, endPoint y: 238, distance: 57.2
click at [683, 238] on div at bounding box center [714, 224] width 211 height 82
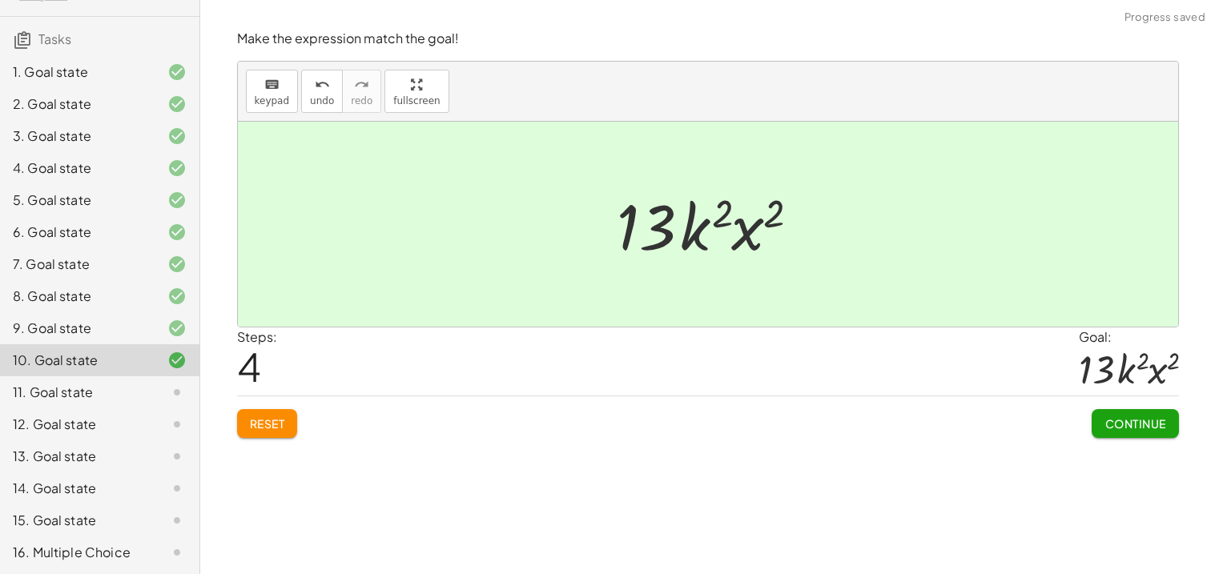
click at [1164, 431] on span "Continue" at bounding box center [1134, 423] width 61 height 14
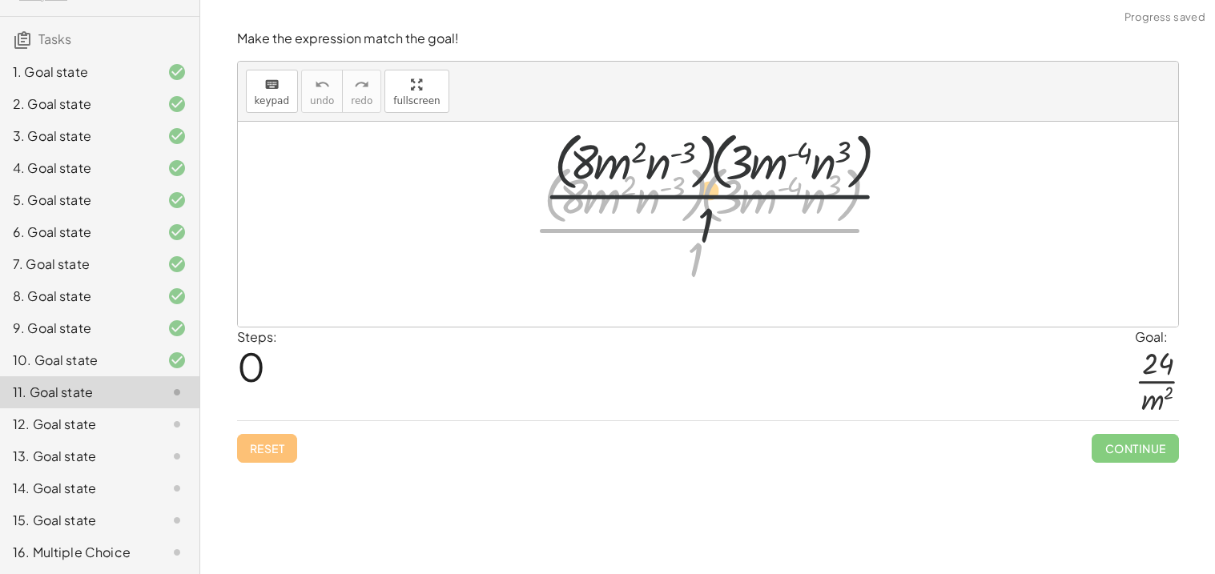
drag, startPoint x: 699, startPoint y: 239, endPoint x: 710, endPoint y: 199, distance: 41.6
click at [710, 199] on div at bounding box center [713, 224] width 376 height 131
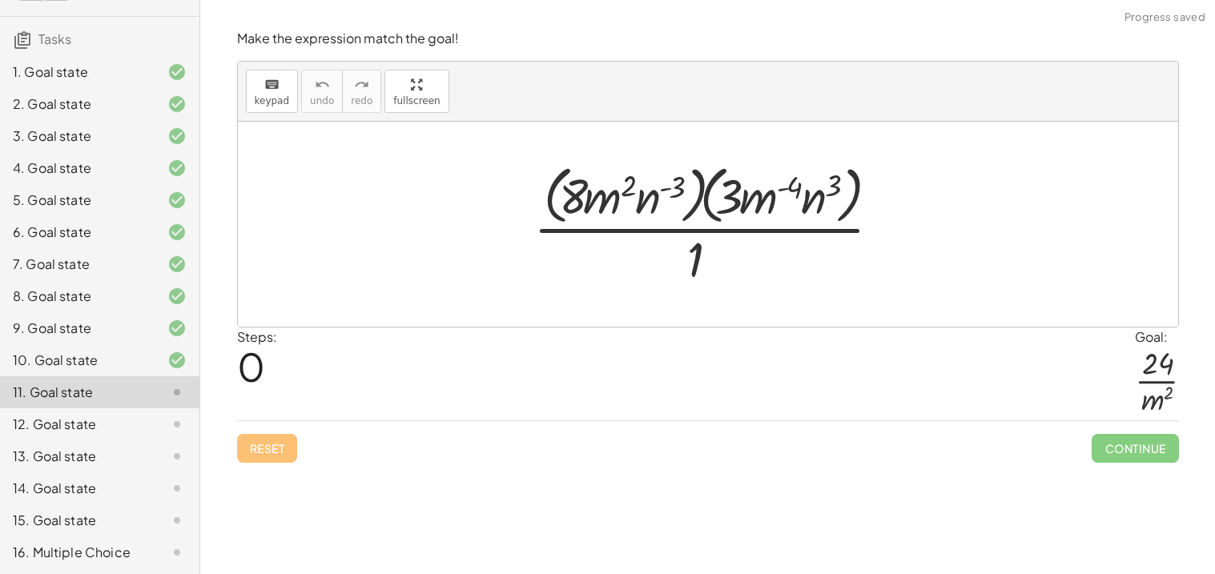
click at [696, 263] on div at bounding box center [713, 224] width 376 height 131
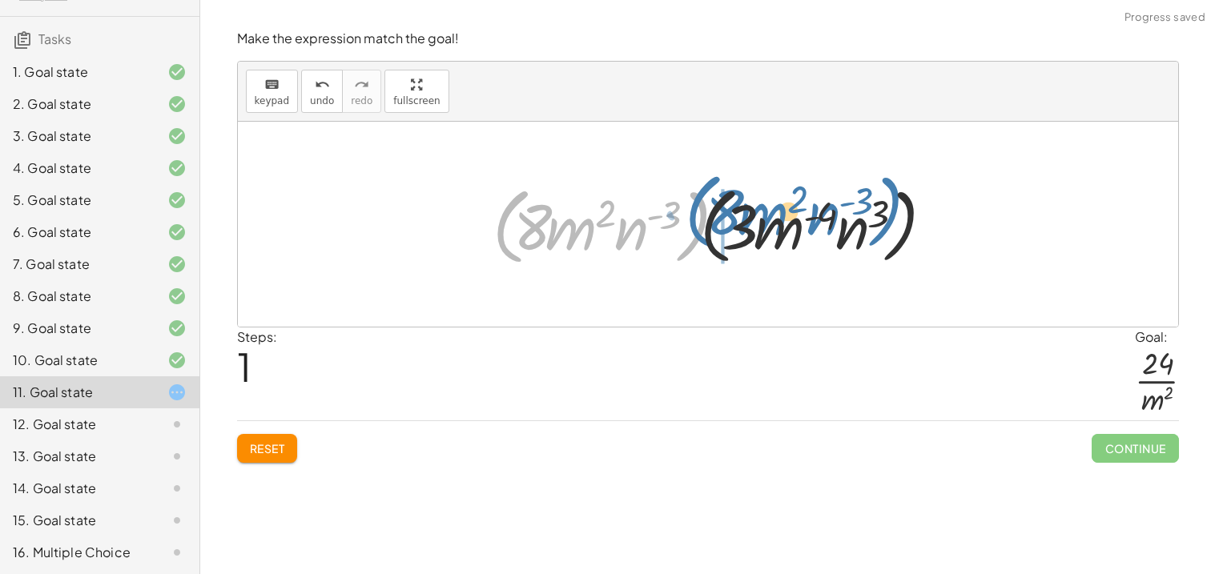
drag, startPoint x: 696, startPoint y: 263, endPoint x: 864, endPoint y: 254, distance: 168.4
click at [864, 254] on div at bounding box center [714, 225] width 460 height 92
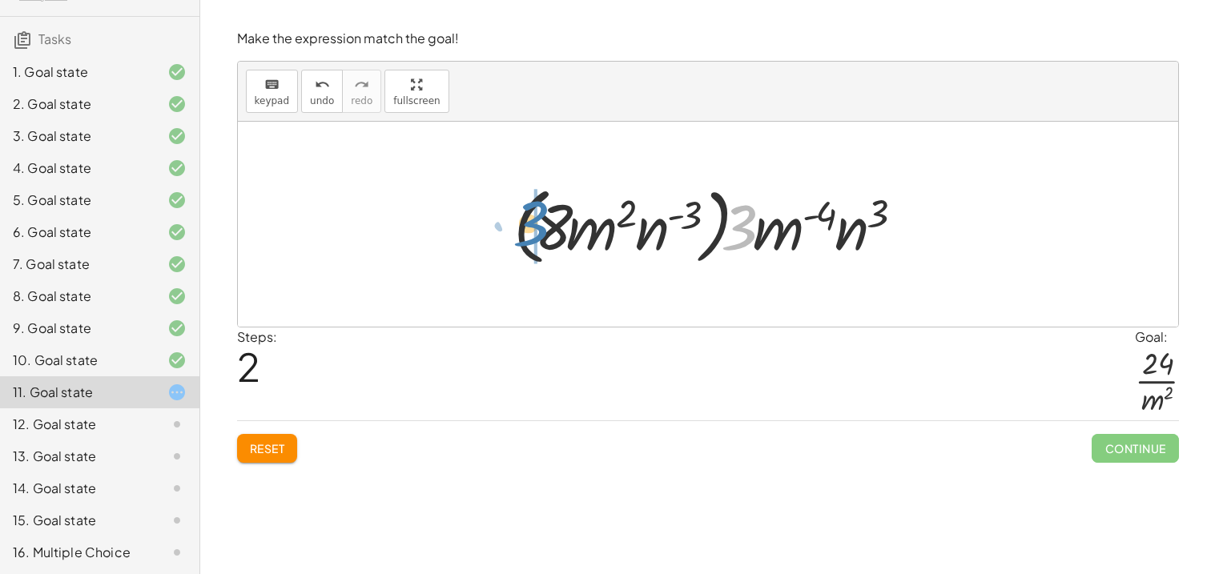
drag, startPoint x: 749, startPoint y: 228, endPoint x: 544, endPoint y: 224, distance: 205.0
click at [544, 224] on div at bounding box center [713, 225] width 417 height 92
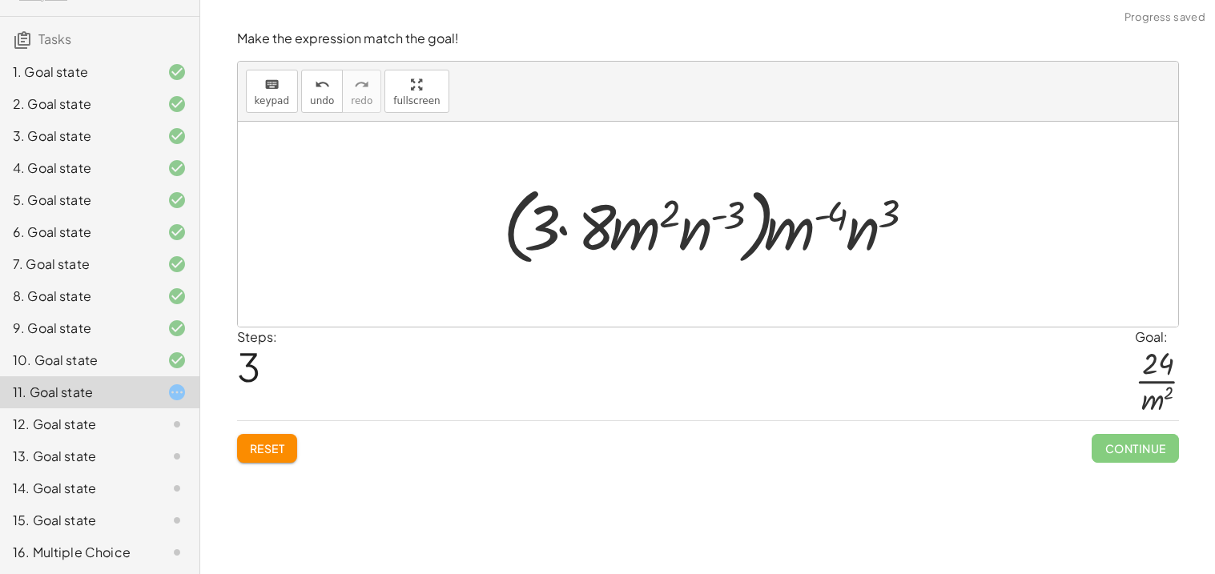
click at [551, 230] on div at bounding box center [714, 225] width 438 height 92
drag, startPoint x: 551, startPoint y: 230, endPoint x: 595, endPoint y: 236, distance: 44.5
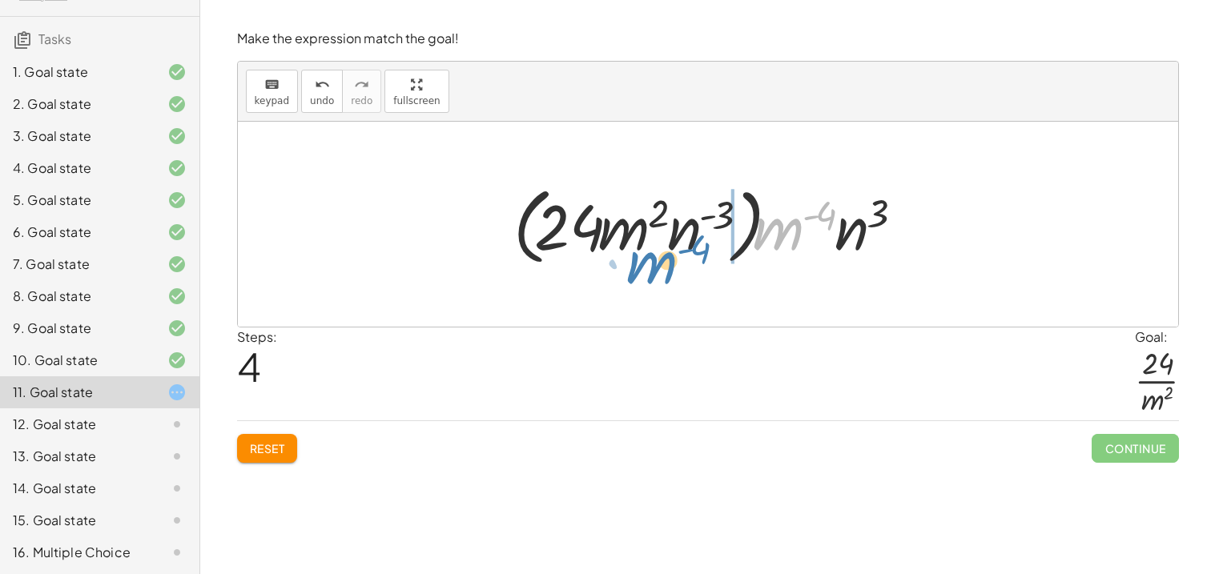
drag, startPoint x: 782, startPoint y: 249, endPoint x: 635, endPoint y: 276, distance: 149.8
click at [635, 276] on div "· ( · 8 · m 2 · n ( - 3 ) ) · ( · 3 · m ( - 4 ) · n 3 ) · 1 · ( · 8 · m 2 · n (…" at bounding box center [708, 224] width 940 height 205
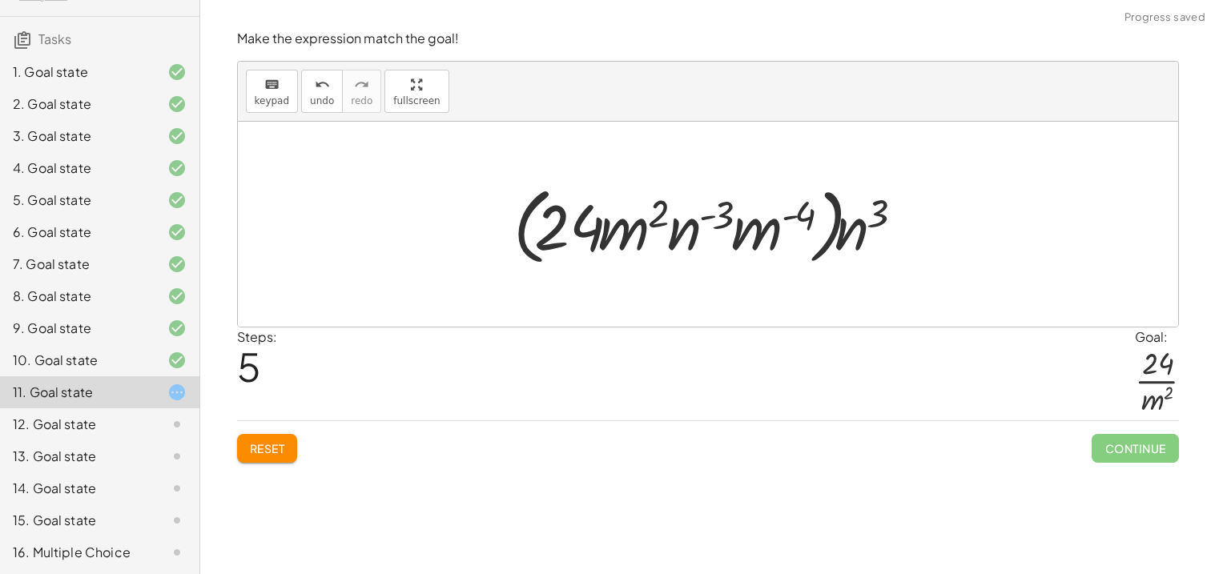
click at [775, 231] on div at bounding box center [713, 225] width 417 height 92
drag, startPoint x: 775, startPoint y: 231, endPoint x: 649, endPoint y: 237, distance: 125.9
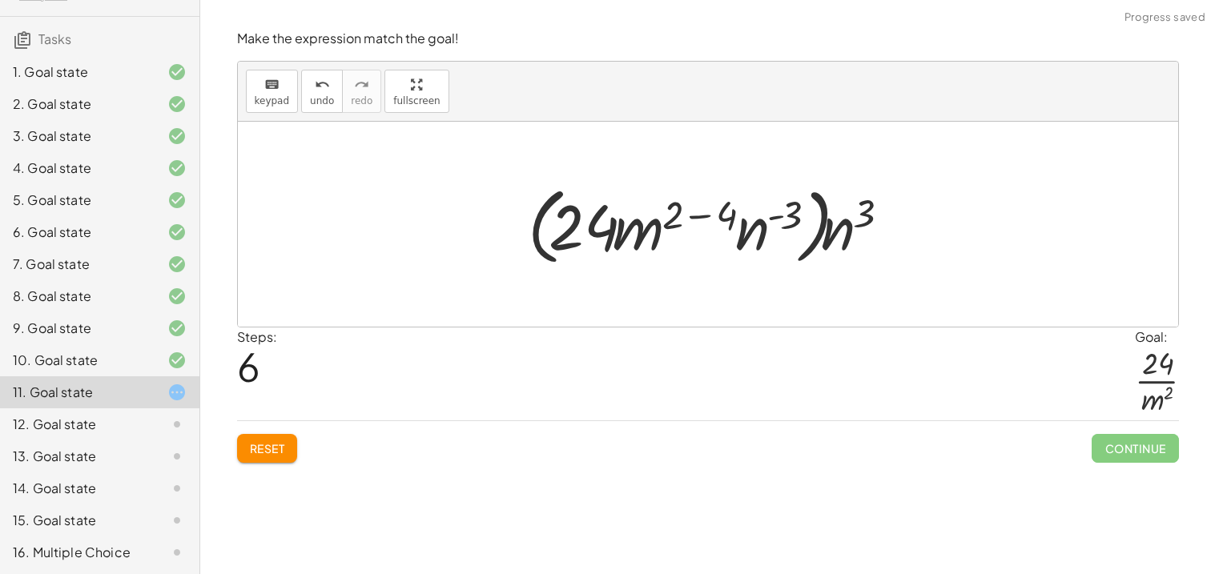
click at [671, 219] on div at bounding box center [714, 225] width 388 height 92
drag, startPoint x: 671, startPoint y: 219, endPoint x: 717, endPoint y: 219, distance: 46.4
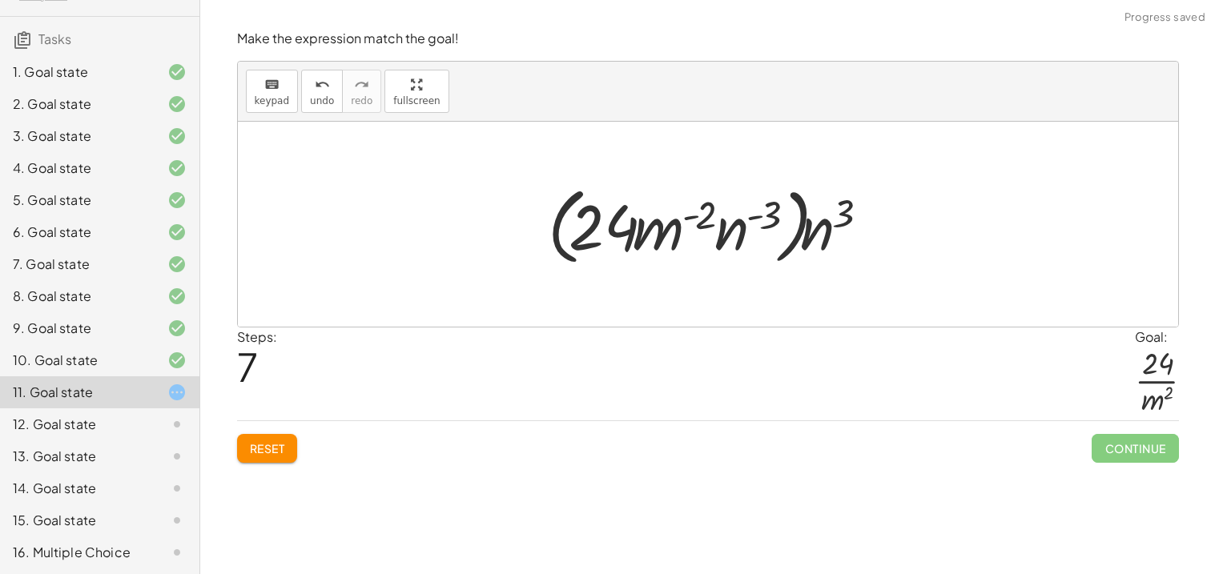
click at [822, 247] on div at bounding box center [714, 225] width 348 height 92
drag, startPoint x: 822, startPoint y: 247, endPoint x: 742, endPoint y: 250, distance: 79.3
click at [742, 250] on div at bounding box center [714, 225] width 348 height 92
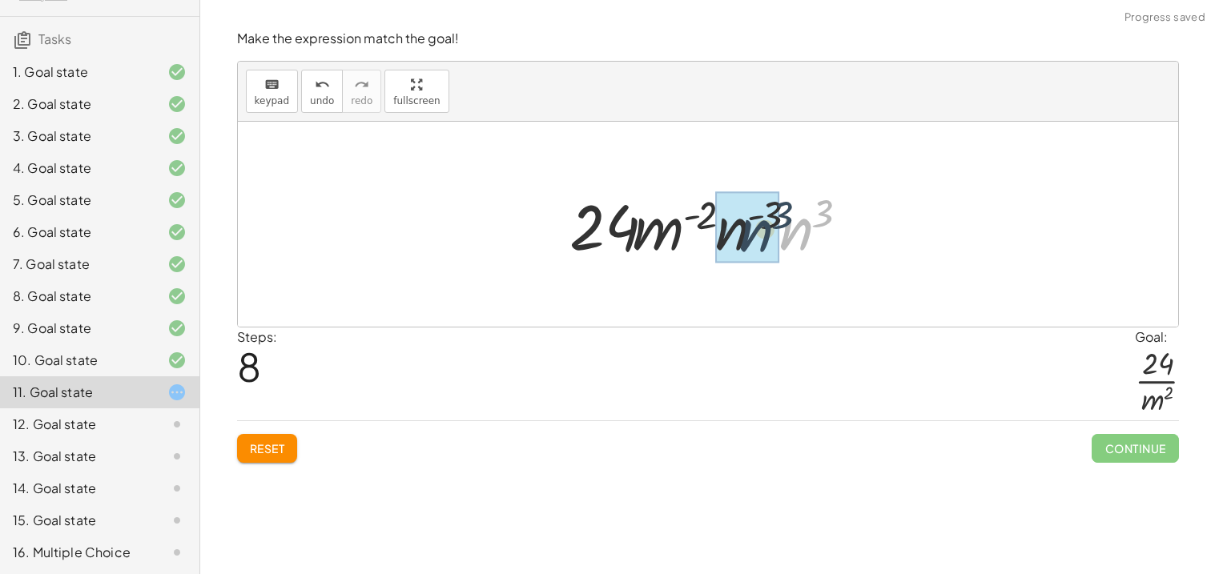
drag, startPoint x: 794, startPoint y: 238, endPoint x: 746, endPoint y: 239, distance: 47.3
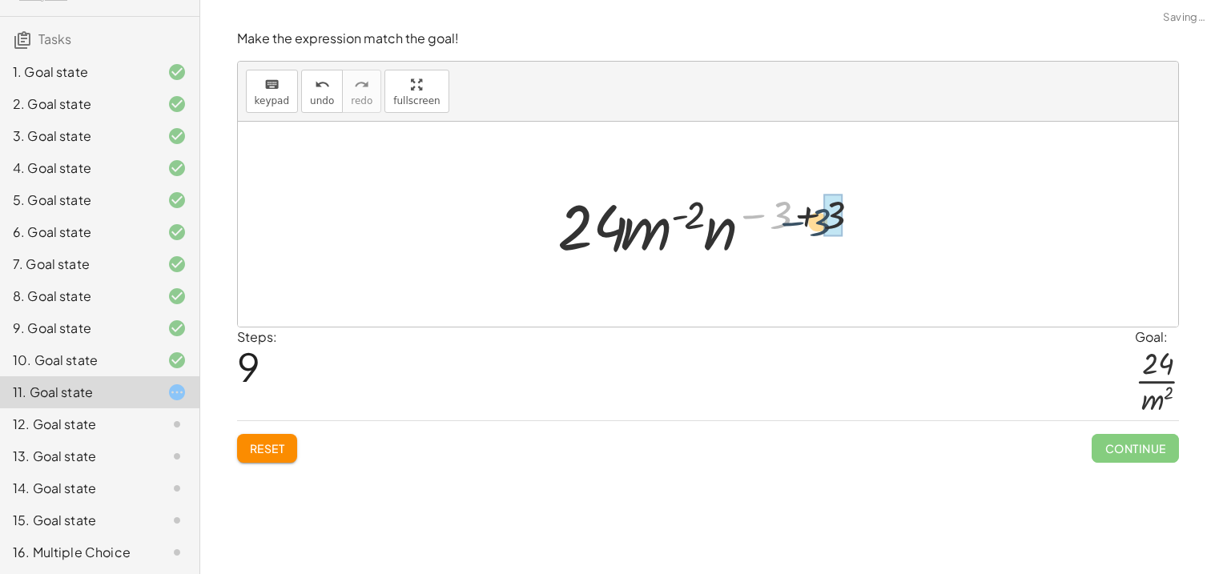
drag, startPoint x: 774, startPoint y: 218, endPoint x: 825, endPoint y: 224, distance: 51.6
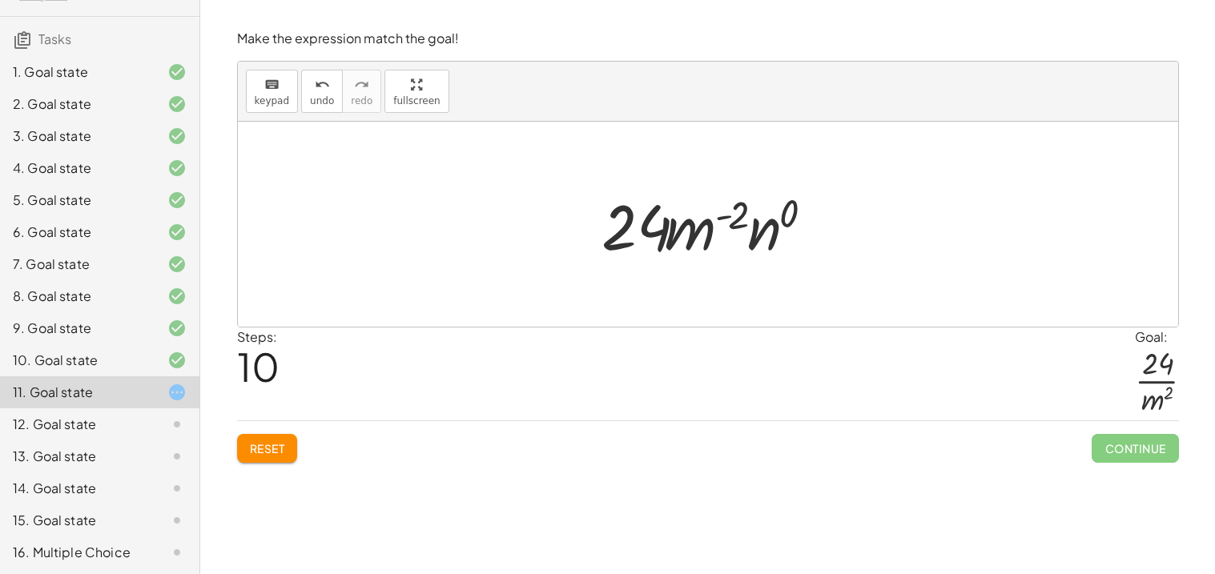
click at [696, 231] on div at bounding box center [713, 224] width 241 height 82
drag, startPoint x: 696, startPoint y: 231, endPoint x: 662, endPoint y: 283, distance: 62.6
click at [662, 283] on div "· ( · 8 · m 2 · n ( - 3 ) ) · ( · 3 · m ( - 4 ) · n 3 ) · 1 · ( · 8 · m 2 · n (…" at bounding box center [708, 224] width 940 height 205
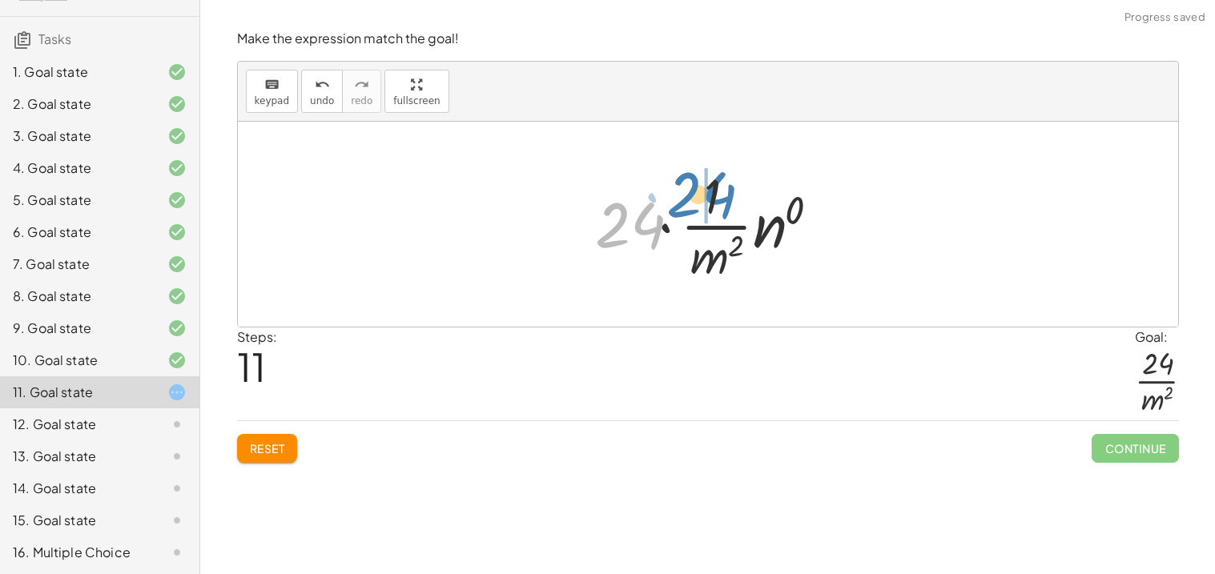
drag, startPoint x: 645, startPoint y: 239, endPoint x: 721, endPoint y: 211, distance: 81.6
click at [721, 211] on div at bounding box center [713, 224] width 253 height 123
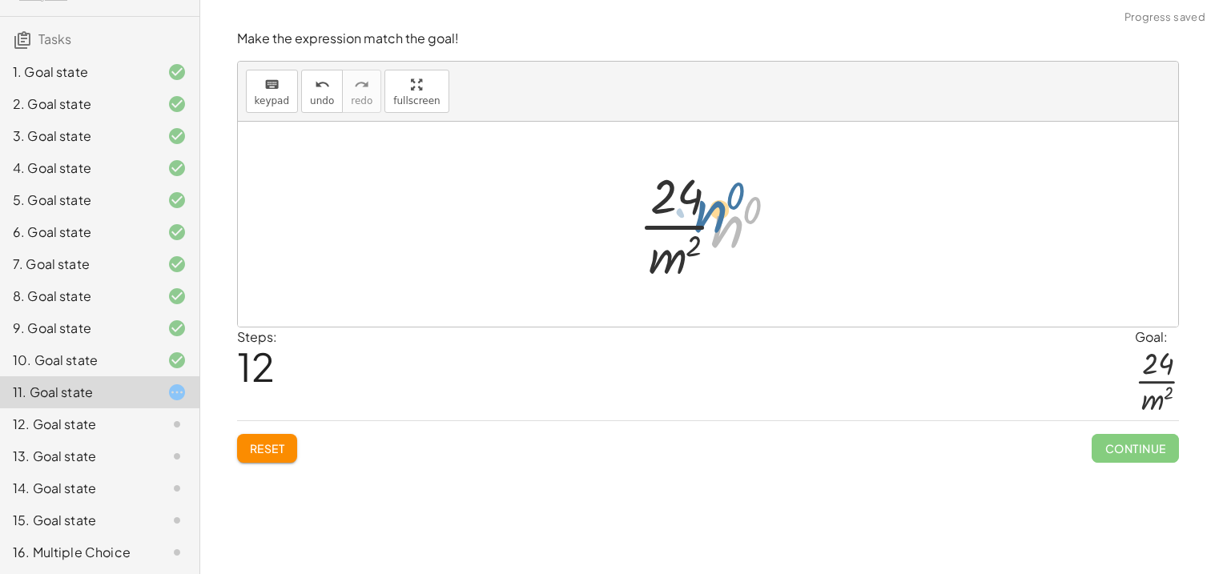
drag, startPoint x: 733, startPoint y: 238, endPoint x: 749, endPoint y: 225, distance: 21.1
click at [749, 225] on div at bounding box center [714, 224] width 168 height 123
click at [753, 208] on div at bounding box center [714, 224] width 168 height 123
click at [753, 208] on div at bounding box center [714, 224] width 170 height 123
click at [752, 210] on div at bounding box center [714, 224] width 170 height 123
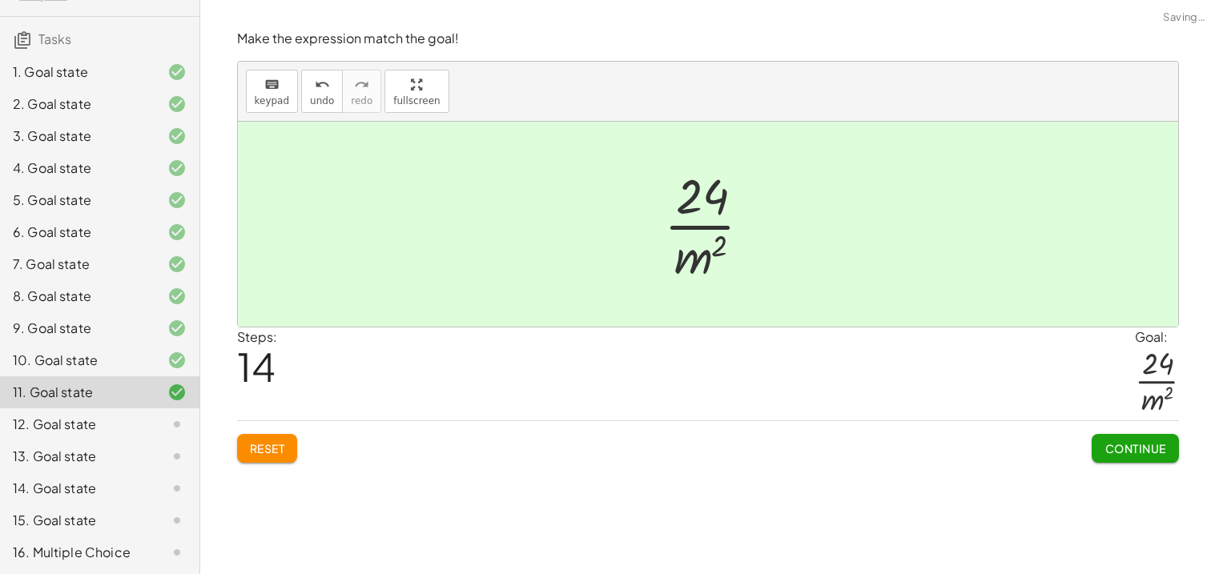
click at [1123, 449] on span "Continue" at bounding box center [1134, 448] width 61 height 14
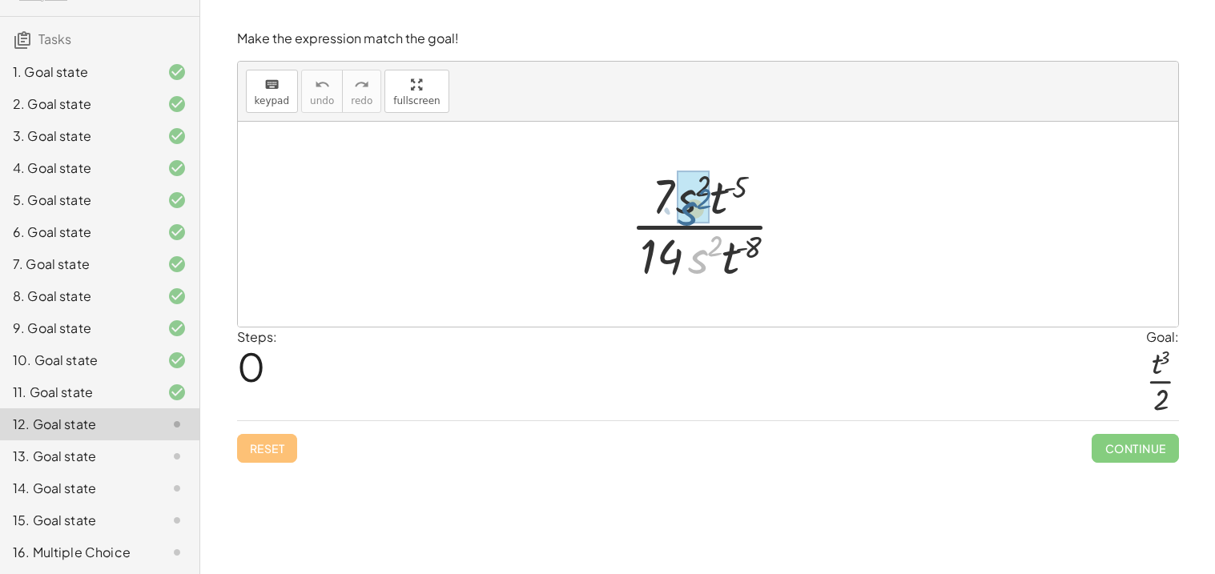
drag, startPoint x: 702, startPoint y: 260, endPoint x: 691, endPoint y: 207, distance: 54.0
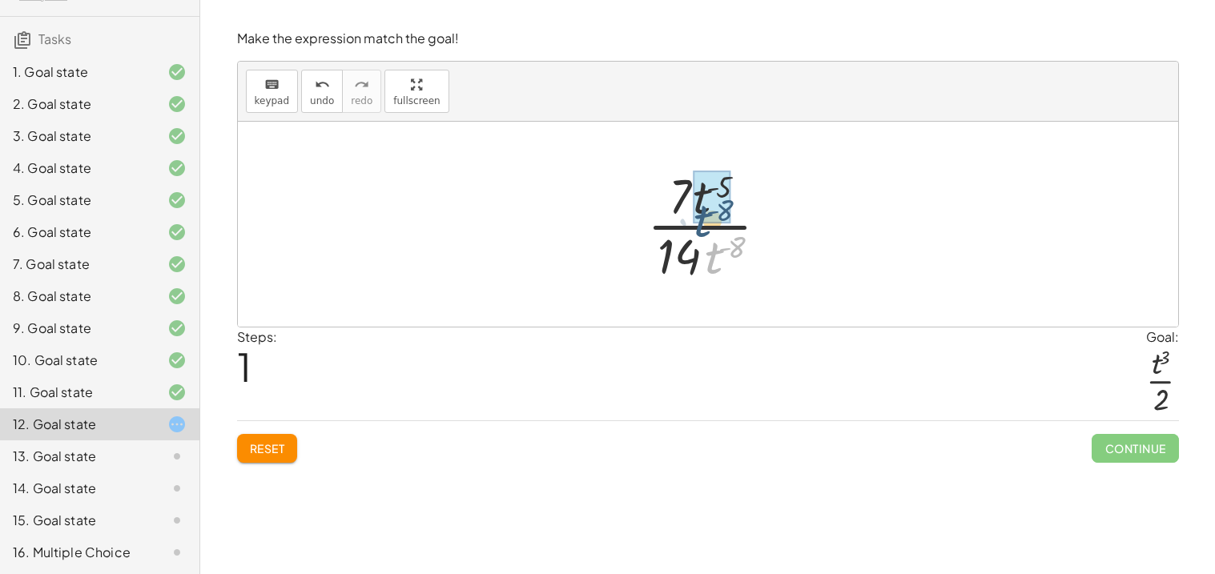
drag, startPoint x: 719, startPoint y: 256, endPoint x: 707, endPoint y: 219, distance: 39.5
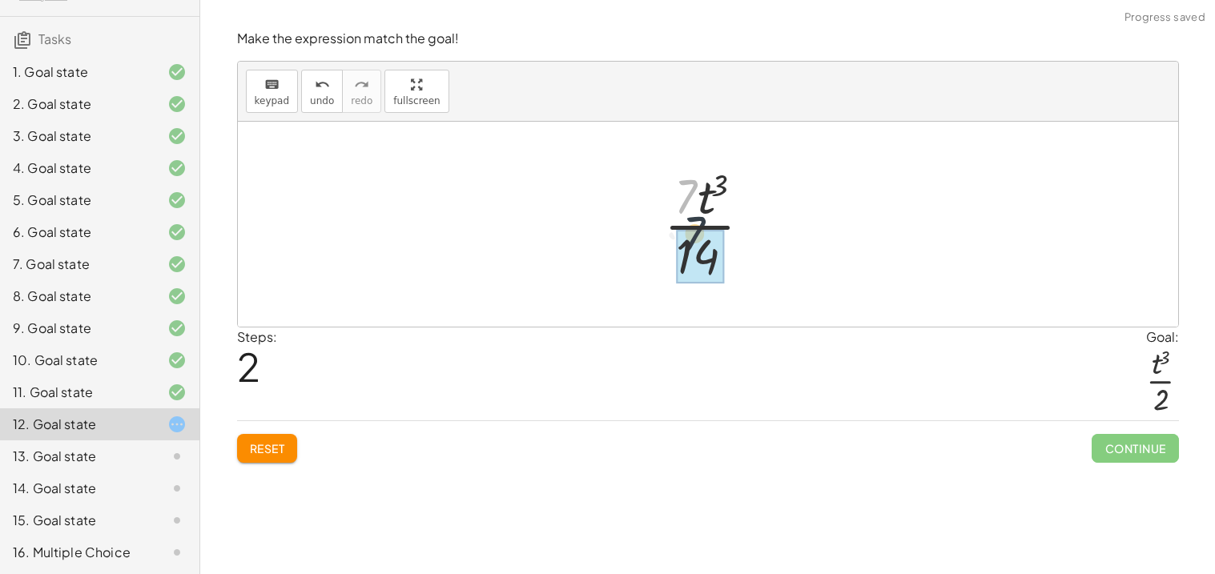
drag, startPoint x: 685, startPoint y: 210, endPoint x: 697, endPoint y: 259, distance: 51.1
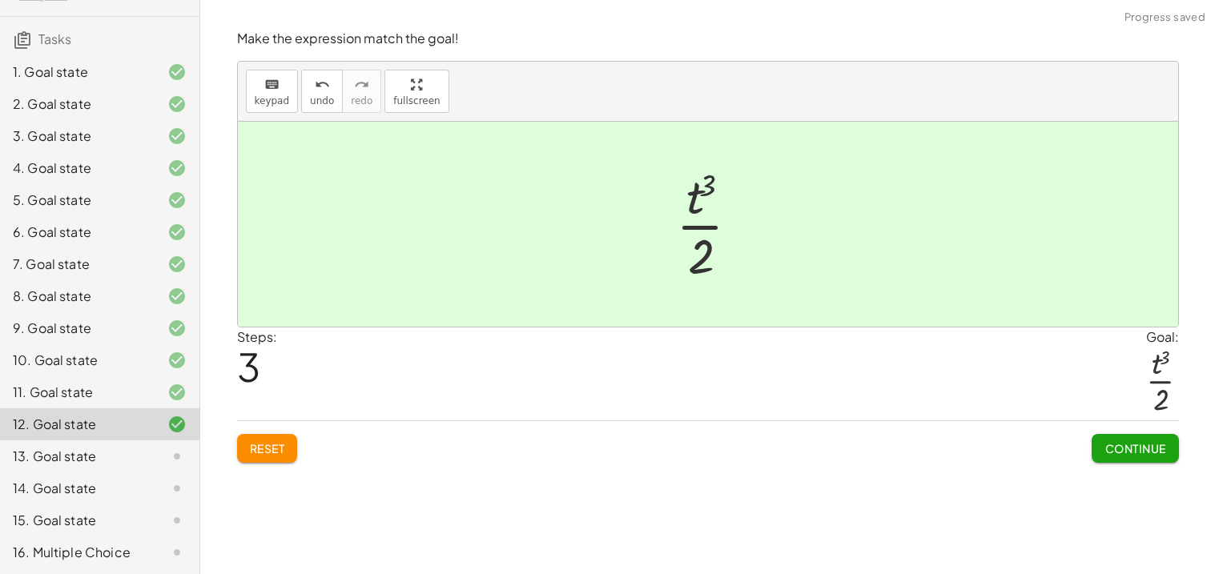
click at [1153, 457] on button "Continue" at bounding box center [1134, 448] width 86 height 29
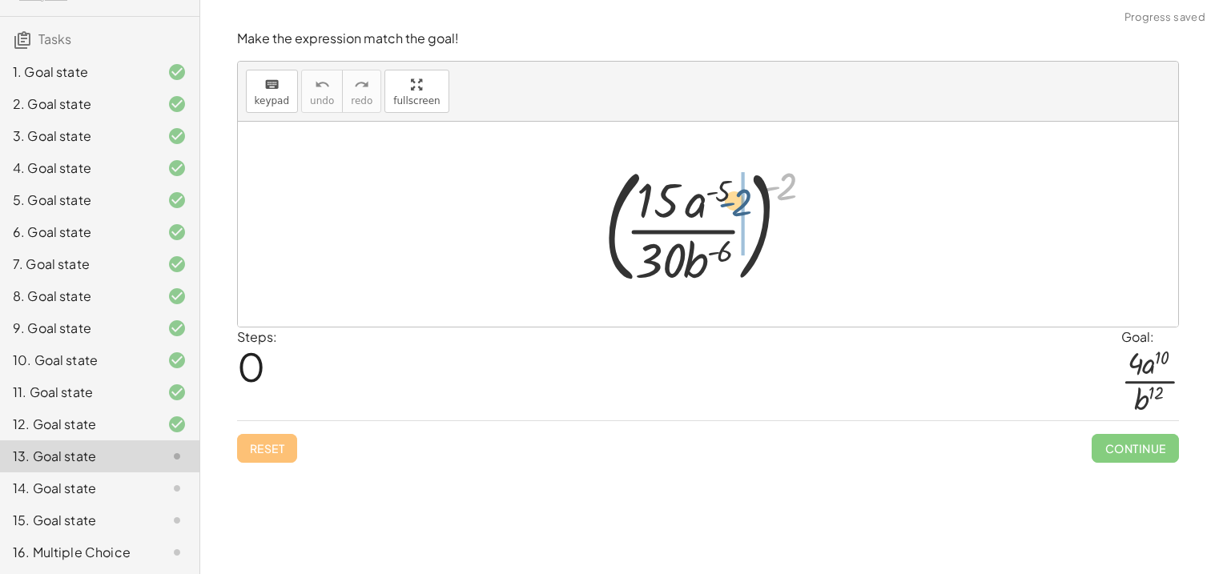
drag, startPoint x: 783, startPoint y: 195, endPoint x: 735, endPoint y: 211, distance: 50.6
click at [735, 211] on div at bounding box center [713, 224] width 235 height 133
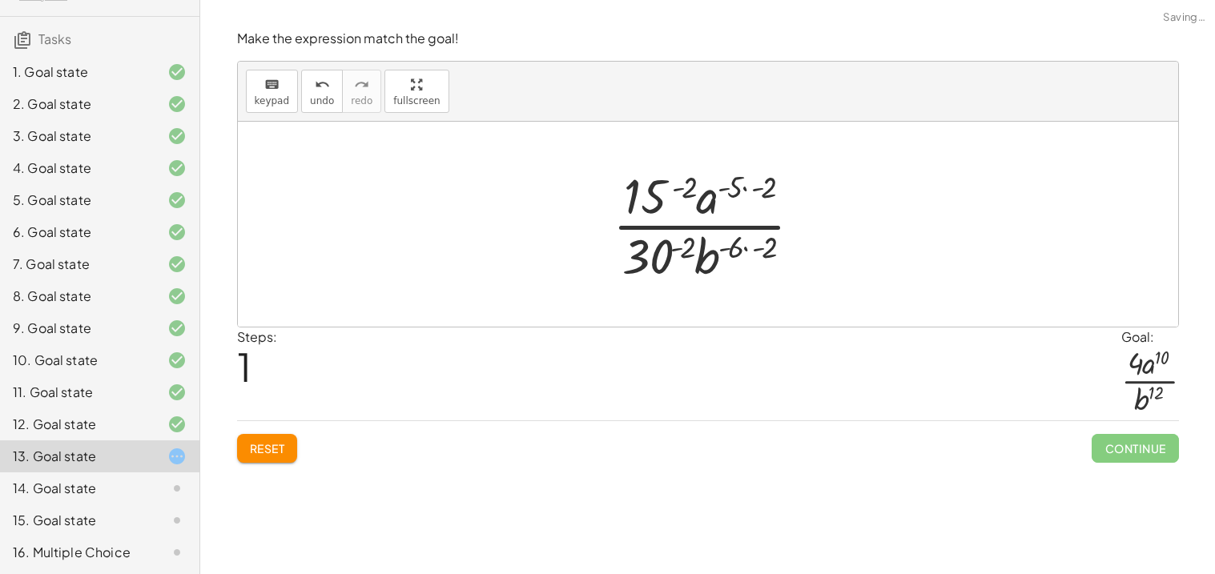
click at [647, 200] on div at bounding box center [714, 224] width 219 height 123
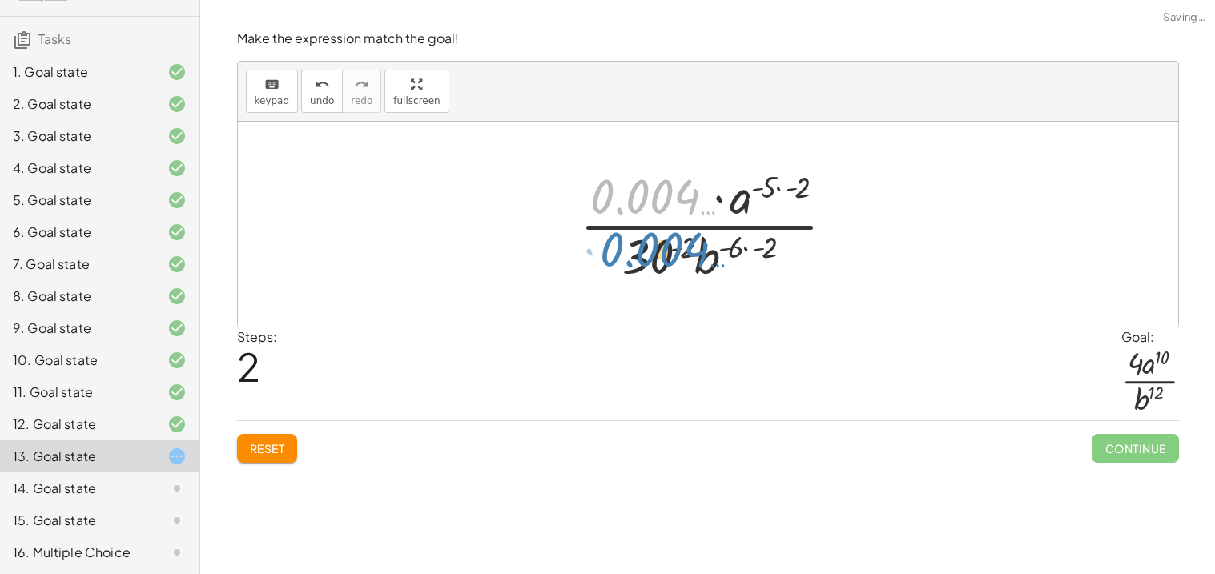
drag, startPoint x: 647, startPoint y: 200, endPoint x: 657, endPoint y: 253, distance: 53.7
click at [657, 253] on div at bounding box center [714, 224] width 284 height 123
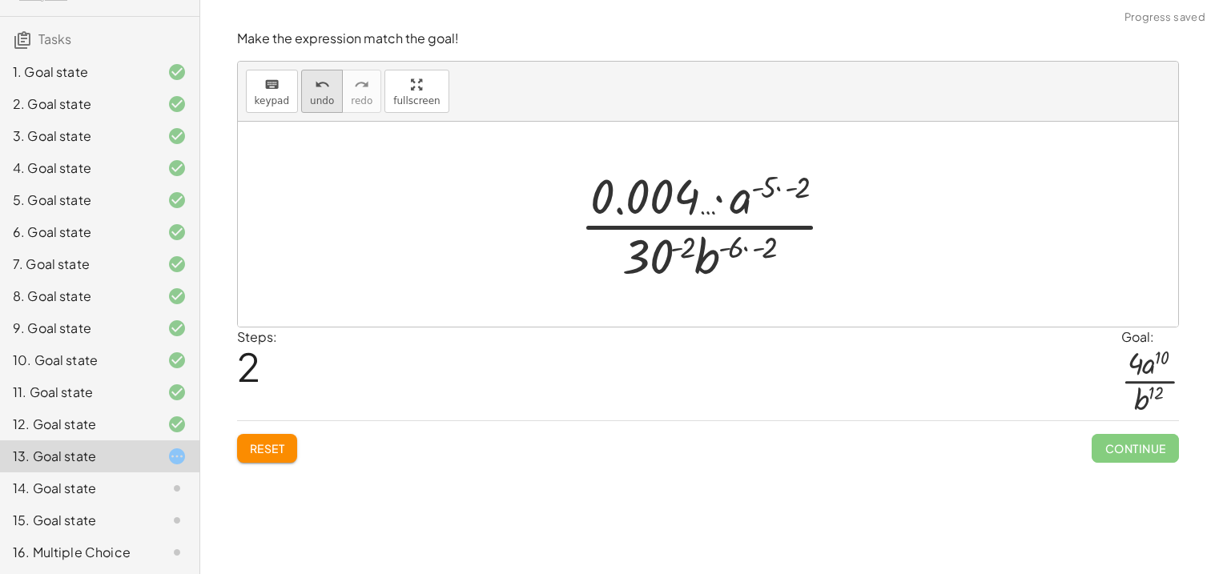
click at [314, 109] on button "undo undo" at bounding box center [322, 91] width 42 height 43
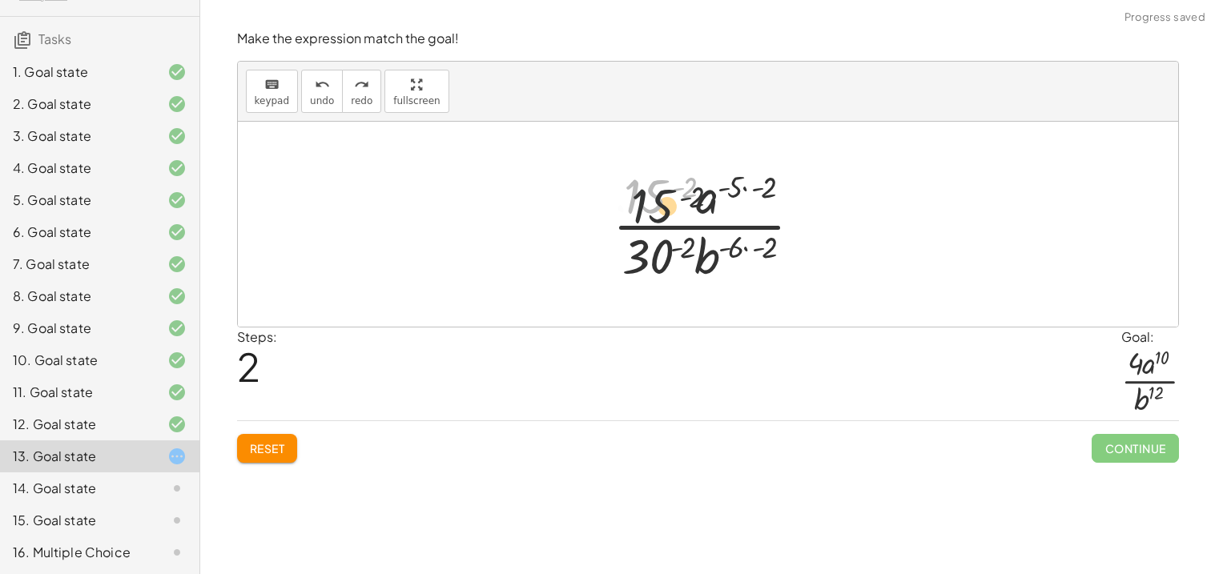
drag, startPoint x: 646, startPoint y: 202, endPoint x: 656, endPoint y: 210, distance: 12.5
click at [656, 210] on div at bounding box center [714, 224] width 219 height 123
drag, startPoint x: 653, startPoint y: 198, endPoint x: 658, endPoint y: 256, distance: 58.7
click at [658, 256] on div at bounding box center [714, 224] width 219 height 123
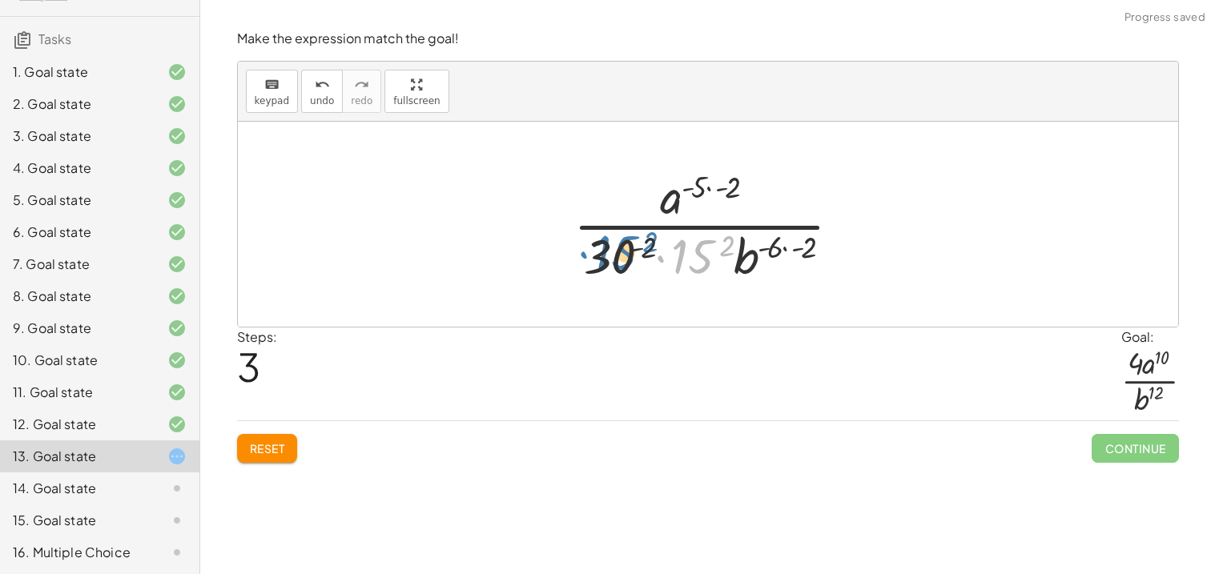
drag, startPoint x: 691, startPoint y: 259, endPoint x: 613, endPoint y: 255, distance: 78.6
click at [613, 255] on div at bounding box center [713, 224] width 297 height 123
drag, startPoint x: 637, startPoint y: 255, endPoint x: 639, endPoint y: 202, distance: 53.7
click at [639, 202] on div at bounding box center [713, 224] width 297 height 123
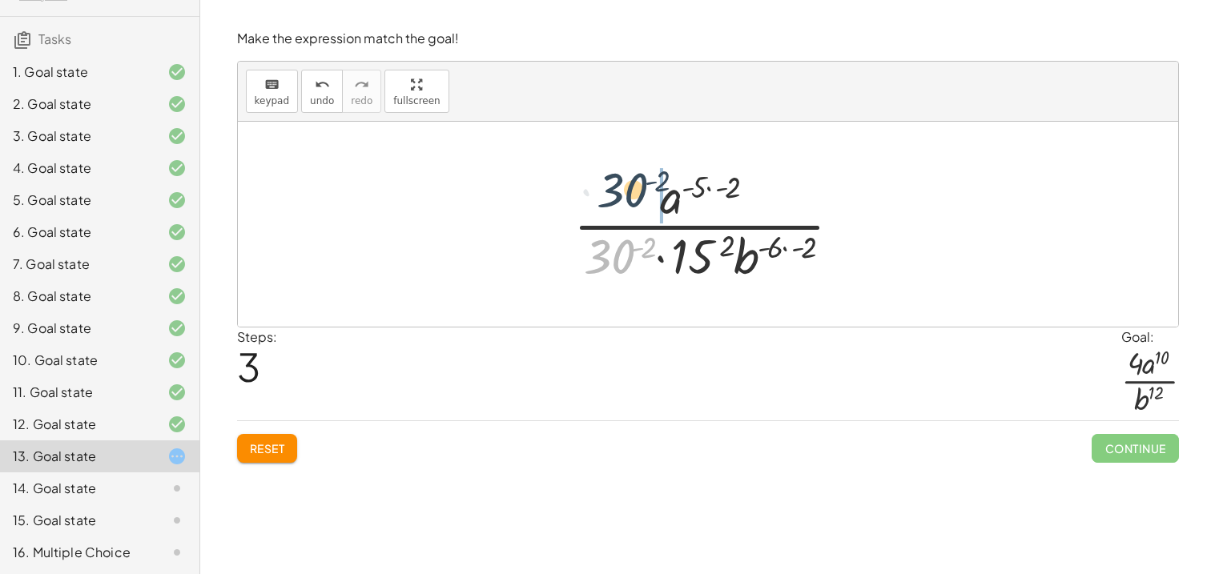
drag, startPoint x: 613, startPoint y: 243, endPoint x: 627, endPoint y: 174, distance: 71.1
click at [627, 174] on div at bounding box center [713, 224] width 297 height 123
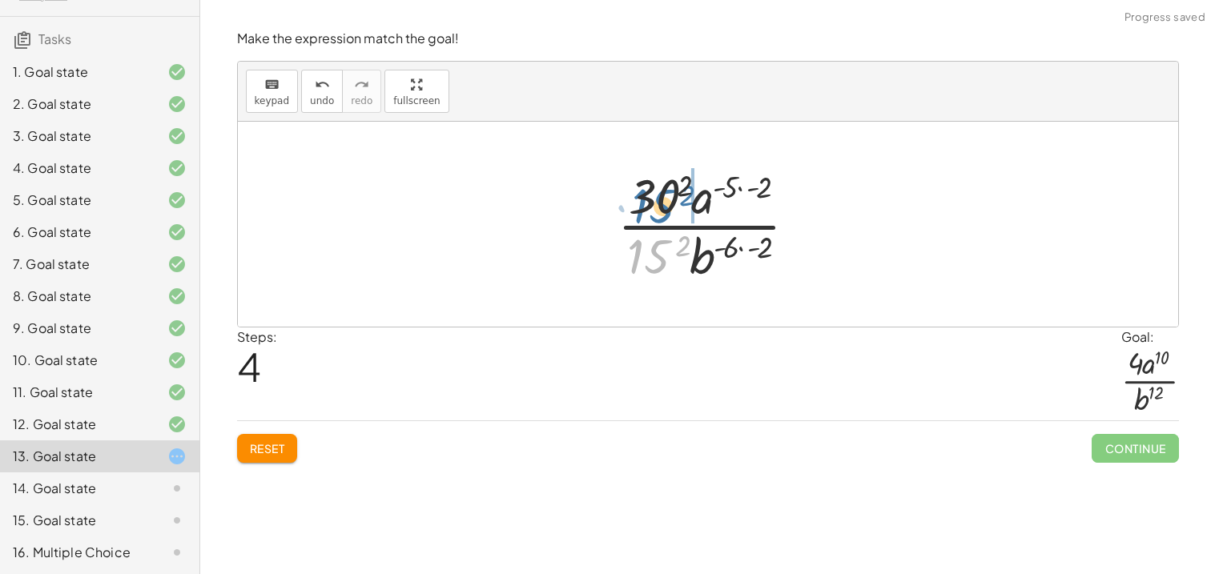
drag, startPoint x: 654, startPoint y: 250, endPoint x: 658, endPoint y: 199, distance: 51.4
click at [658, 199] on div at bounding box center [713, 224] width 209 height 123
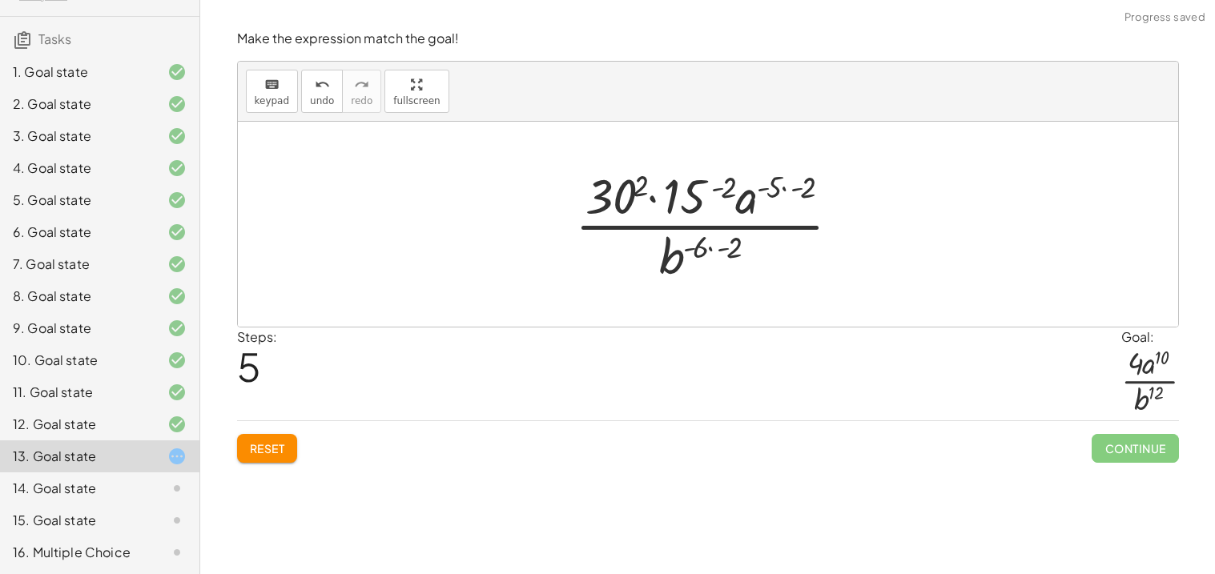
click at [689, 207] on div at bounding box center [714, 224] width 295 height 123
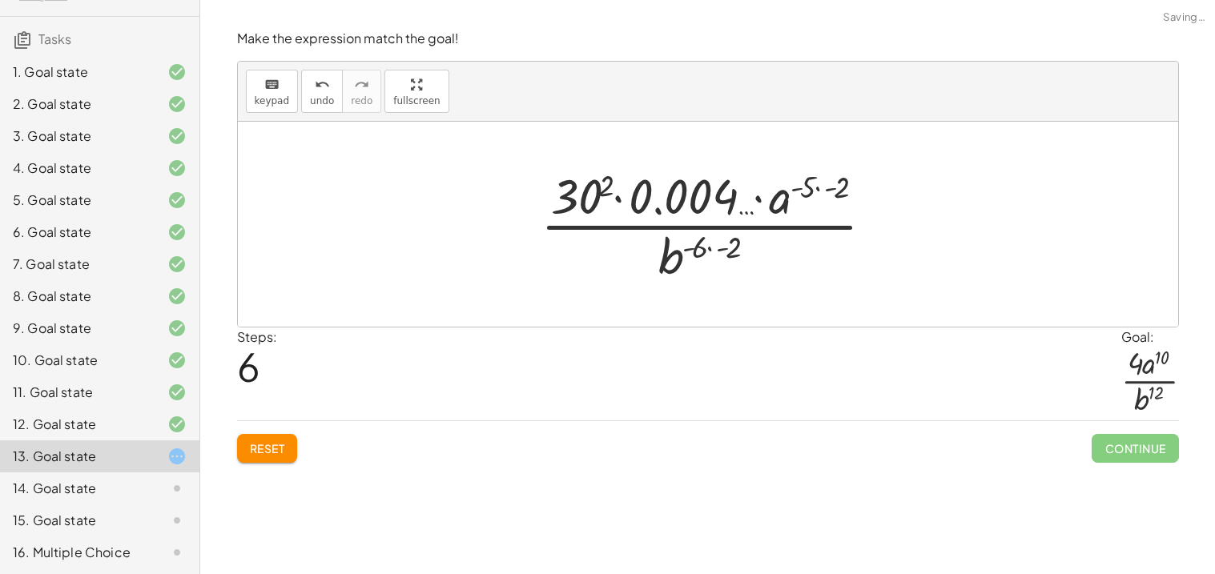
click at [565, 192] on div at bounding box center [713, 224] width 362 height 123
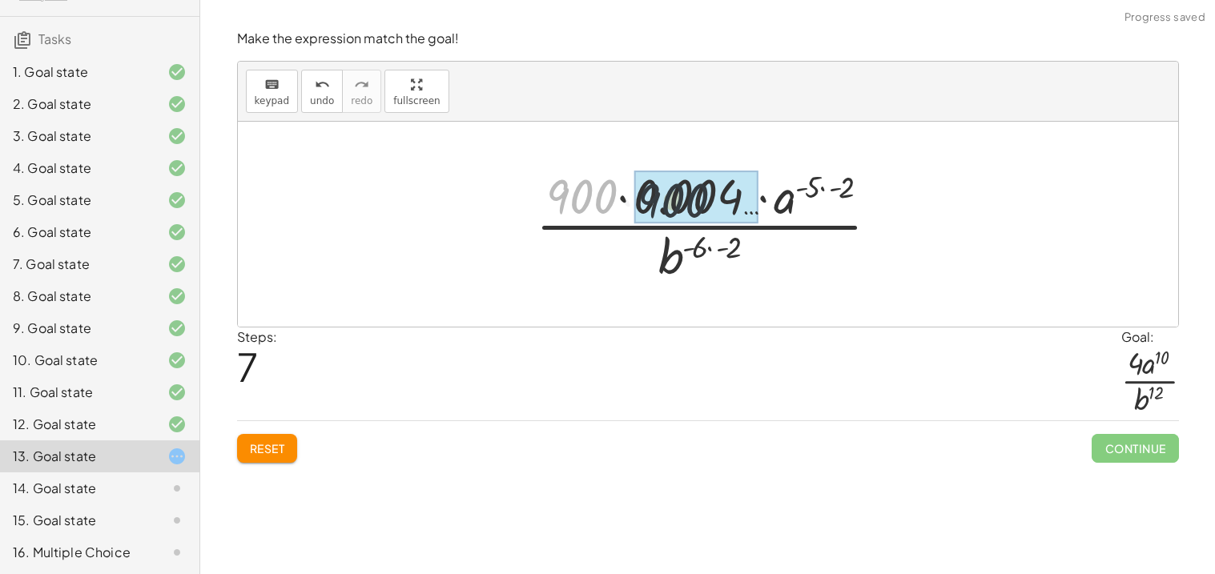
drag, startPoint x: 573, startPoint y: 195, endPoint x: 671, endPoint y: 200, distance: 97.8
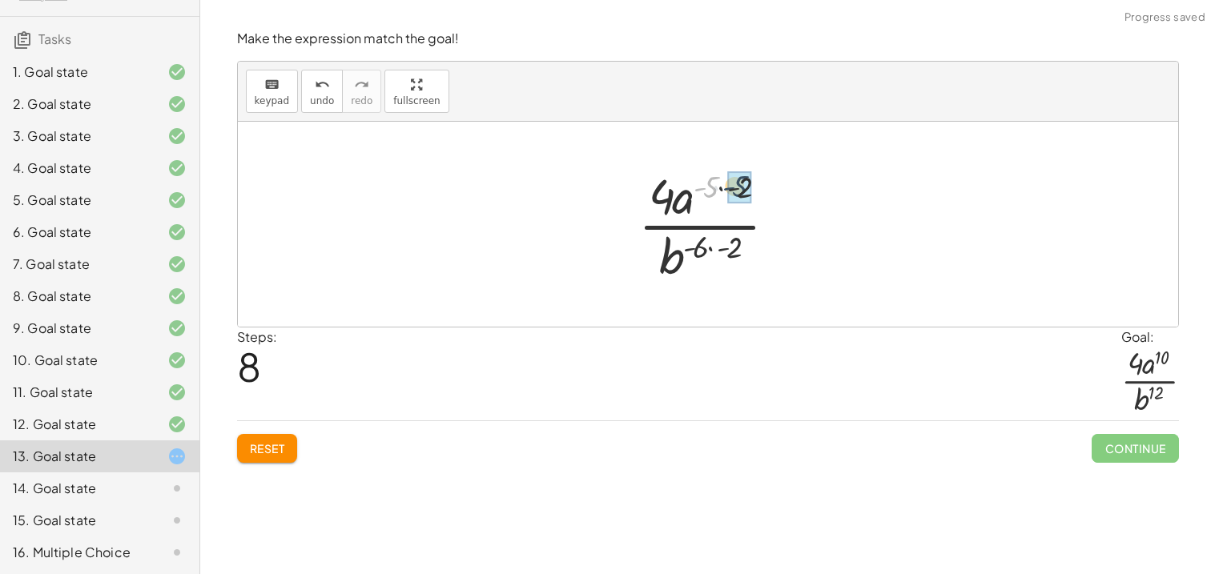
drag, startPoint x: 705, startPoint y: 192, endPoint x: 738, endPoint y: 191, distance: 32.8
drag, startPoint x: 701, startPoint y: 251, endPoint x: 733, endPoint y: 247, distance: 31.5
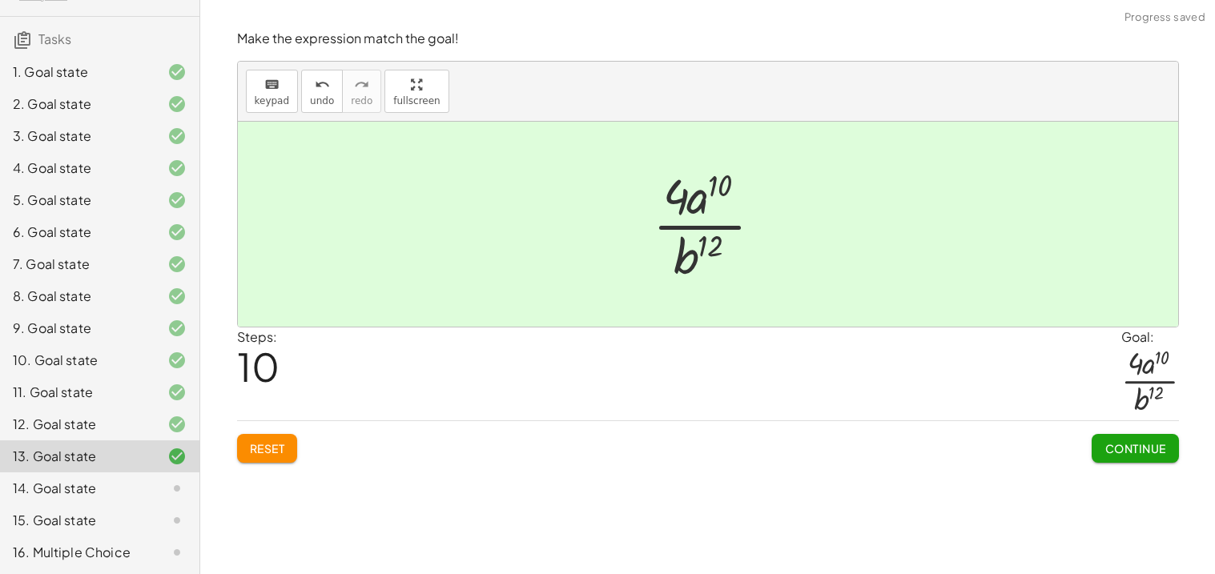
click at [1111, 452] on span "Continue" at bounding box center [1134, 448] width 61 height 14
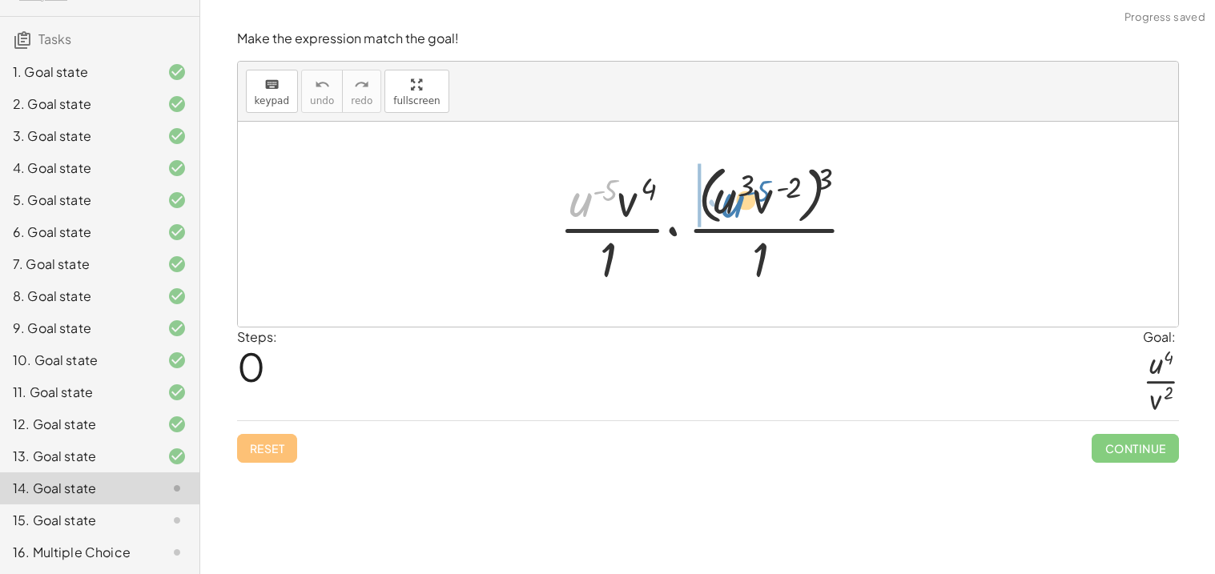
drag, startPoint x: 565, startPoint y: 205, endPoint x: 718, endPoint y: 206, distance: 152.9
click at [718, 206] on div at bounding box center [714, 224] width 327 height 131
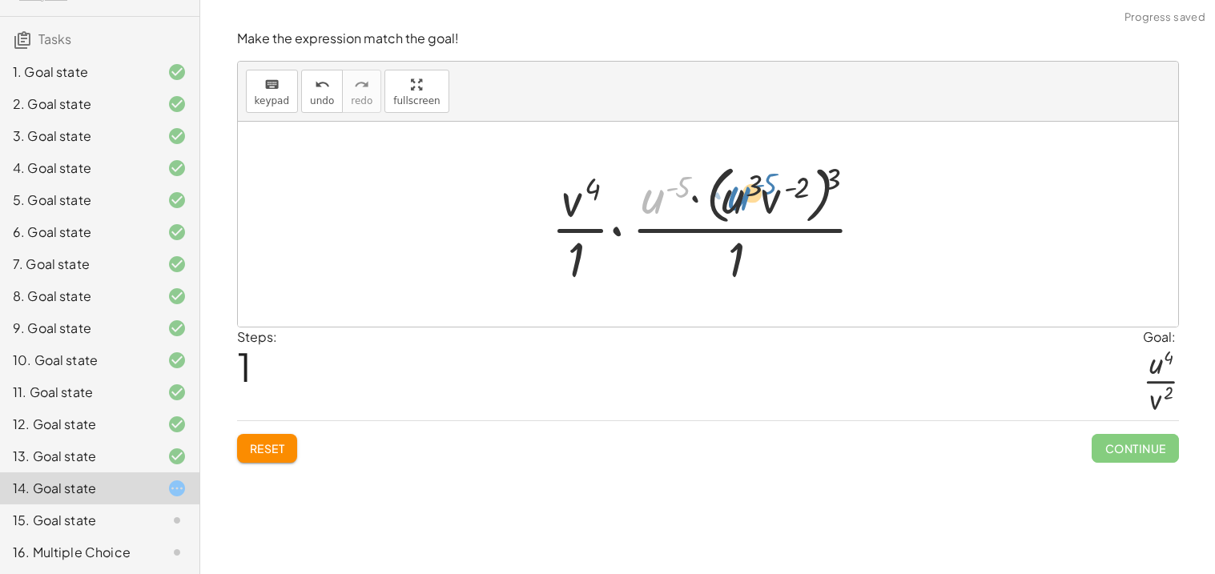
drag, startPoint x: 653, startPoint y: 203, endPoint x: 751, endPoint y: 194, distance: 98.1
click at [751, 194] on div at bounding box center [714, 224] width 343 height 131
drag, startPoint x: 834, startPoint y: 177, endPoint x: 808, endPoint y: 181, distance: 25.9
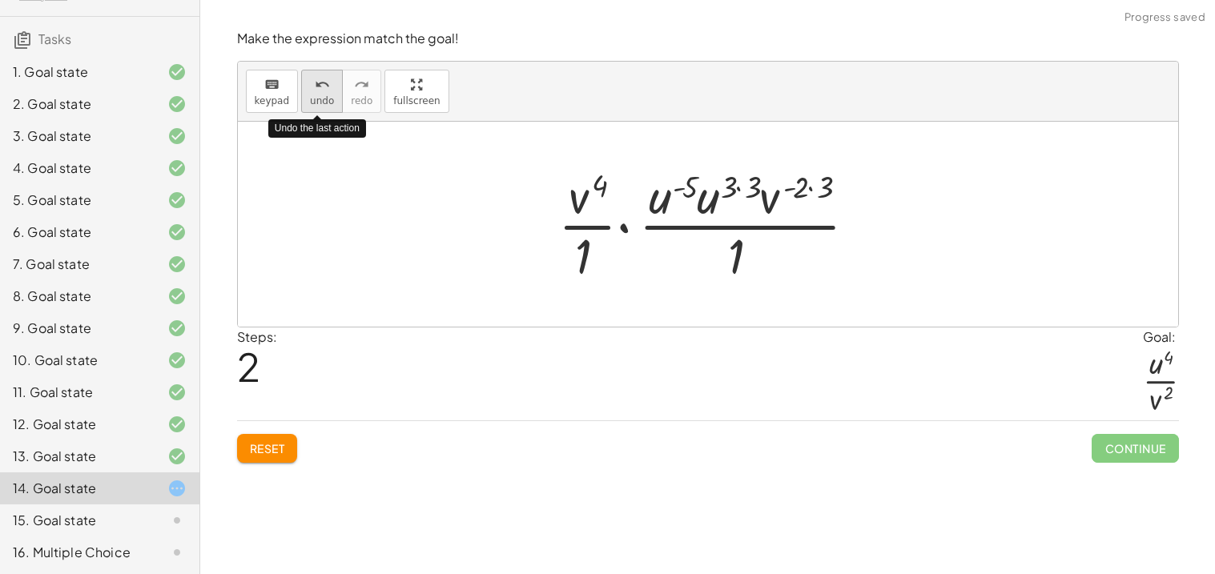
click at [319, 90] on icon "undo" at bounding box center [322, 84] width 15 height 19
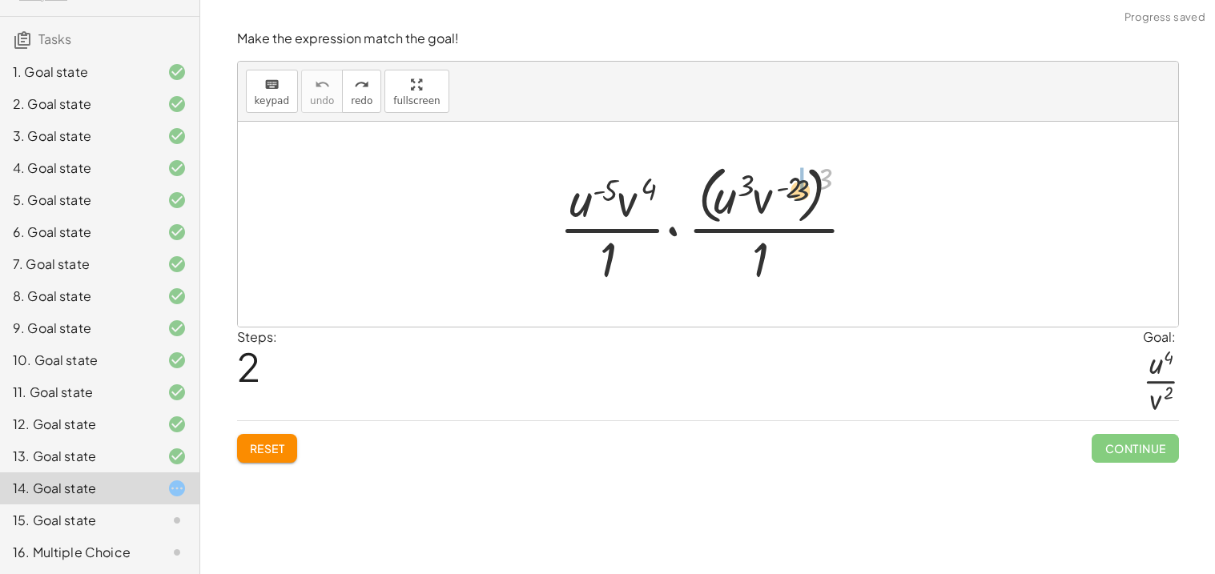
drag, startPoint x: 827, startPoint y: 181, endPoint x: 801, endPoint y: 193, distance: 29.0
click at [801, 193] on div at bounding box center [714, 224] width 327 height 131
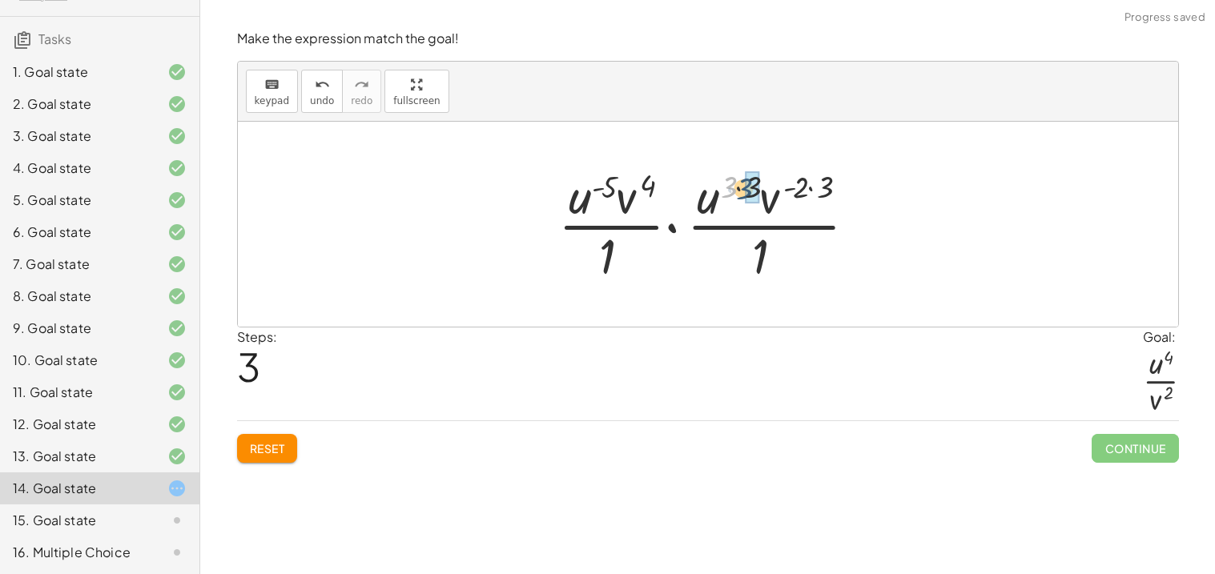
drag, startPoint x: 731, startPoint y: 187, endPoint x: 751, endPoint y: 189, distance: 20.1
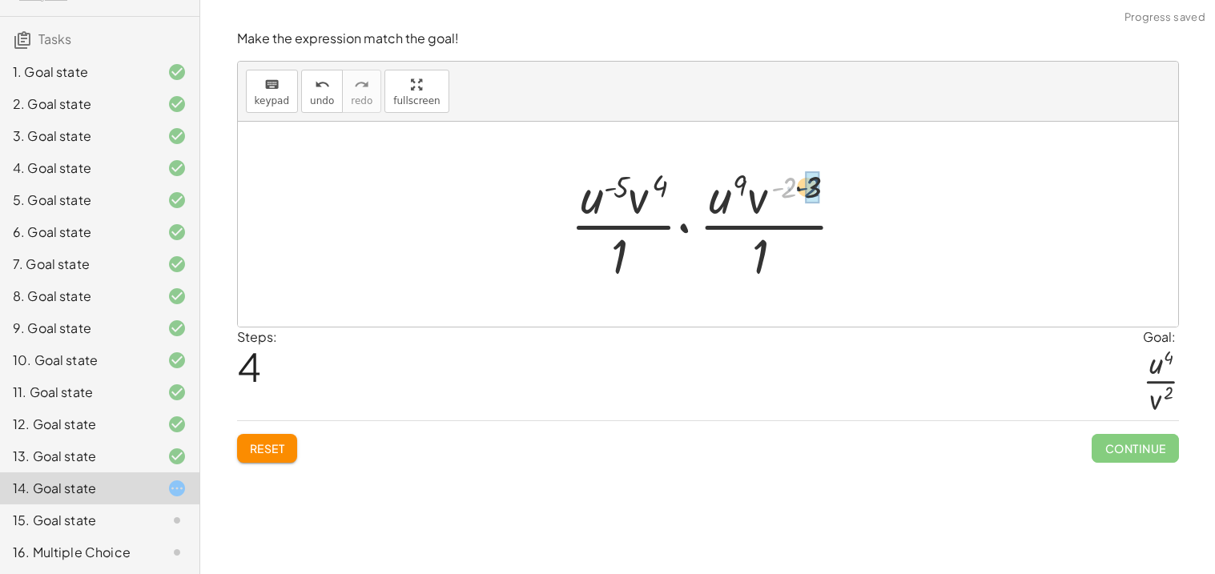
drag, startPoint x: 790, startPoint y: 187, endPoint x: 814, endPoint y: 187, distance: 24.8
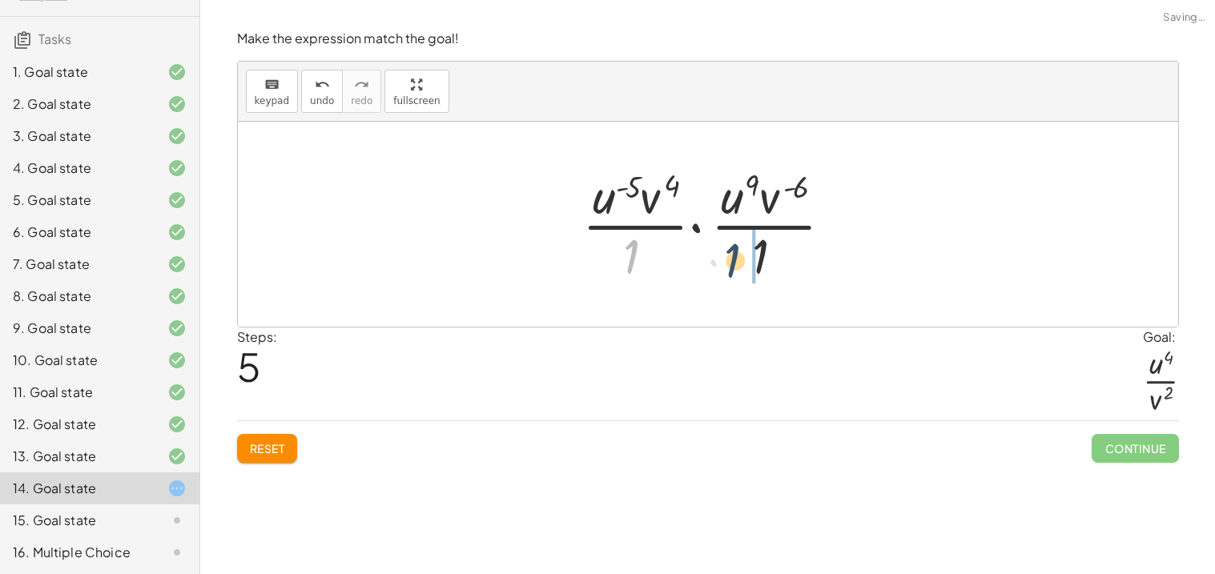
drag, startPoint x: 626, startPoint y: 256, endPoint x: 747, endPoint y: 263, distance: 121.1
click at [747, 263] on div at bounding box center [714, 224] width 280 height 123
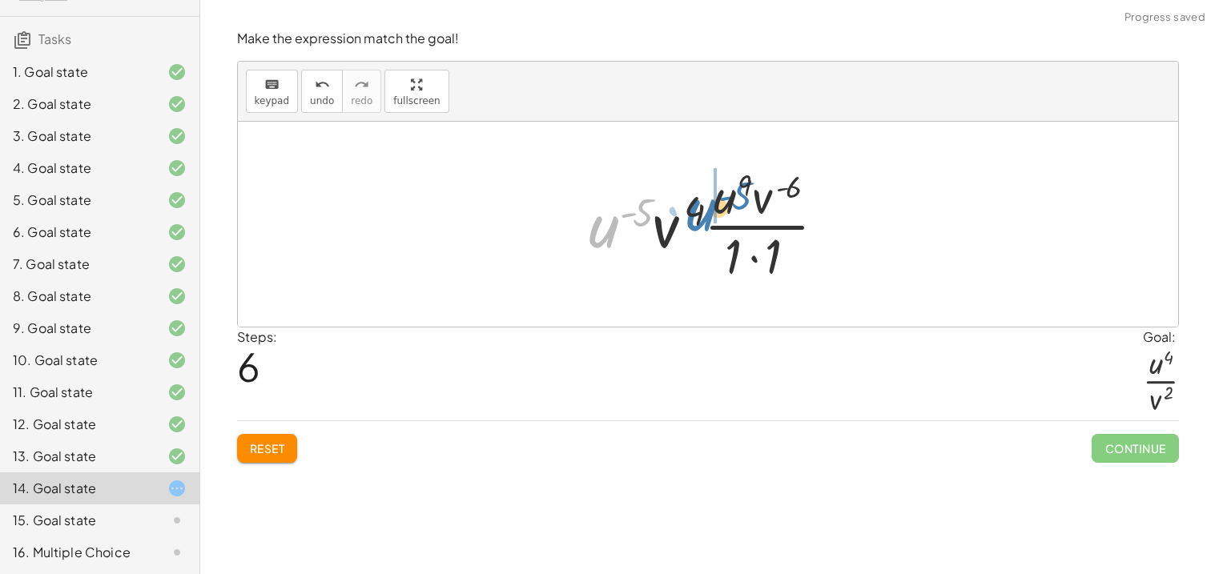
drag, startPoint x: 620, startPoint y: 223, endPoint x: 719, endPoint y: 205, distance: 100.8
click at [719, 205] on div at bounding box center [714, 224] width 267 height 123
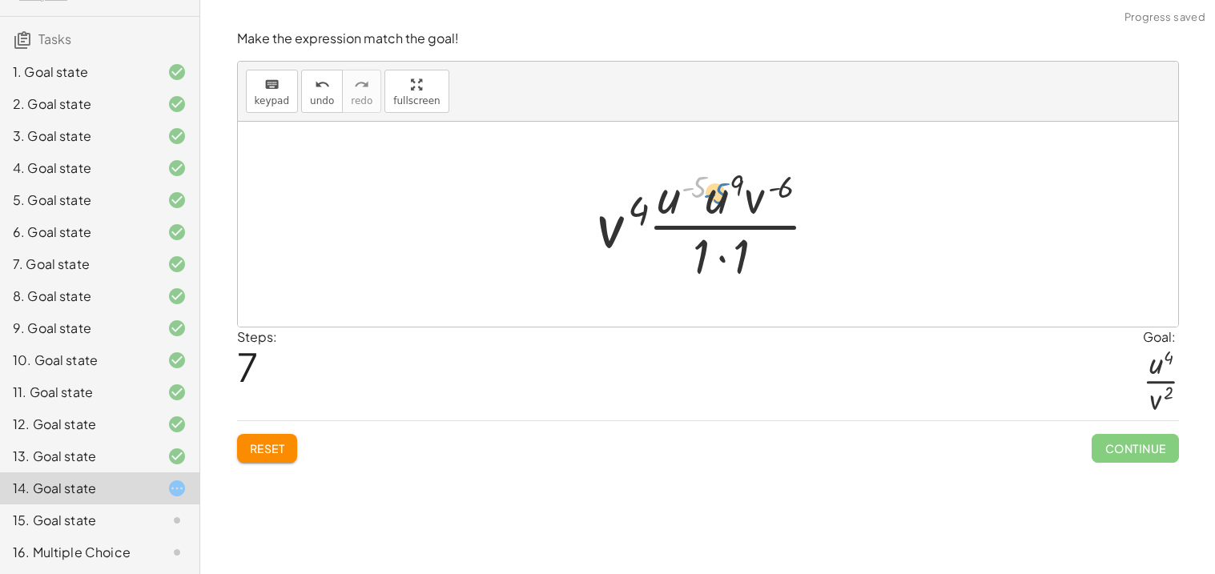
drag, startPoint x: 694, startPoint y: 189, endPoint x: 693, endPoint y: 199, distance: 10.5
click at [693, 199] on div at bounding box center [714, 224] width 251 height 123
drag, startPoint x: 665, startPoint y: 201, endPoint x: 708, endPoint y: 203, distance: 42.5
drag, startPoint x: 606, startPoint y: 228, endPoint x: 782, endPoint y: 203, distance: 178.0
click at [782, 203] on div at bounding box center [714, 224] width 269 height 123
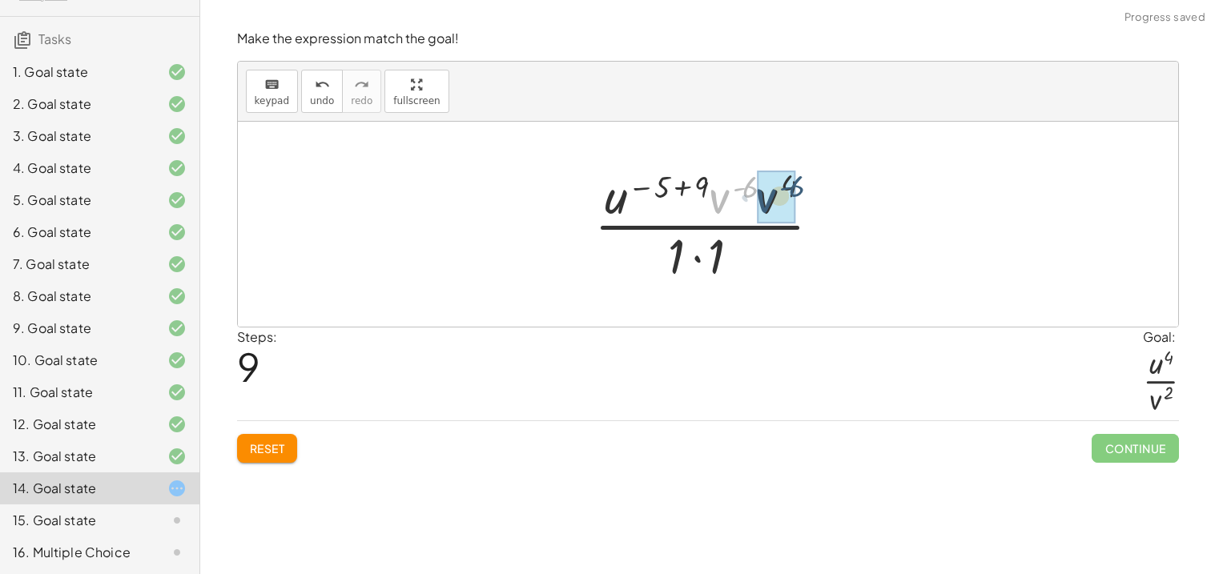
drag, startPoint x: 713, startPoint y: 197, endPoint x: 760, endPoint y: 196, distance: 46.5
drag, startPoint x: 755, startPoint y: 191, endPoint x: 793, endPoint y: 192, distance: 37.6
click at [683, 184] on div at bounding box center [714, 224] width 218 height 123
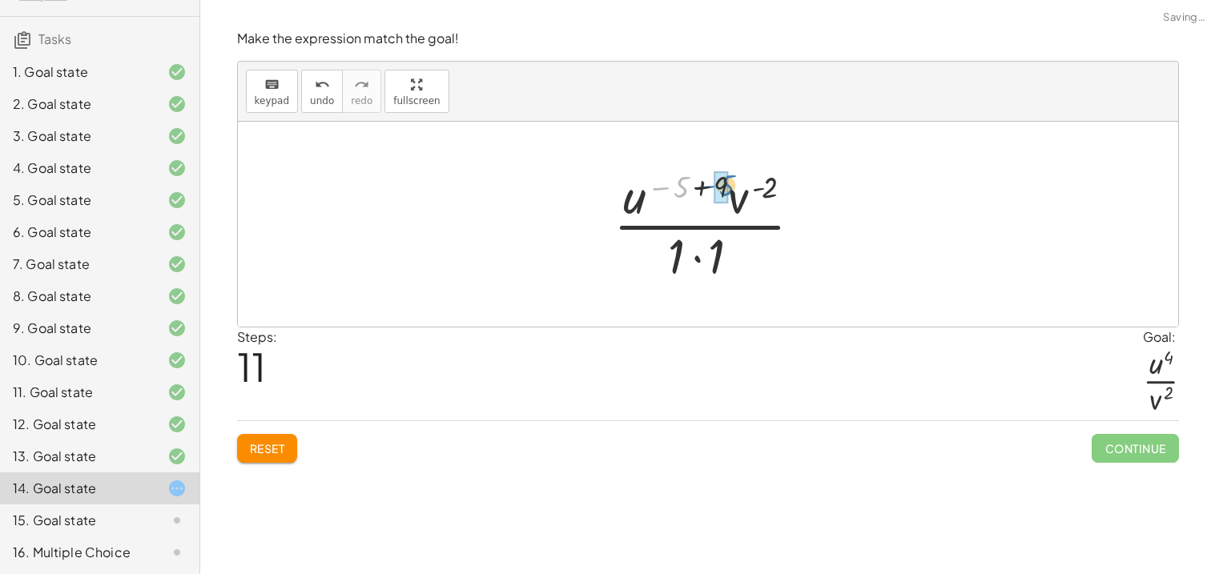
drag, startPoint x: 683, startPoint y: 184, endPoint x: 729, endPoint y: 183, distance: 46.5
click at [729, 183] on div at bounding box center [714, 224] width 218 height 123
click at [670, 251] on div at bounding box center [713, 224] width 151 height 123
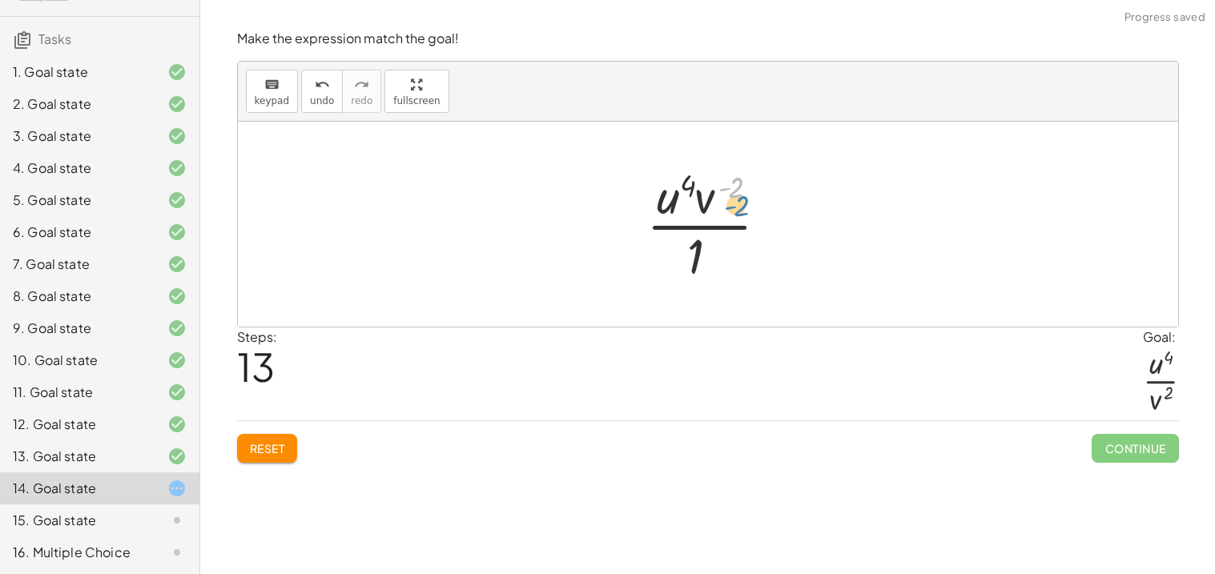
drag, startPoint x: 721, startPoint y: 187, endPoint x: 727, endPoint y: 200, distance: 14.3
click at [727, 200] on div at bounding box center [713, 224] width 151 height 123
drag, startPoint x: 709, startPoint y: 203, endPoint x: 687, endPoint y: 255, distance: 57.1
drag, startPoint x: 712, startPoint y: 253, endPoint x: 760, endPoint y: 227, distance: 54.8
click at [760, 227] on div at bounding box center [713, 224] width 127 height 123
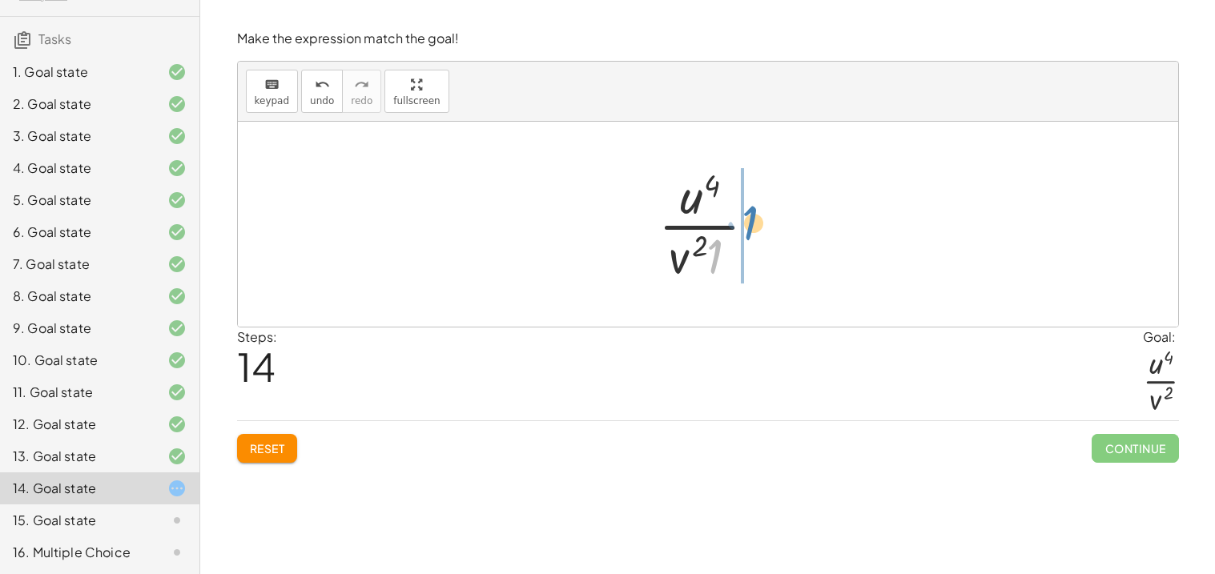
drag, startPoint x: 717, startPoint y: 255, endPoint x: 752, endPoint y: 222, distance: 48.7
click at [752, 222] on div at bounding box center [713, 224] width 127 height 123
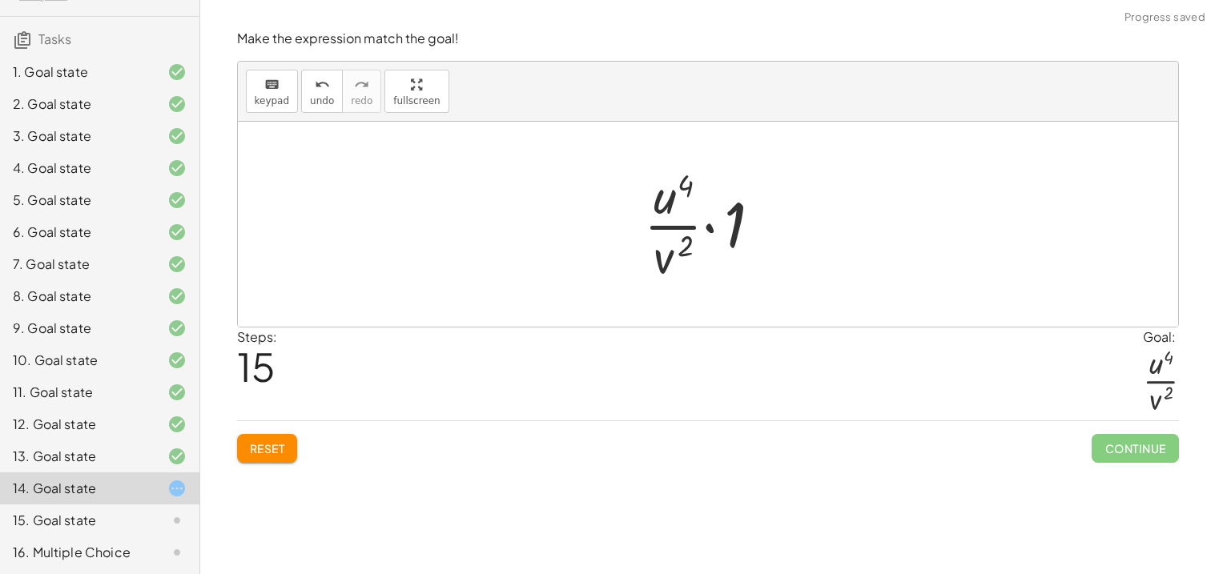
click at [735, 223] on div at bounding box center [714, 224] width 157 height 123
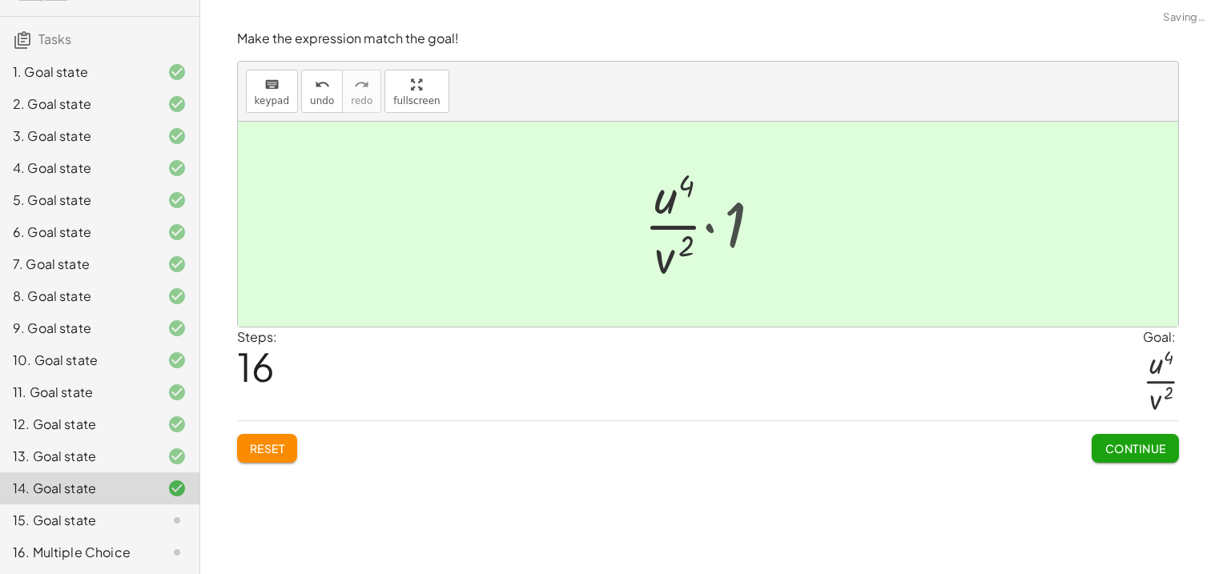
click at [735, 223] on div at bounding box center [713, 224] width 103 height 123
click at [1143, 449] on span "Continue" at bounding box center [1134, 448] width 61 height 14
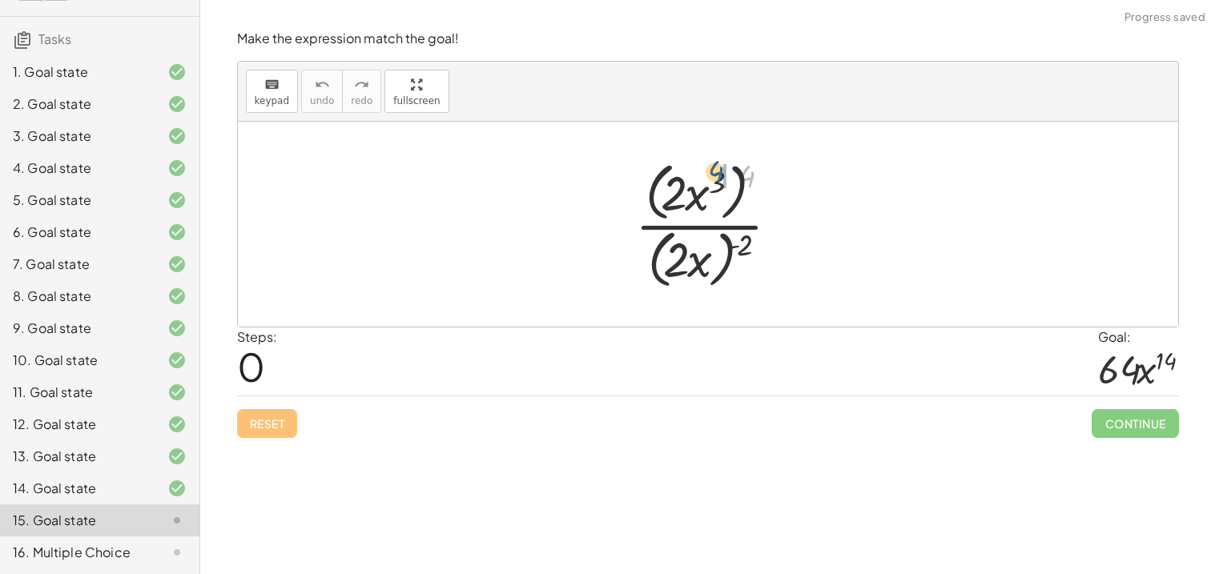
drag, startPoint x: 753, startPoint y: 178, endPoint x: 721, endPoint y: 173, distance: 32.4
click at [721, 173] on div at bounding box center [714, 224] width 174 height 138
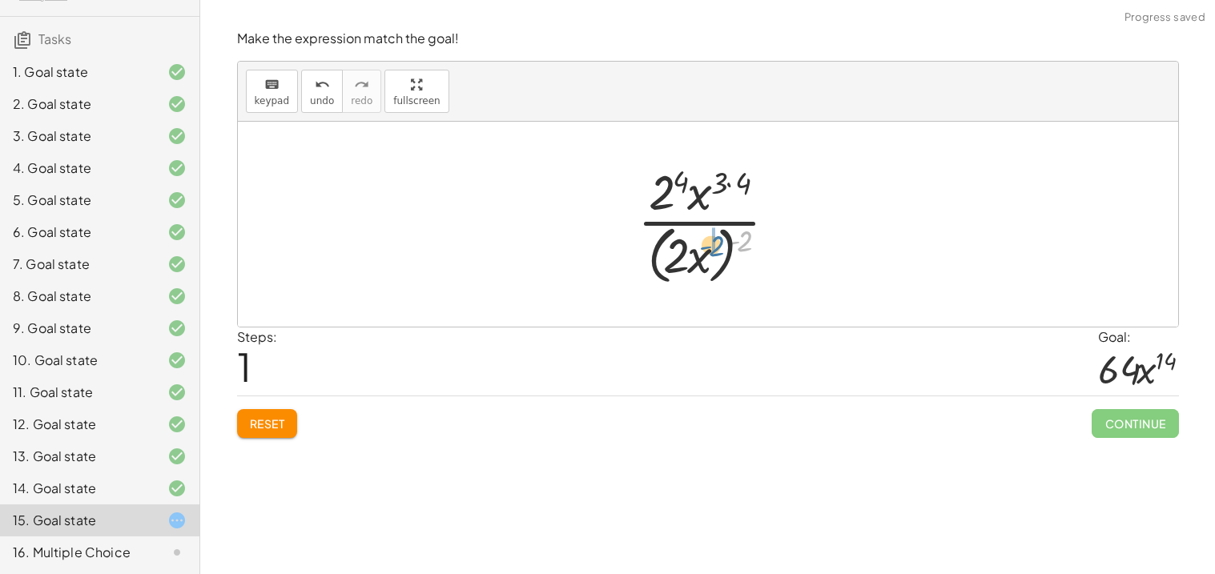
drag, startPoint x: 743, startPoint y: 244, endPoint x: 714, endPoint y: 249, distance: 29.2
click at [714, 249] on div at bounding box center [713, 224] width 169 height 131
drag, startPoint x: 721, startPoint y: 191, endPoint x: 745, endPoint y: 195, distance: 24.2
click at [673, 256] on div at bounding box center [713, 224] width 161 height 123
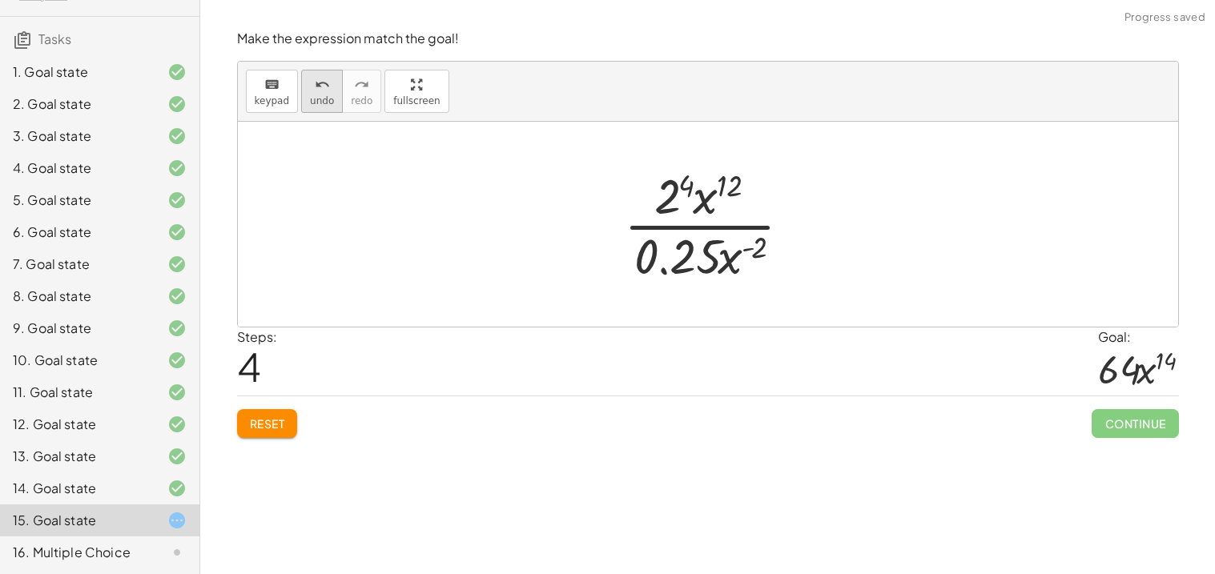
click at [303, 86] on button "undo undo" at bounding box center [322, 91] width 42 height 43
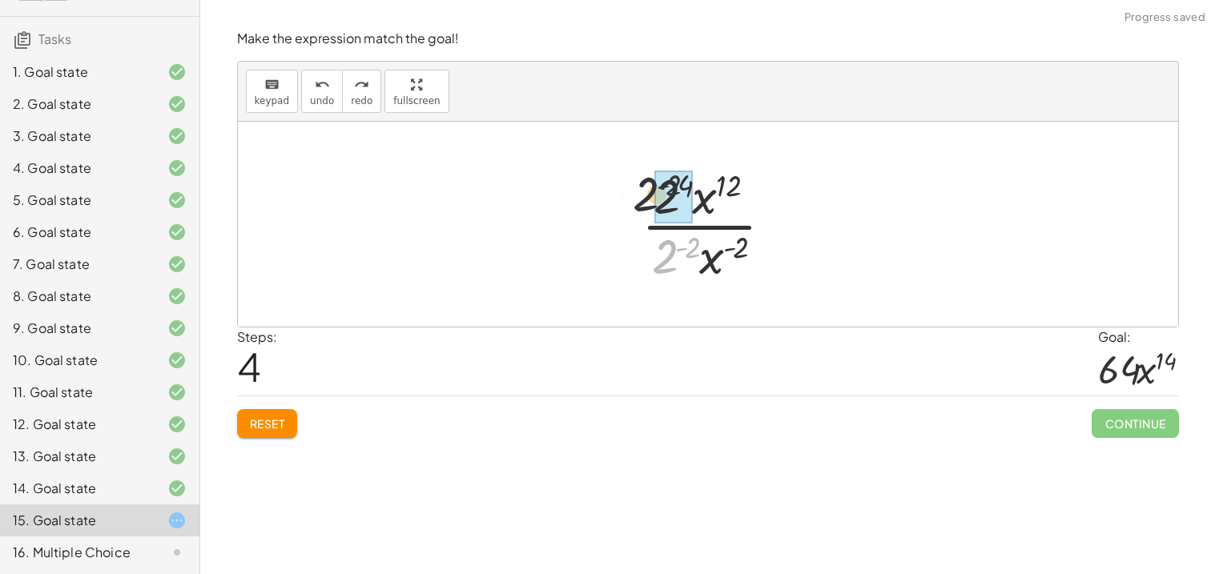
drag, startPoint x: 659, startPoint y: 253, endPoint x: 636, endPoint y: 183, distance: 74.2
click at [636, 183] on div at bounding box center [713, 224] width 161 height 123
click at [685, 195] on div at bounding box center [714, 224] width 156 height 123
click at [685, 195] on div at bounding box center [714, 224] width 166 height 123
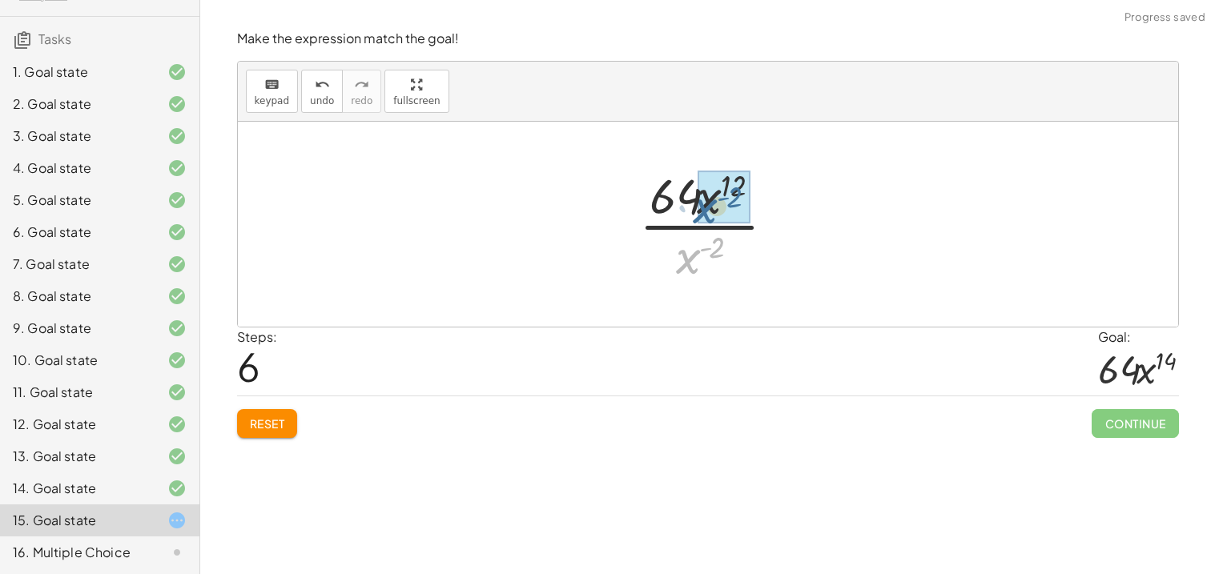
drag, startPoint x: 701, startPoint y: 260, endPoint x: 718, endPoint y: 210, distance: 53.4
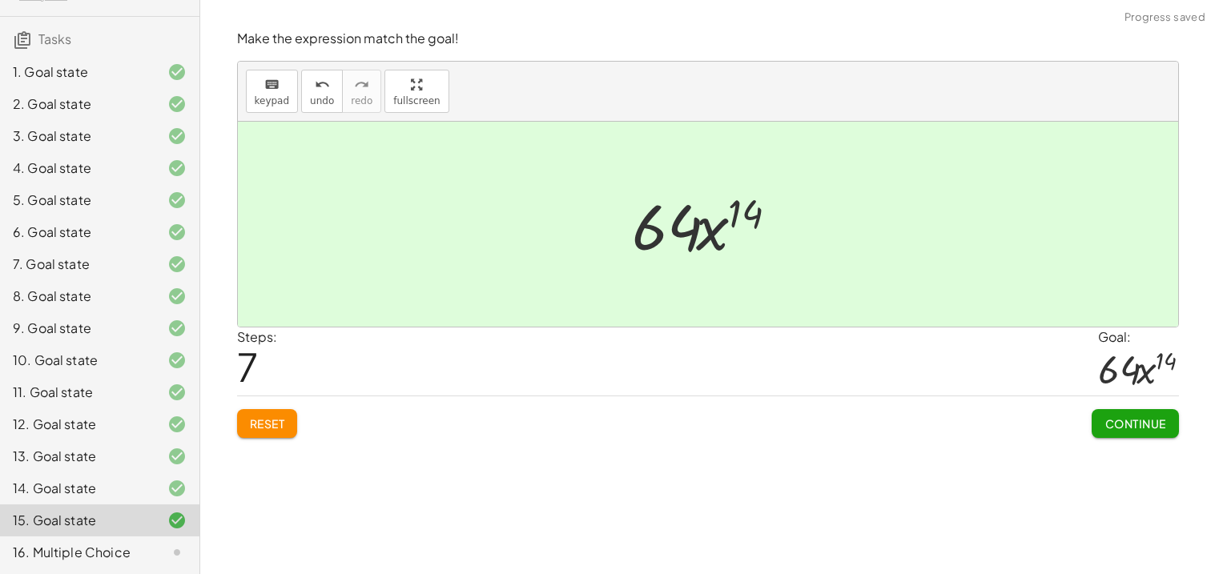
click at [1123, 423] on span "Continue" at bounding box center [1134, 423] width 61 height 14
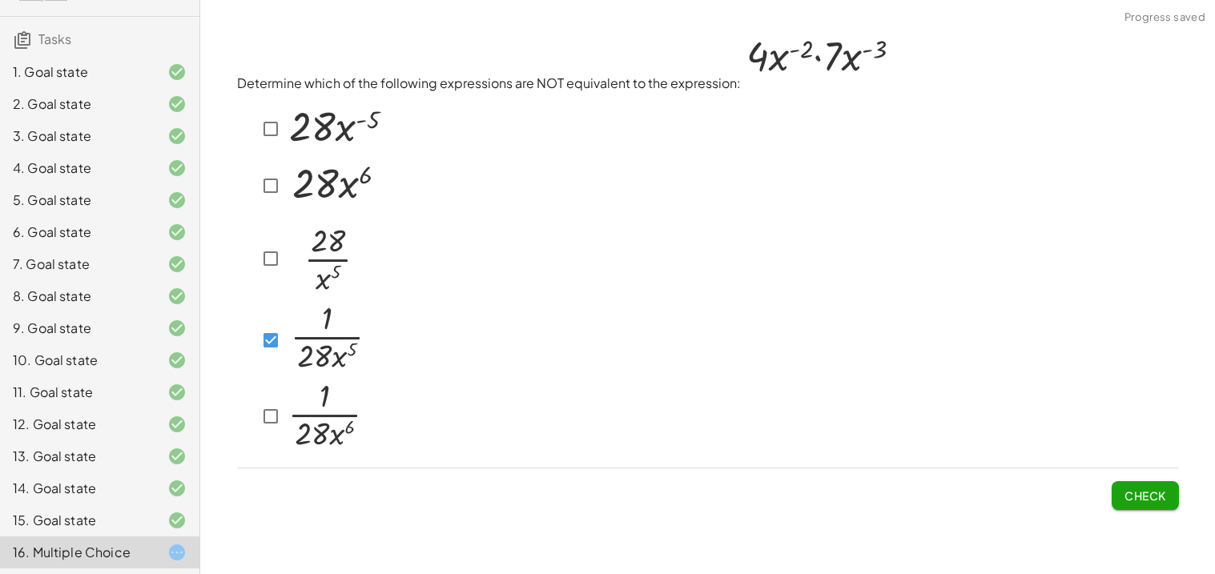
click at [289, 271] on img at bounding box center [325, 256] width 81 height 84
click at [1155, 496] on span "Check" at bounding box center [1145, 495] width 42 height 14
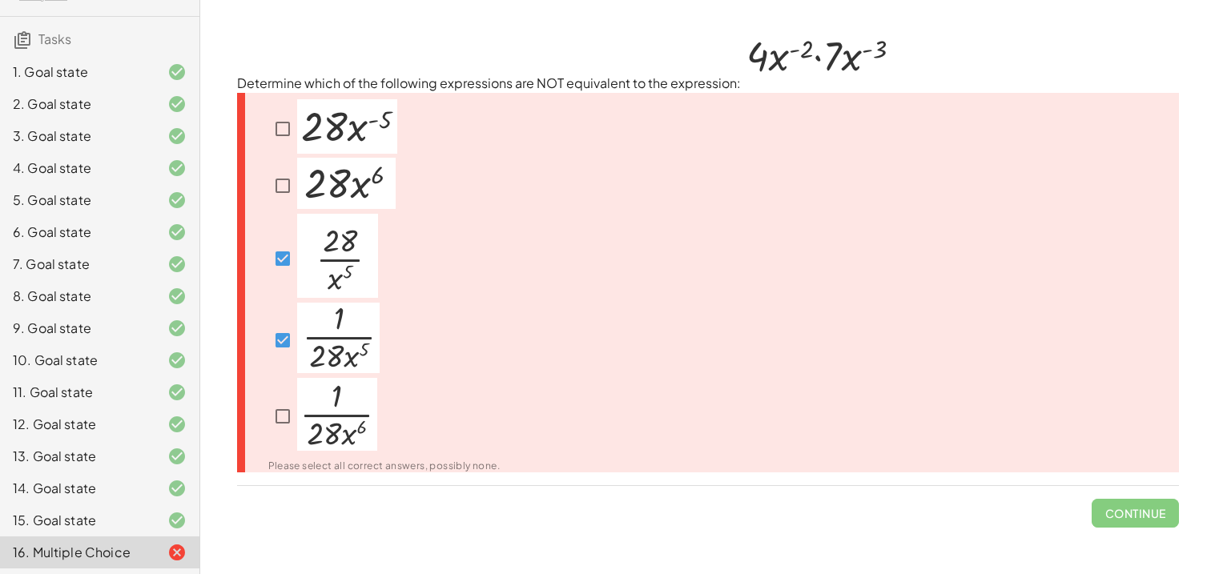
click at [288, 239] on div at bounding box center [323, 258] width 110 height 89
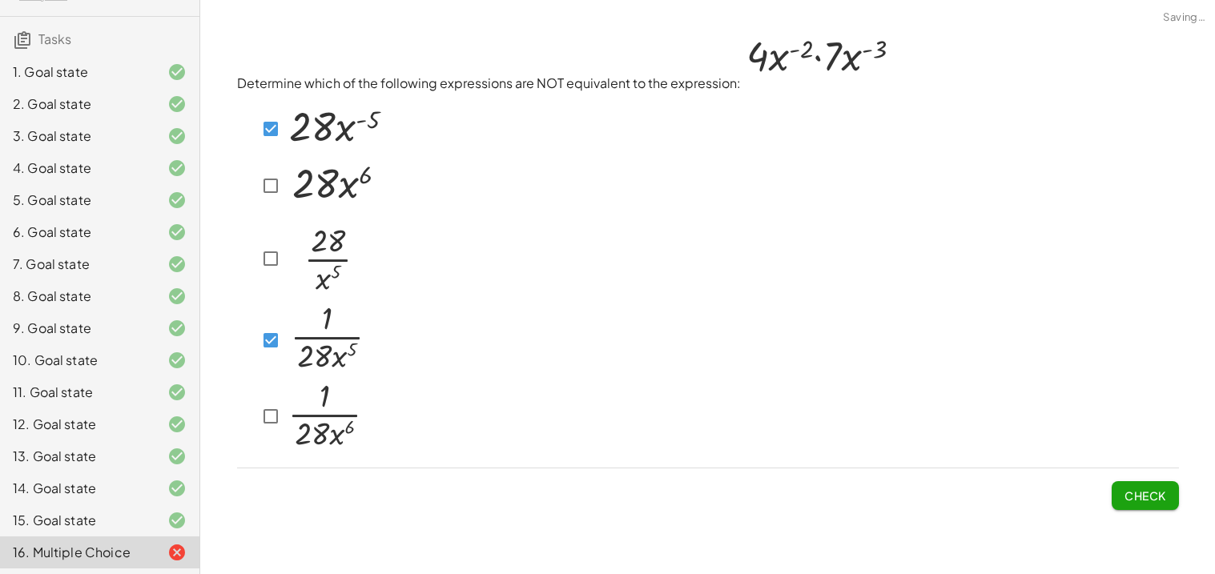
click at [1140, 494] on span "Check" at bounding box center [1145, 495] width 42 height 14
click at [1164, 497] on span "Check" at bounding box center [1145, 495] width 42 height 14
click at [1152, 492] on span "Check" at bounding box center [1145, 495] width 42 height 14
click at [1142, 489] on span "Check" at bounding box center [1145, 495] width 42 height 14
click at [1118, 487] on button "Check" at bounding box center [1144, 495] width 67 height 29
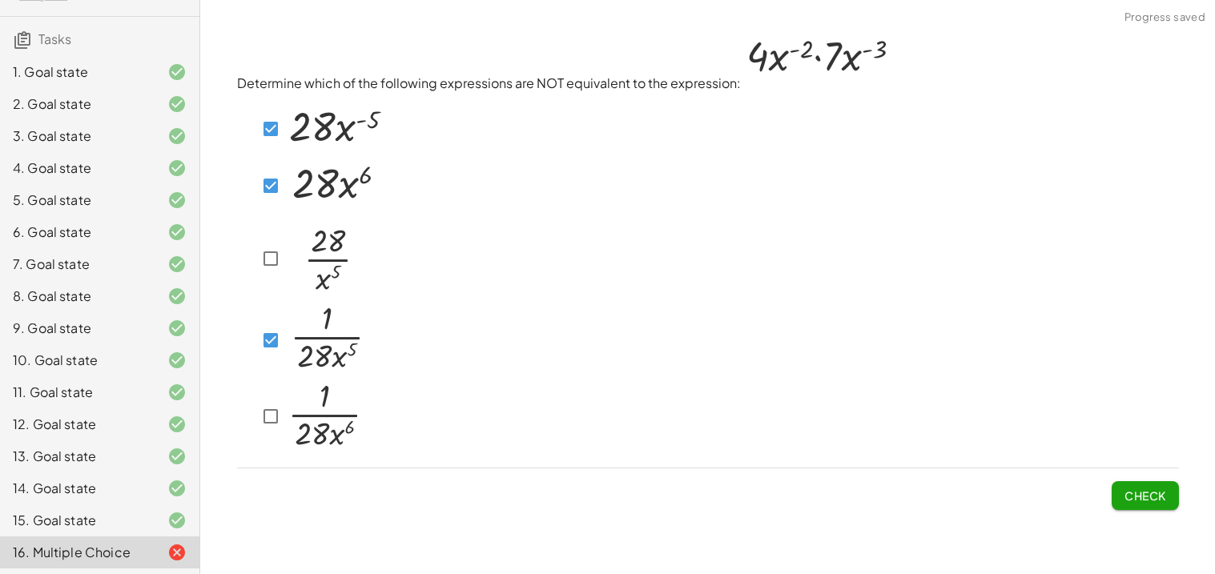
click at [1156, 488] on span "Check" at bounding box center [1145, 495] width 42 height 14
click at [276, 381] on div at bounding box center [310, 417] width 109 height 78
click at [1129, 500] on button "Check" at bounding box center [1144, 495] width 67 height 29
click at [1161, 505] on button "Check" at bounding box center [1144, 495] width 67 height 29
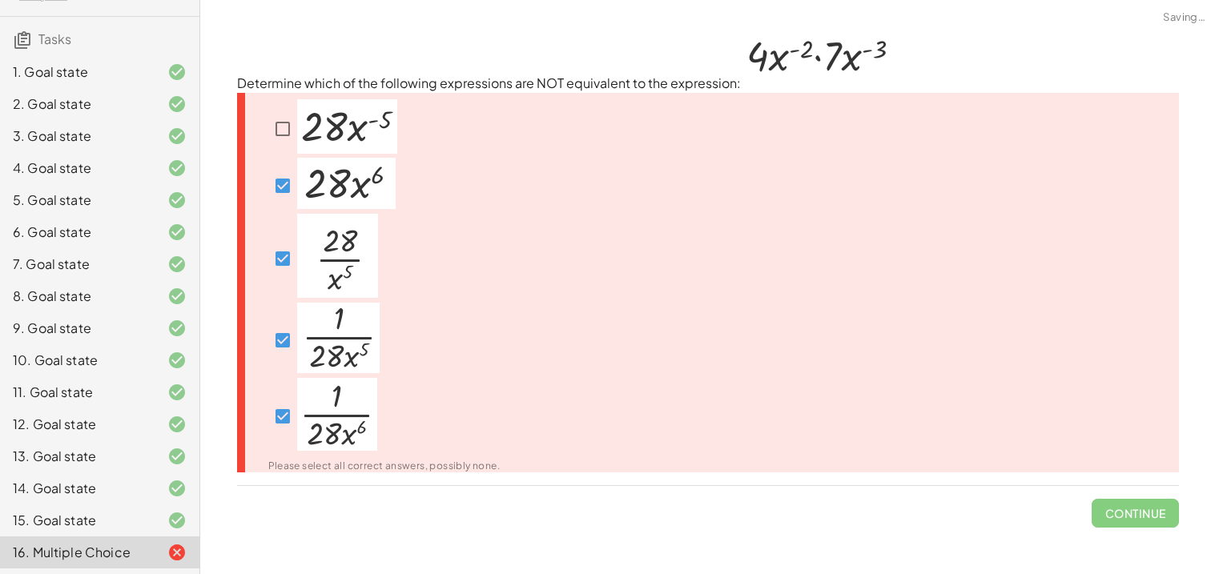
click at [1161, 505] on span "Continue" at bounding box center [1134, 507] width 86 height 42
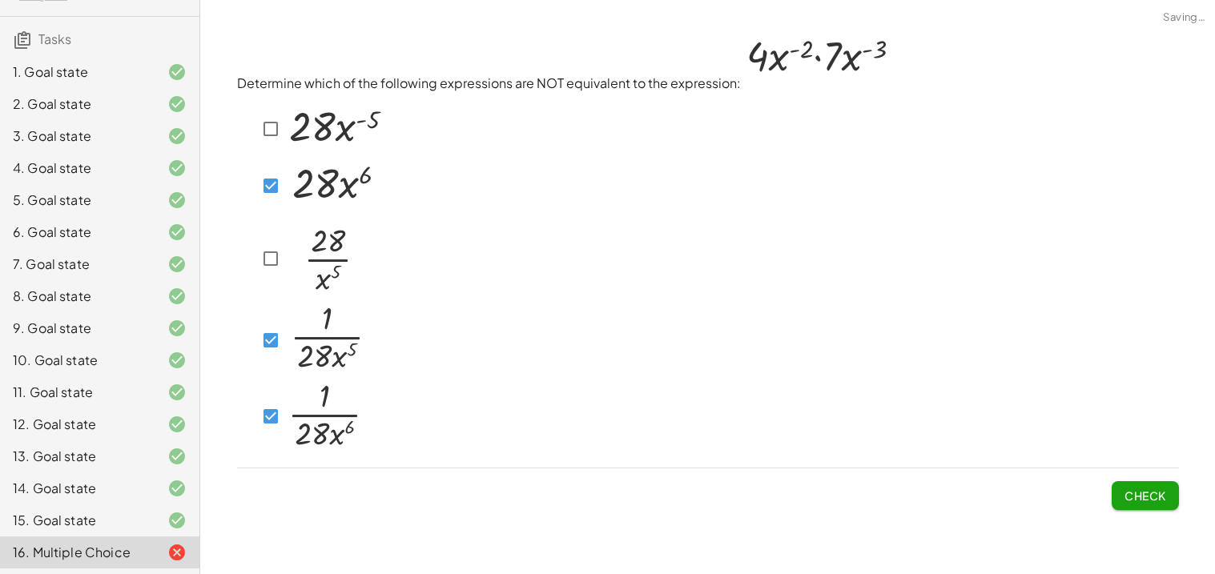
click at [1139, 507] on div "Determine which of the following expressions are NOT equivalent to the expressi…" at bounding box center [707, 270] width 961 height 500
click at [1140, 500] on button "Check" at bounding box center [1144, 495] width 67 height 29
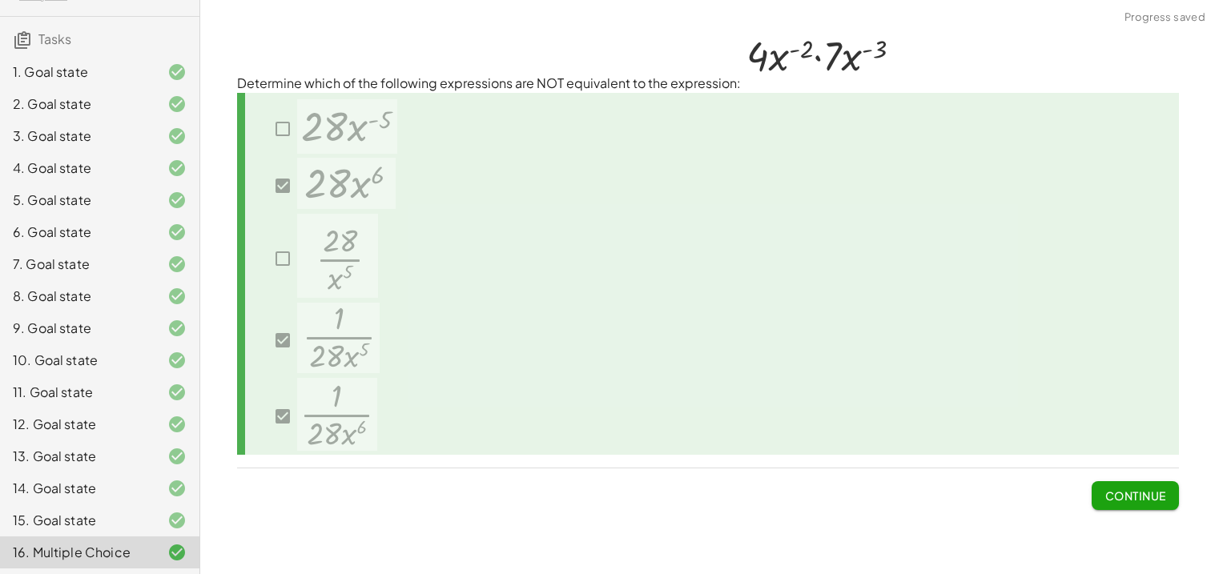
click at [1140, 500] on button "Continue" at bounding box center [1134, 495] width 86 height 29
